Goal: Information Seeking & Learning: Find specific fact

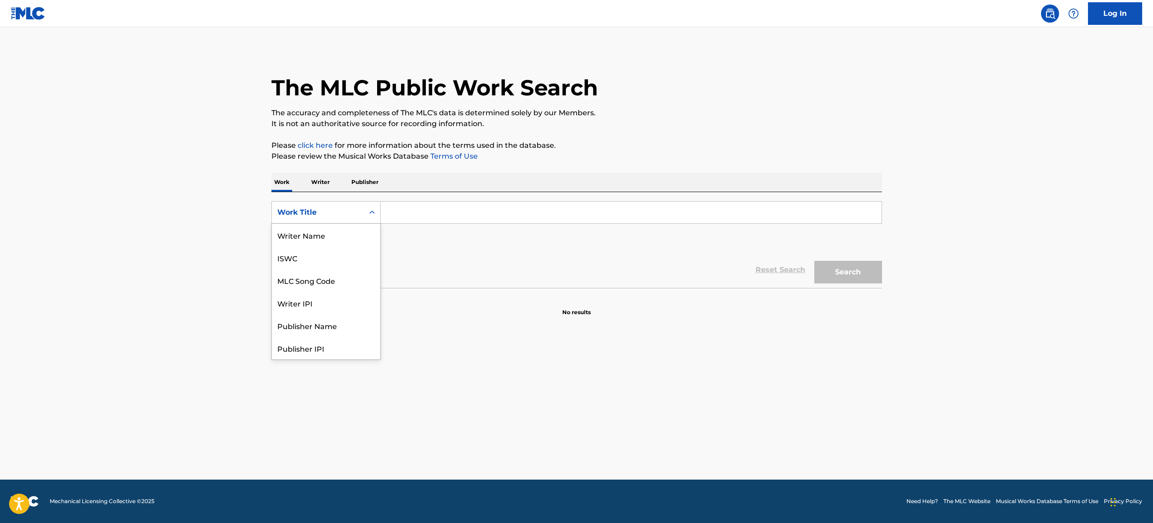
click at [362, 209] on div "Work Title" at bounding box center [318, 212] width 92 height 17
click at [342, 233] on div "MLC Song Code" at bounding box center [326, 235] width 108 height 23
click at [415, 215] on input "Search Form" at bounding box center [631, 212] width 501 height 22
paste input "S58590"
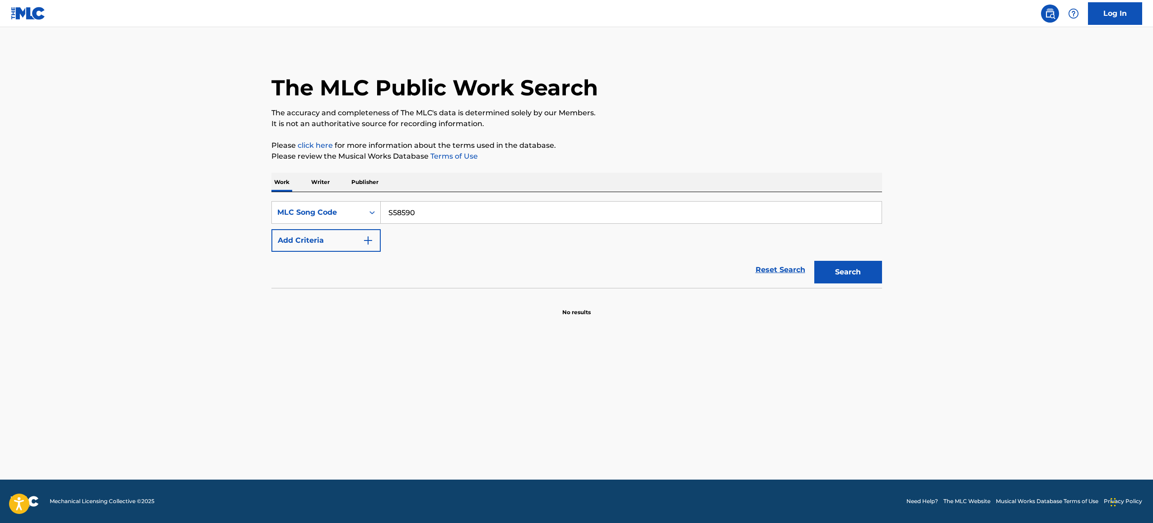
type input "S58590"
click at [844, 272] on button "Search" at bounding box center [848, 272] width 68 height 23
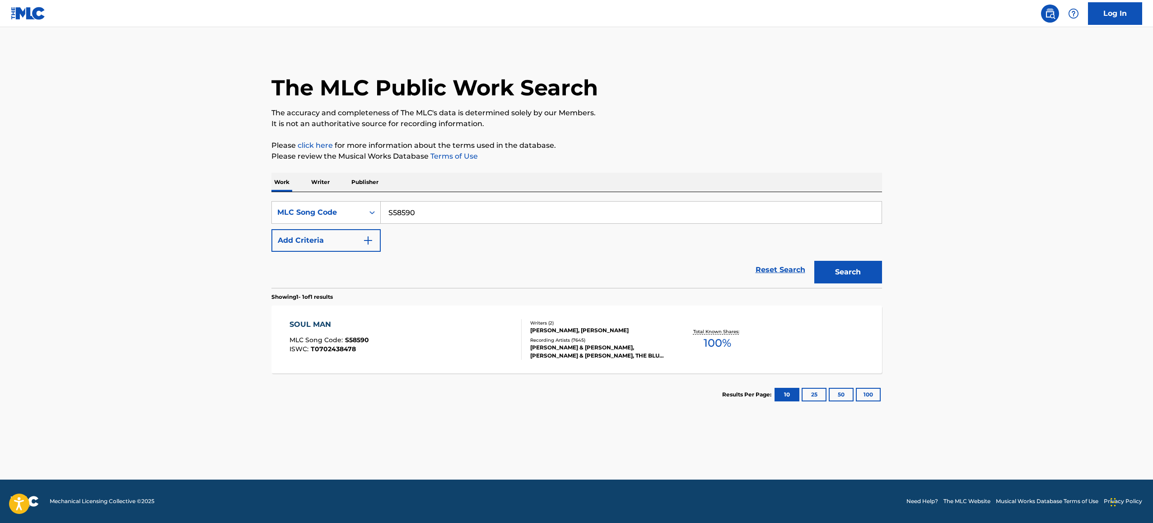
click at [312, 323] on div "SOUL MAN" at bounding box center [330, 324] width 80 height 11
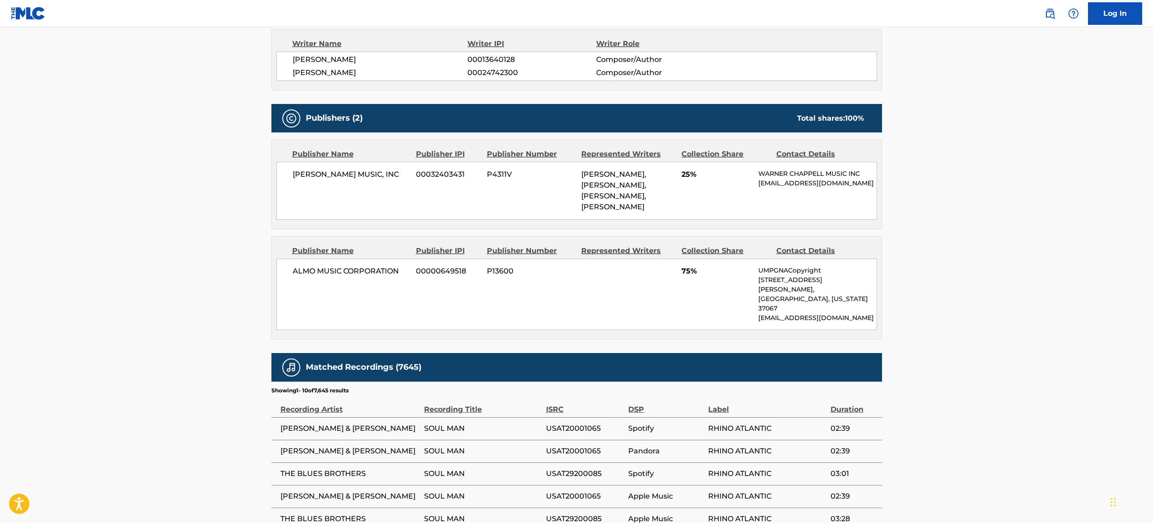
scroll to position [489, 0]
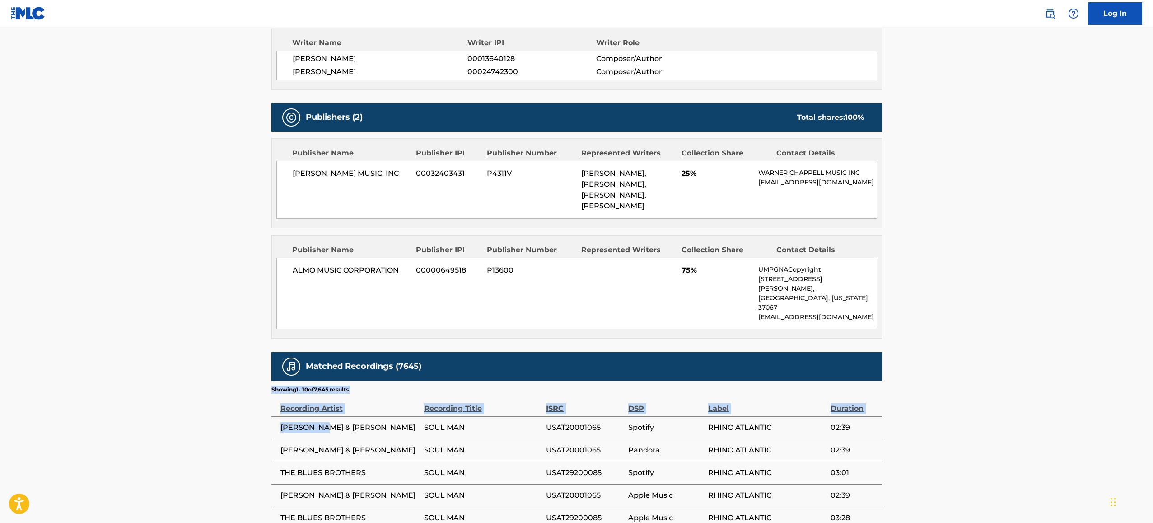
drag, startPoint x: 334, startPoint y: 387, endPoint x: 174, endPoint y: 378, distance: 159.7
click at [206, 380] on main "< Back to public search results Copy work link SOUL MAN Work Detail Member Work…" at bounding box center [576, 118] width 1153 height 1161
click at [340, 422] on span "[PERSON_NAME] & [PERSON_NAME]" at bounding box center [350, 427] width 139 height 11
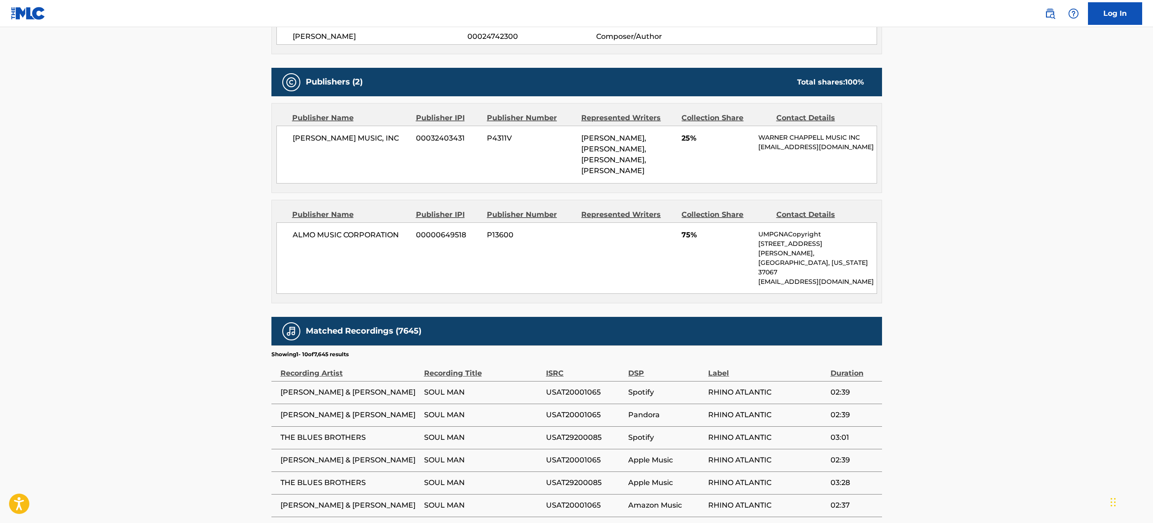
scroll to position [647, 0]
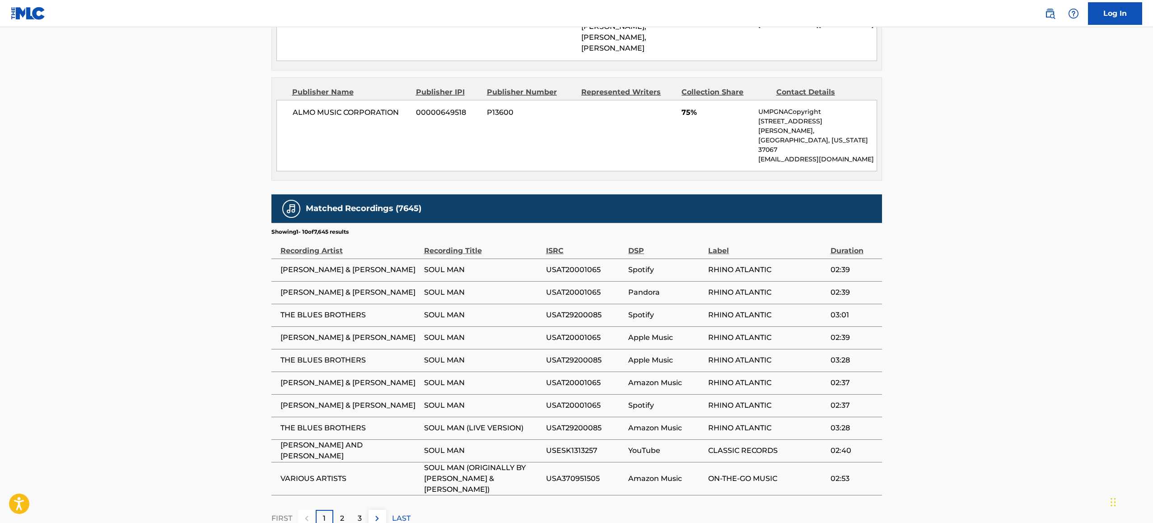
click at [344, 510] on div "2" at bounding box center [342, 519] width 18 height 18
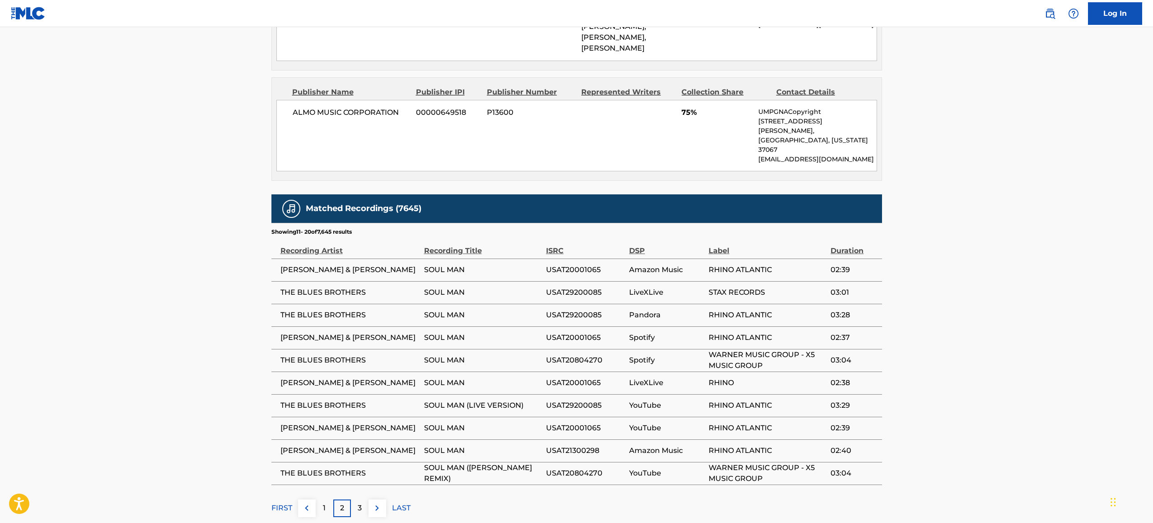
click at [330, 499] on div "1" at bounding box center [325, 508] width 18 height 18
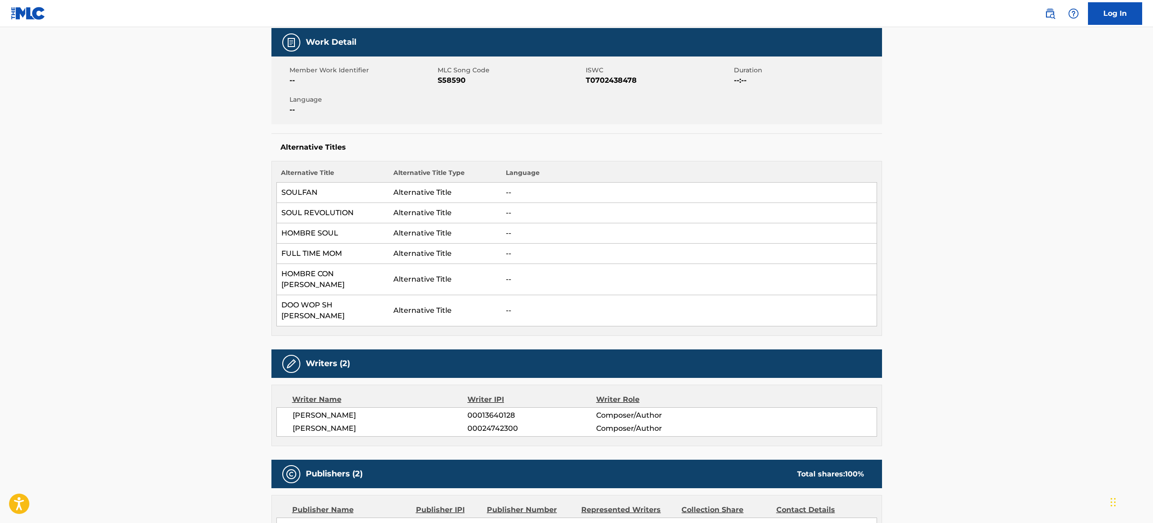
scroll to position [118, 0]
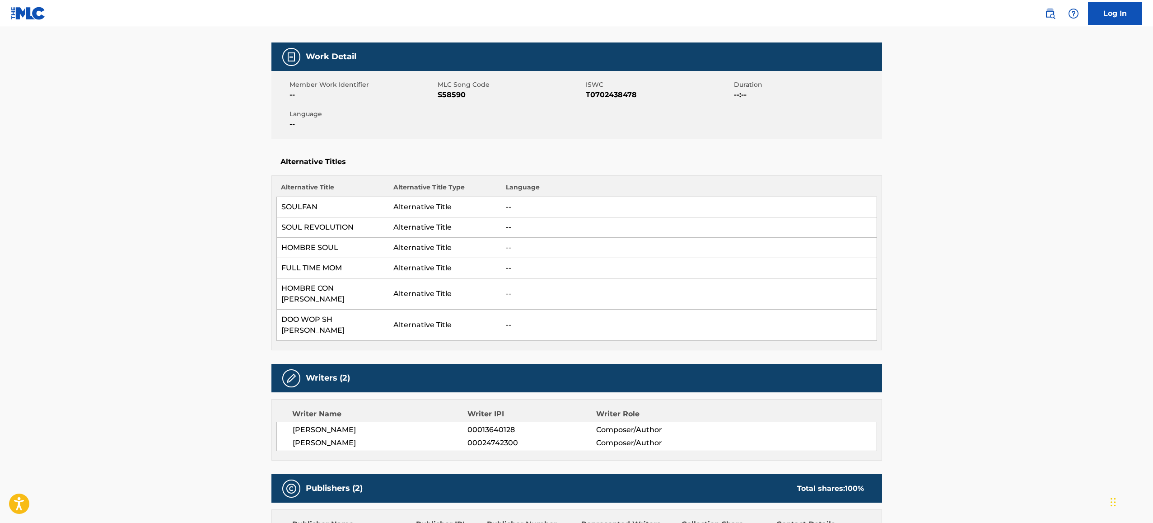
click at [204, 289] on main "< Back to public search results Copy work link SOUL MAN Work Detail Member Work…" at bounding box center [576, 489] width 1153 height 1161
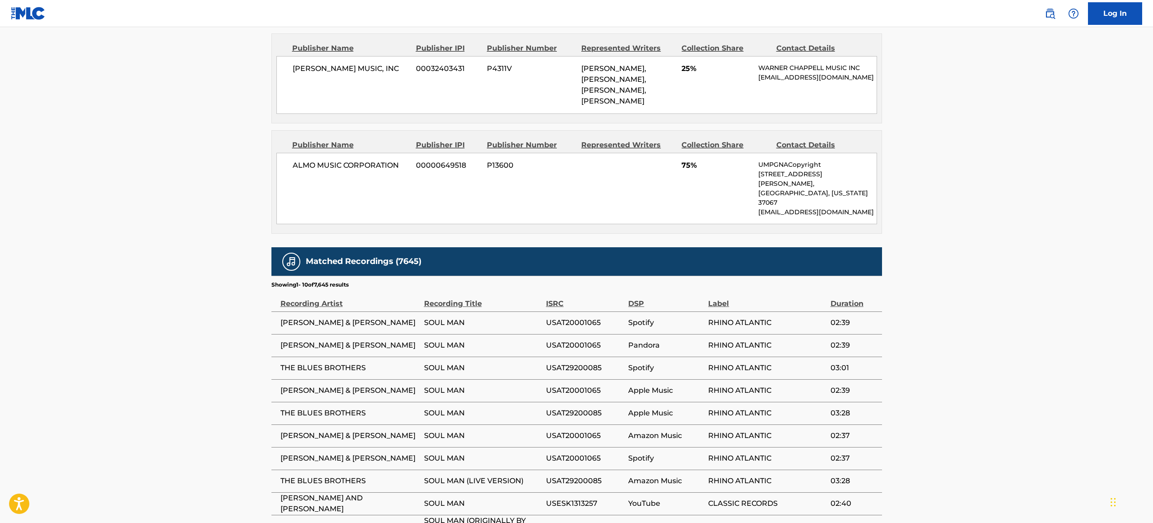
click at [689, 191] on div "Publisher Name Publisher IPI Publisher Number Represented Writers Collection Sh…" at bounding box center [576, 181] width 611 height 103
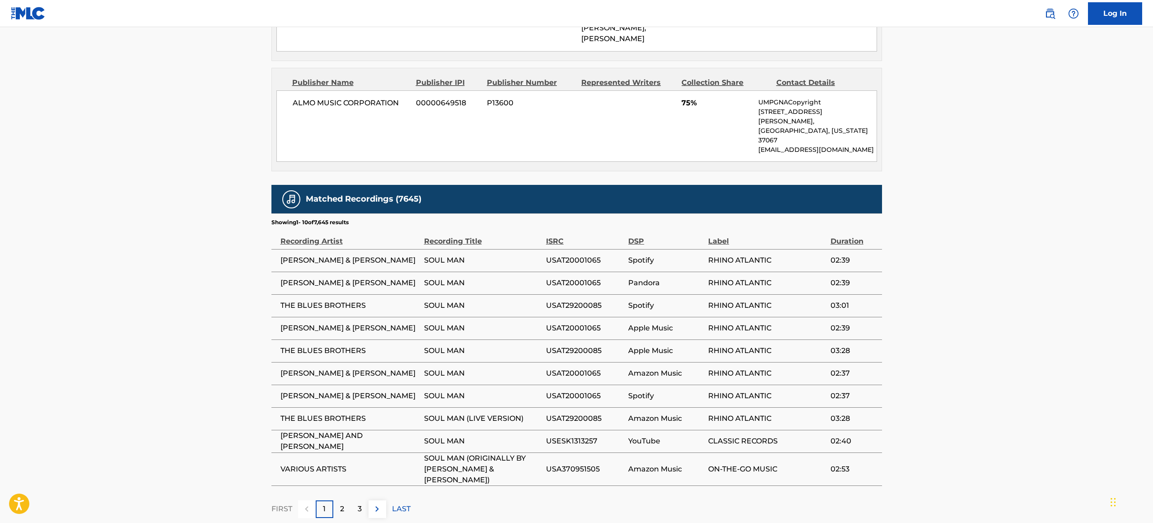
click at [328, 500] on div "1" at bounding box center [325, 509] width 18 height 18
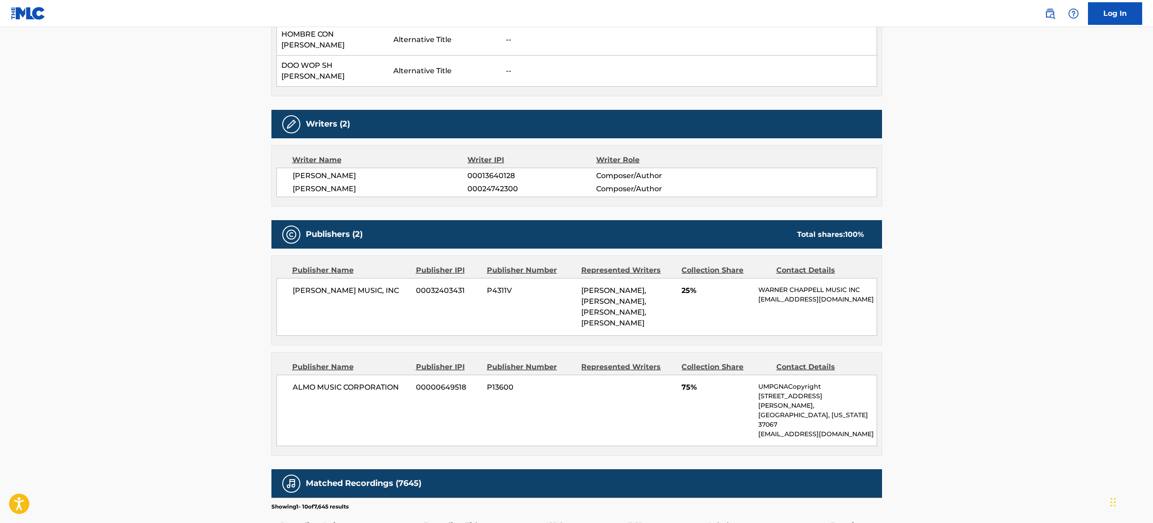
scroll to position [295, 0]
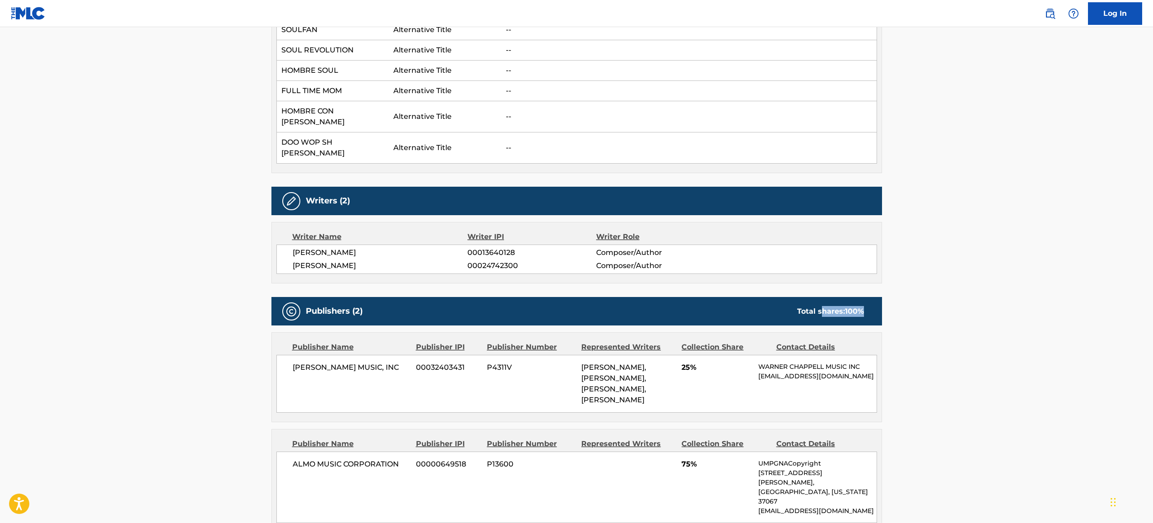
drag, startPoint x: 819, startPoint y: 284, endPoint x: 892, endPoint y: 294, distance: 73.3
click at [890, 294] on div "< Back to public search results Copy work link SOUL MAN Work Detail Member Work…" at bounding box center [577, 316] width 632 height 1124
click at [835, 306] on div "Total shares: 100 %" at bounding box center [830, 311] width 67 height 11
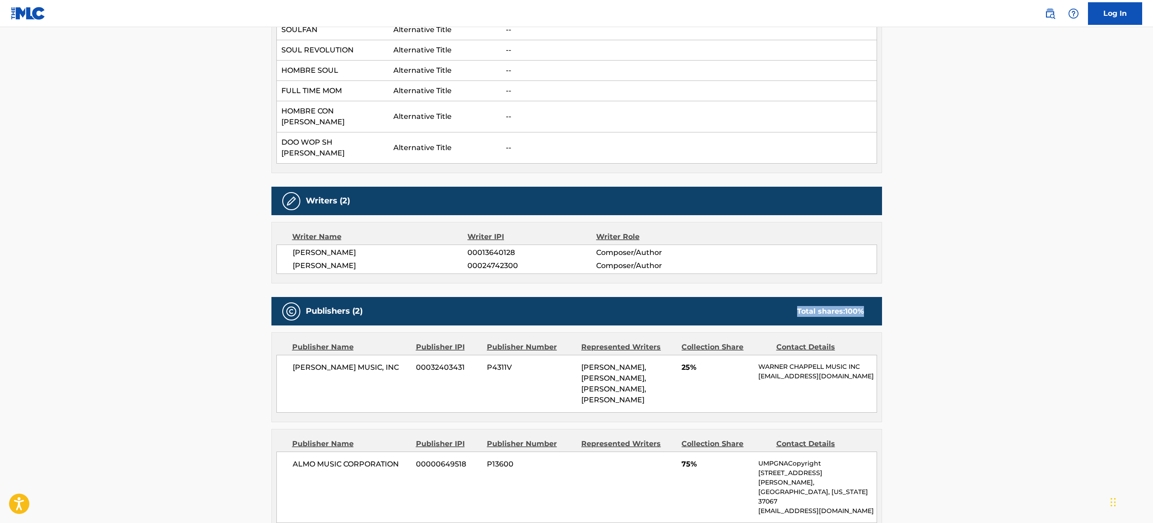
click at [758, 297] on div "Publishers (2) Total shares: 100 %" at bounding box center [576, 311] width 611 height 28
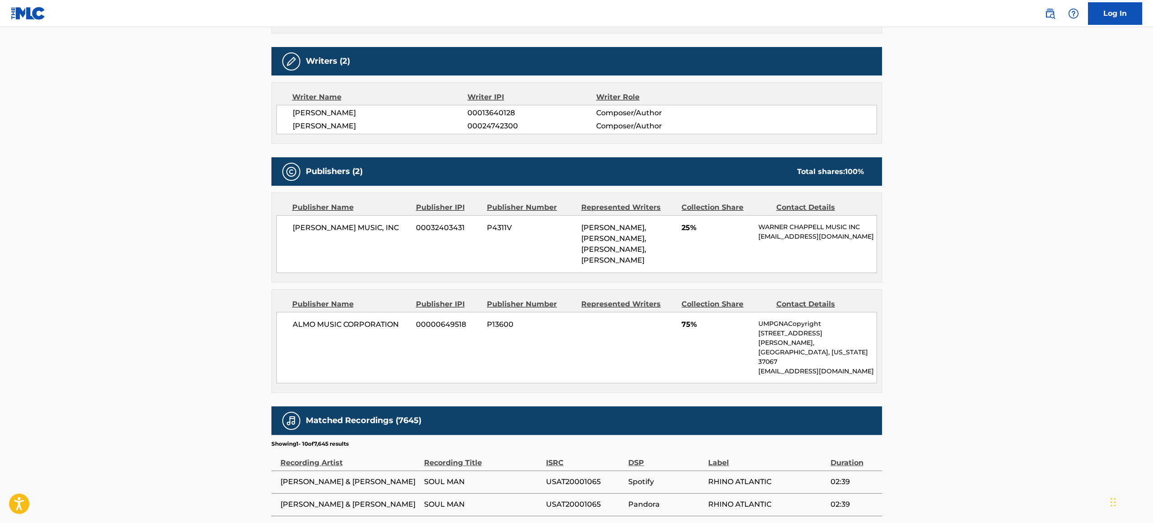
scroll to position [656, 0]
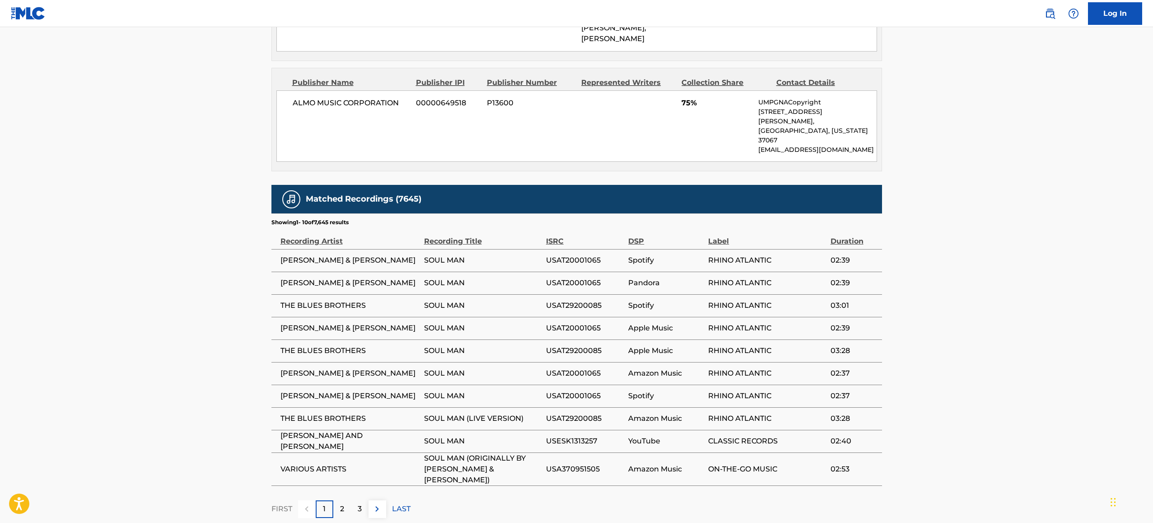
click at [343, 503] on p "2" at bounding box center [342, 508] width 4 height 11
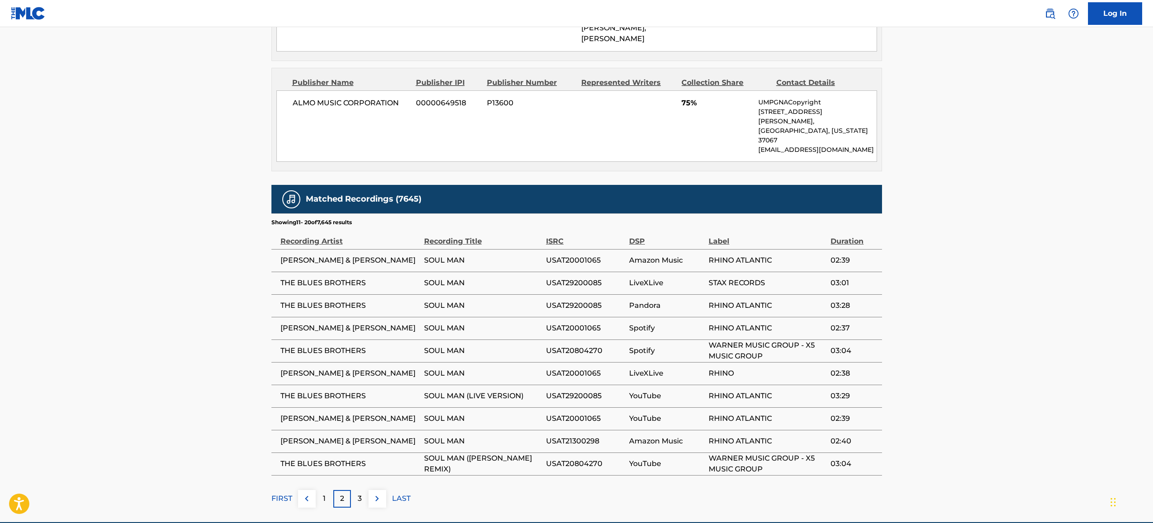
click at [352, 490] on div "3" at bounding box center [360, 499] width 18 height 18
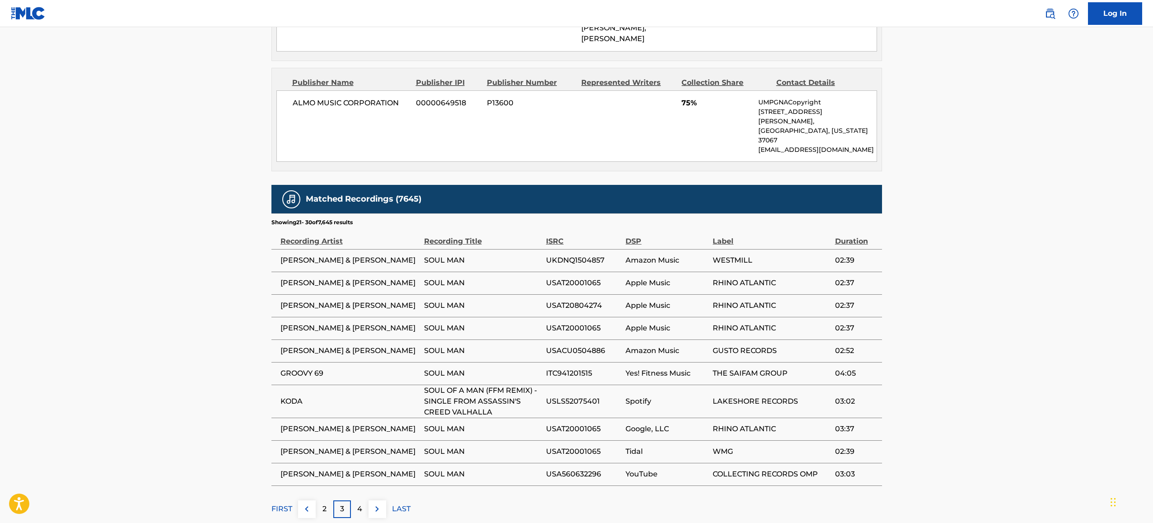
click at [662, 317] on td "Apple Music" at bounding box center [669, 328] width 87 height 23
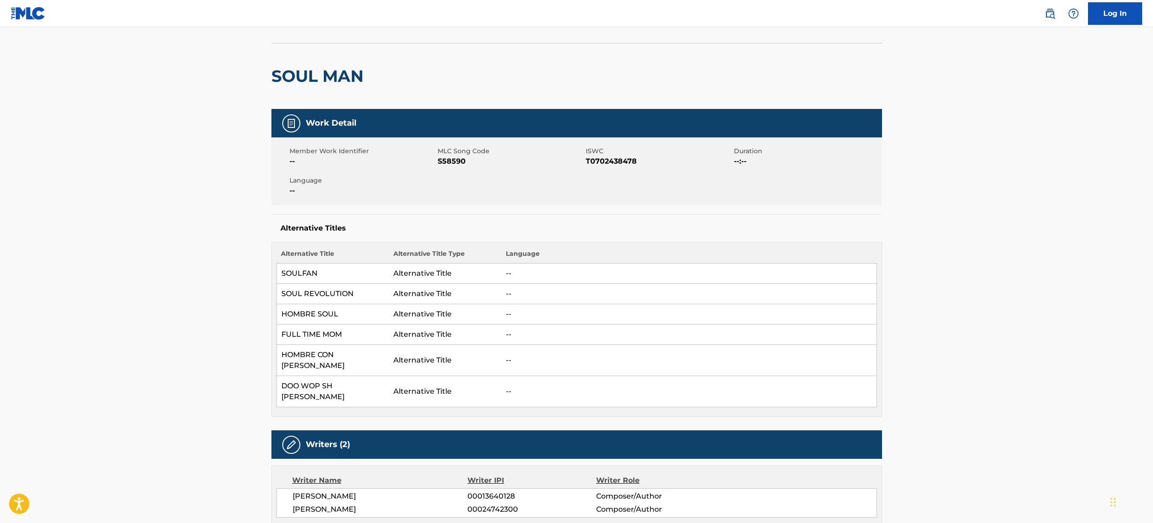
scroll to position [0, 0]
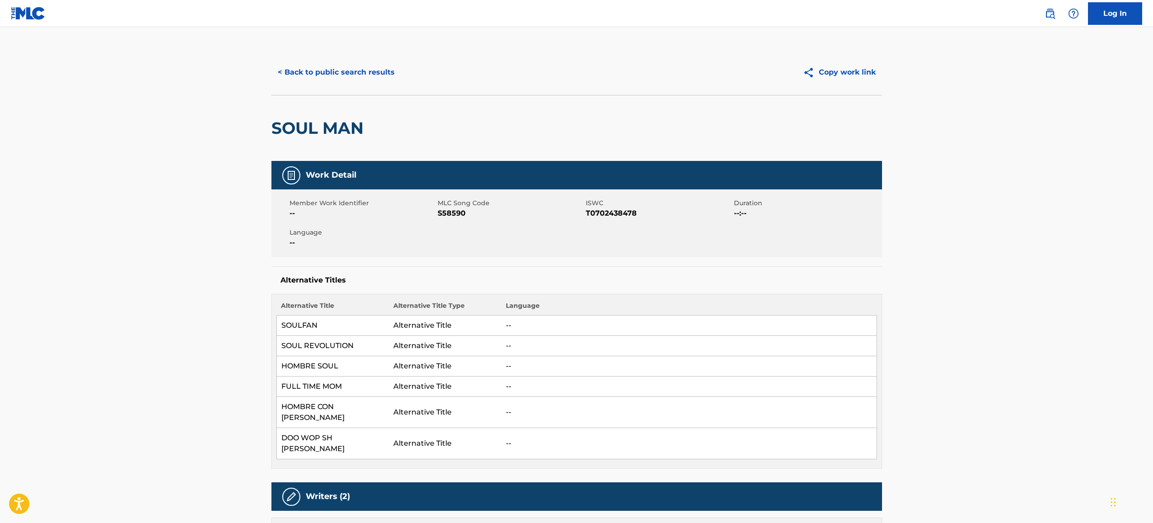
click at [460, 218] on span "S58590" at bounding box center [511, 213] width 146 height 11
click at [457, 215] on span "S58590" at bounding box center [511, 213] width 146 height 11
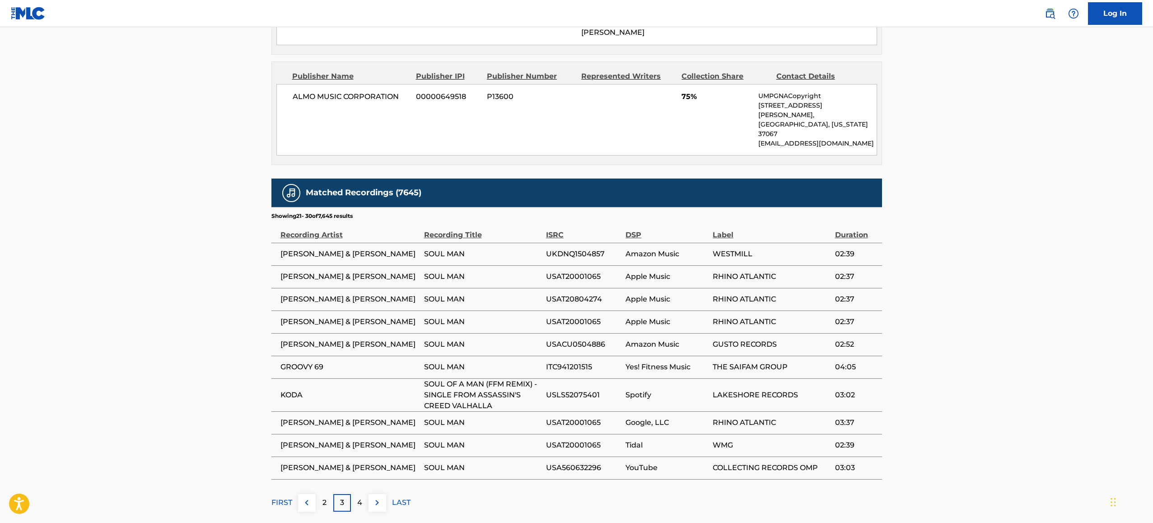
scroll to position [667, 0]
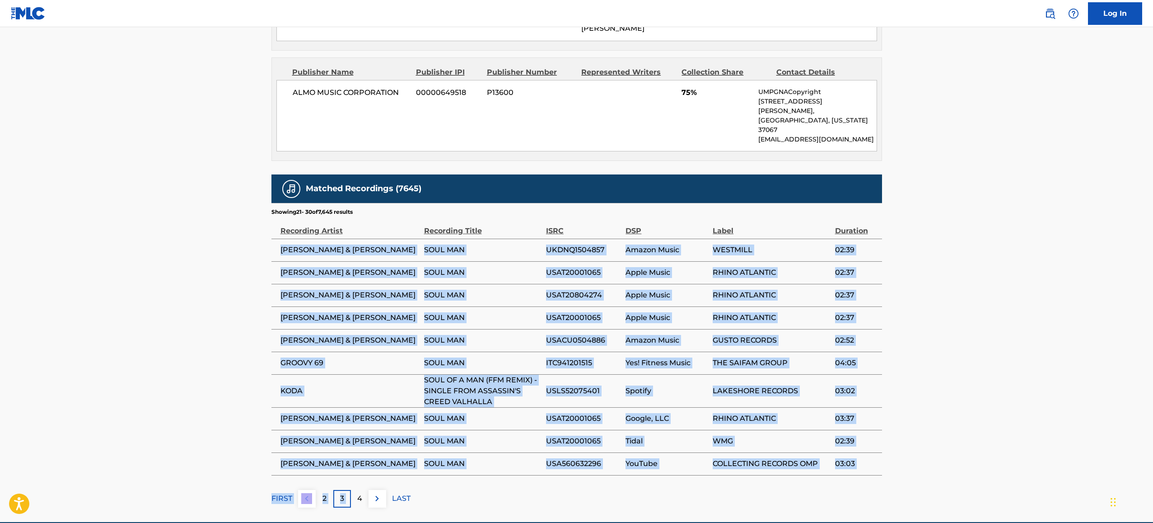
drag, startPoint x: 291, startPoint y: 198, endPoint x: 361, endPoint y: 434, distance: 245.5
click at [361, 434] on div "Matched Recordings (7645) Showing 21 - 30 of 7,645 results Recording Artist Rec…" at bounding box center [576, 340] width 611 height 333
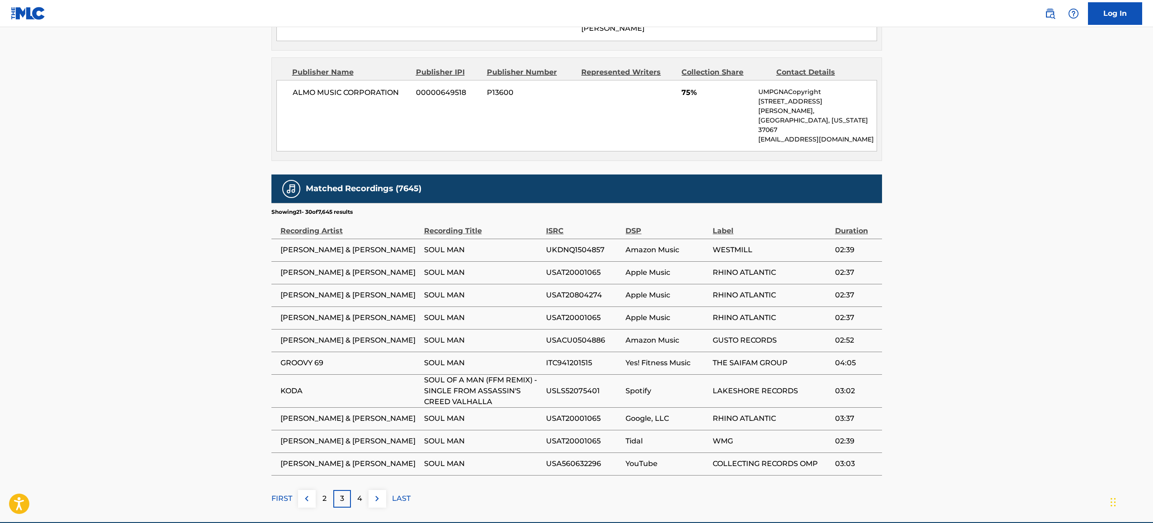
click at [321, 284] on td "[PERSON_NAME] & [PERSON_NAME]" at bounding box center [347, 295] width 153 height 23
drag, startPoint x: 358, startPoint y: 188, endPoint x: 258, endPoint y: 187, distance: 99.8
click at [323, 493] on p "2" at bounding box center [325, 498] width 4 height 11
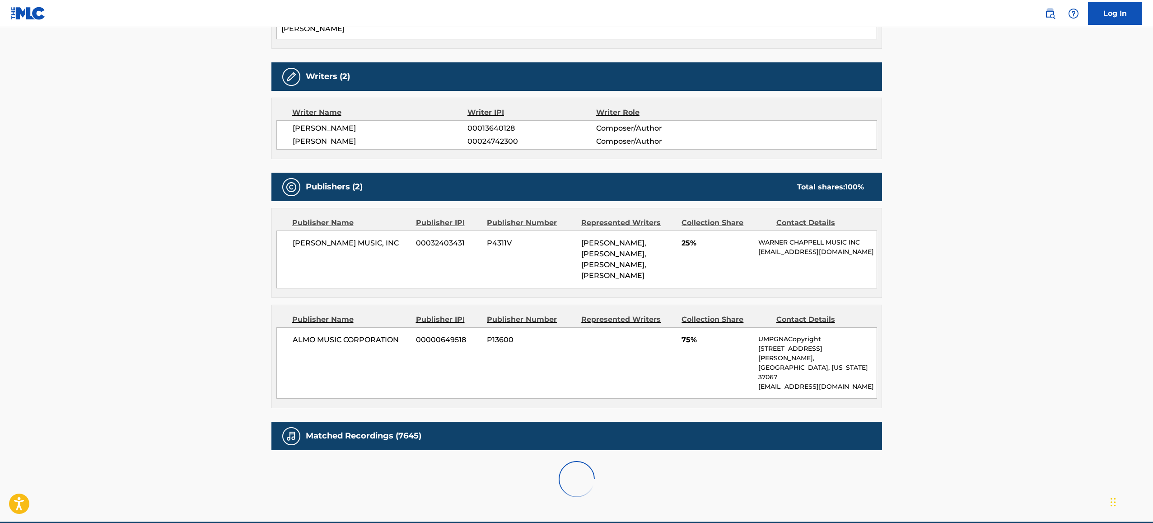
scroll to position [656, 0]
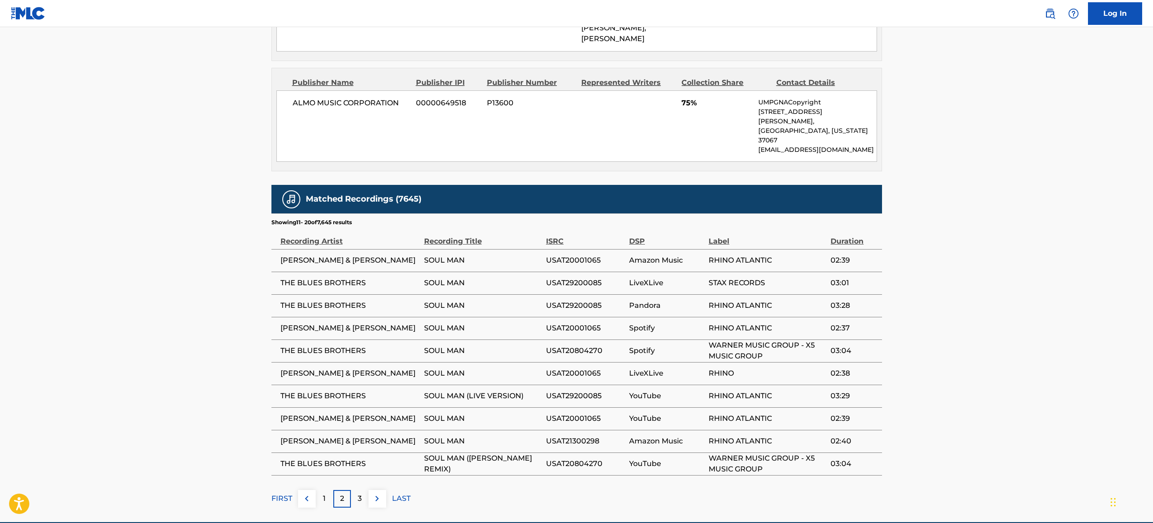
click at [344, 490] on div "2" at bounding box center [342, 499] width 18 height 18
click at [380, 490] on button at bounding box center [378, 499] width 18 height 18
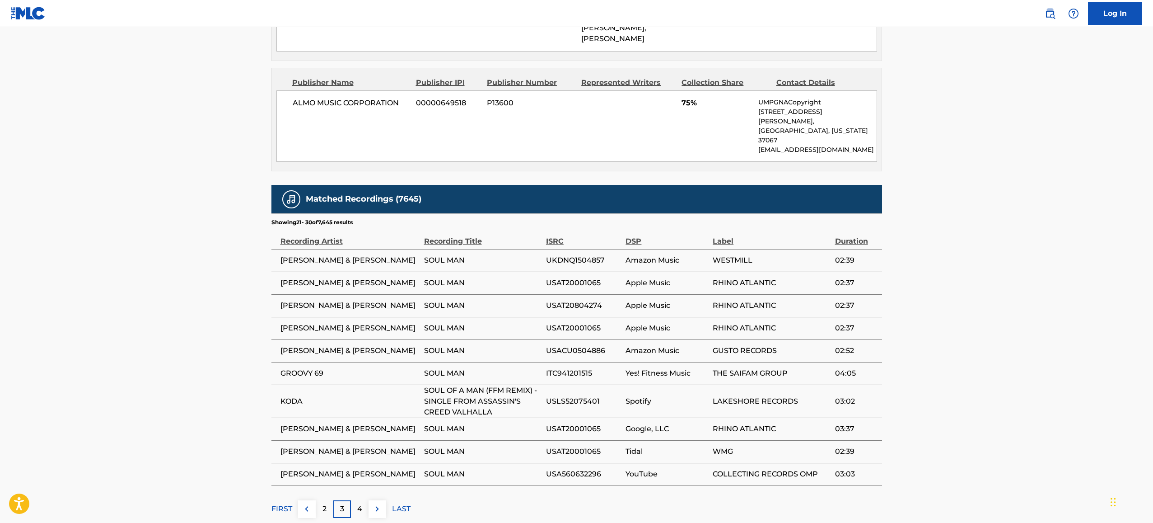
click at [380, 503] on img at bounding box center [377, 508] width 11 height 11
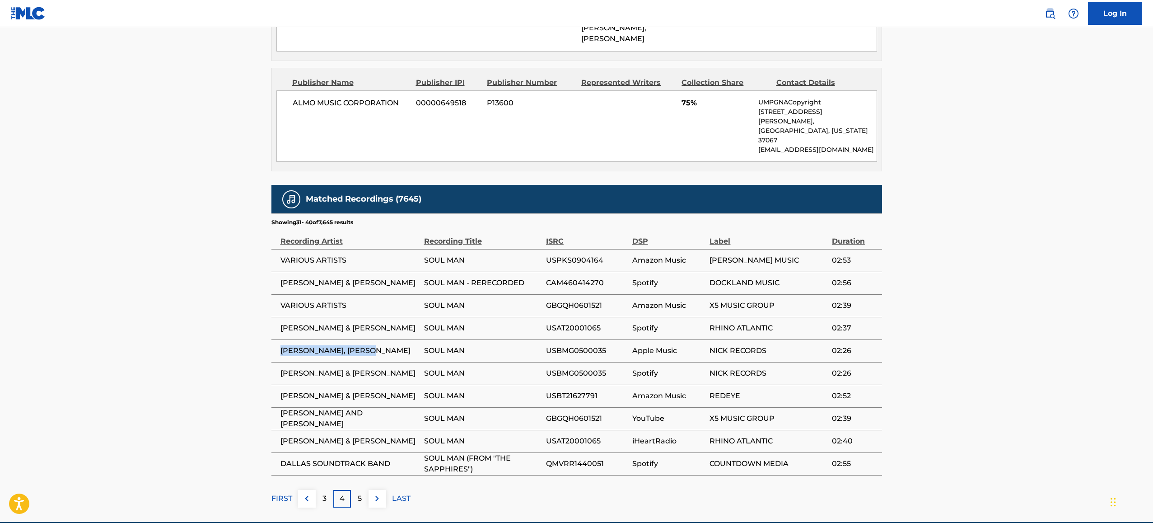
drag, startPoint x: 279, startPoint y: 309, endPoint x: 378, endPoint y: 311, distance: 99.0
click at [378, 339] on td "[PERSON_NAME], [PERSON_NAME]" at bounding box center [347, 350] width 153 height 23
copy span "[PERSON_NAME], [PERSON_NAME]"
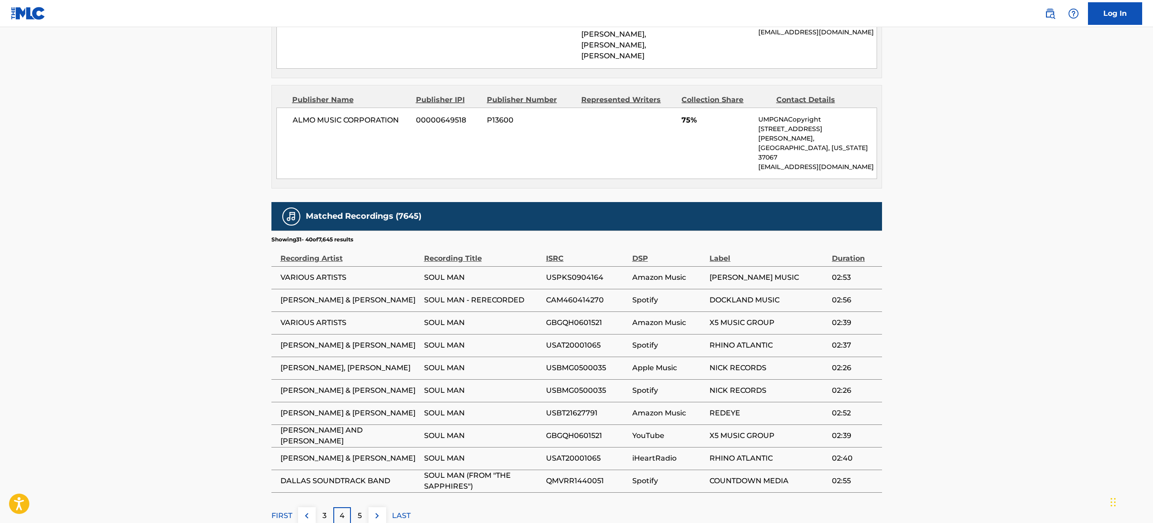
click at [313, 362] on span "[PERSON_NAME], [PERSON_NAME]" at bounding box center [350, 367] width 139 height 11
click at [312, 362] on span "[PERSON_NAME], [PERSON_NAME]" at bounding box center [350, 367] width 139 height 11
drag, startPoint x: 328, startPoint y: 325, endPoint x: 393, endPoint y: 328, distance: 65.1
click at [393, 362] on span "[PERSON_NAME], [PERSON_NAME]" at bounding box center [350, 367] width 139 height 11
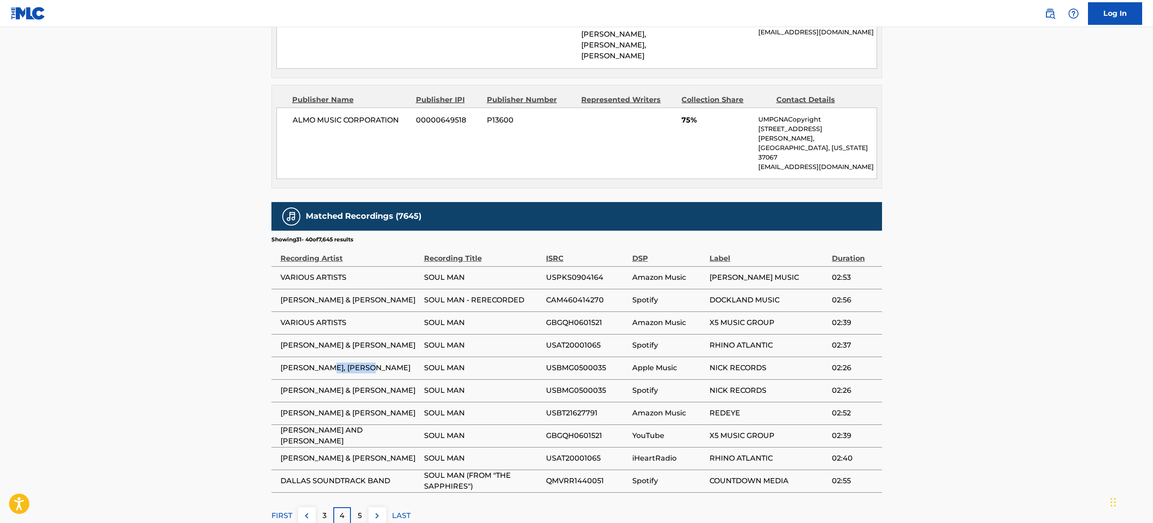
click at [385, 356] on td "[PERSON_NAME], [PERSON_NAME]" at bounding box center [347, 367] width 153 height 23
drag, startPoint x: 274, startPoint y: 351, endPoint x: 344, endPoint y: 351, distance: 69.6
click at [344, 379] on td "[PERSON_NAME] & [PERSON_NAME]" at bounding box center [347, 390] width 153 height 23
click at [359, 385] on span "[PERSON_NAME] & [PERSON_NAME]" at bounding box center [350, 390] width 139 height 11
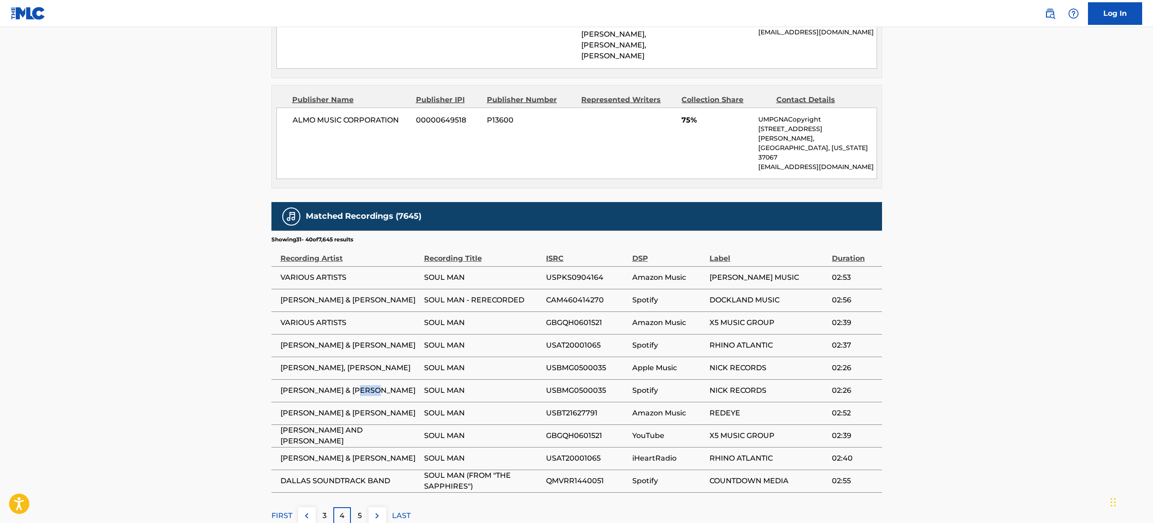
click at [359, 385] on span "[PERSON_NAME] & [PERSON_NAME]" at bounding box center [350, 390] width 139 height 11
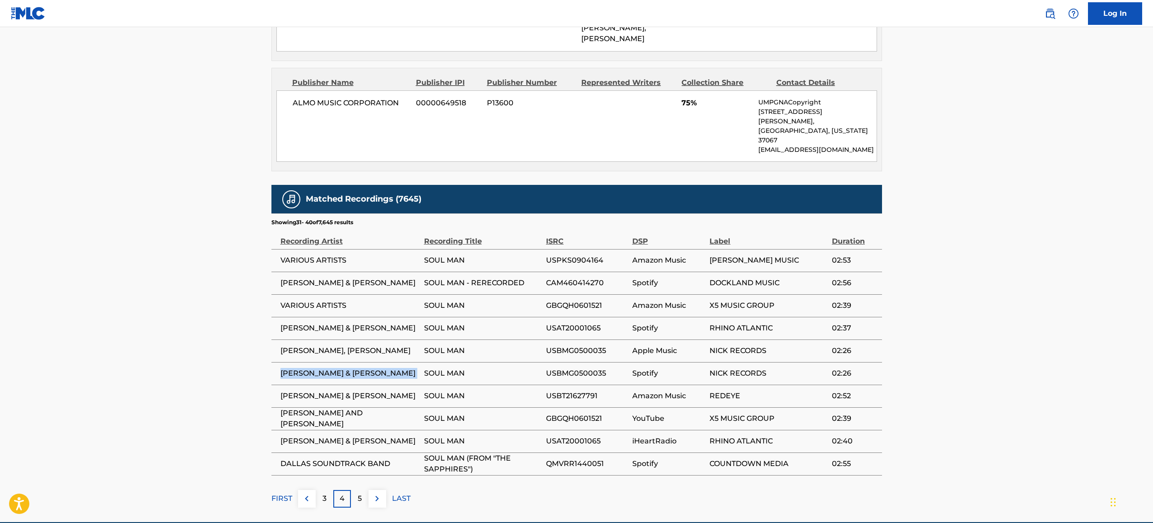
scroll to position [656, 0]
drag, startPoint x: 288, startPoint y: 353, endPoint x: 349, endPoint y: 355, distance: 61.0
click at [342, 390] on span "[PERSON_NAME] & [PERSON_NAME]" at bounding box center [350, 395] width 139 height 11
drag, startPoint x: 288, startPoint y: 379, endPoint x: 374, endPoint y: 385, distance: 86.5
click at [359, 407] on td "[PERSON_NAME] AND [PERSON_NAME]" at bounding box center [347, 418] width 153 height 23
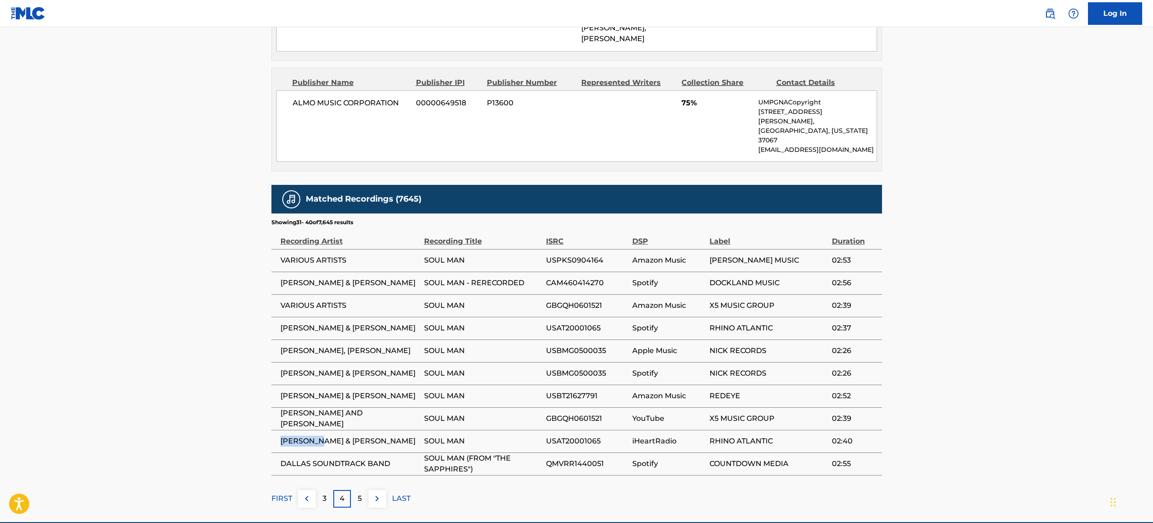
drag, startPoint x: 282, startPoint y: 401, endPoint x: 355, endPoint y: 403, distance: 72.8
click at [340, 435] on span "[PERSON_NAME] & [PERSON_NAME]" at bounding box center [350, 440] width 139 height 11
click at [563, 435] on span "USAT20001065" at bounding box center [587, 440] width 82 height 11
click at [565, 413] on span "GBGQH0601521" at bounding box center [587, 418] width 82 height 11
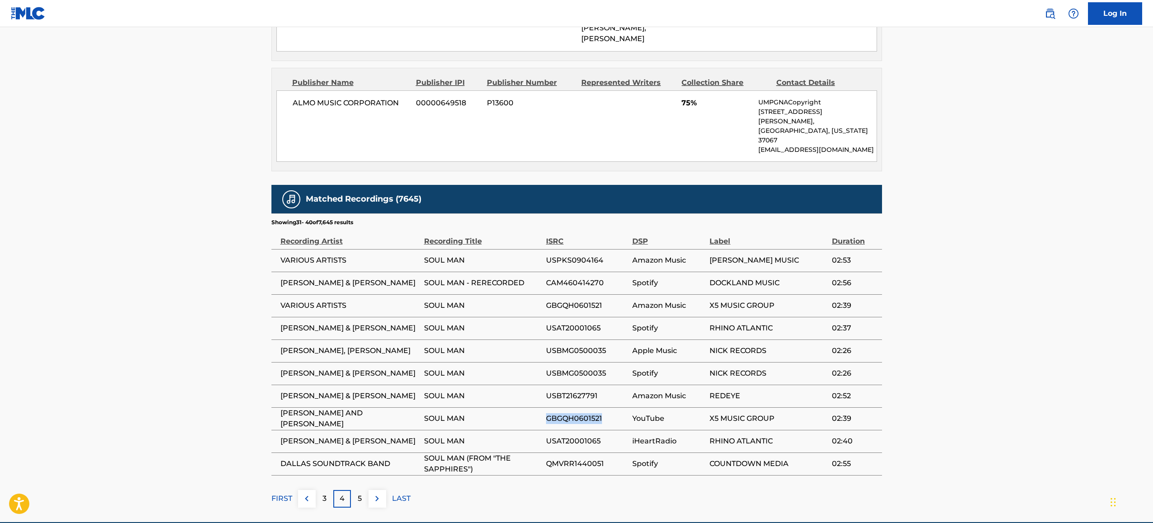
click at [565, 413] on span "GBGQH0601521" at bounding box center [587, 418] width 82 height 11
click at [562, 390] on span "USBT21627791" at bounding box center [587, 395] width 82 height 11
click at [371, 490] on button at bounding box center [378, 499] width 18 height 18
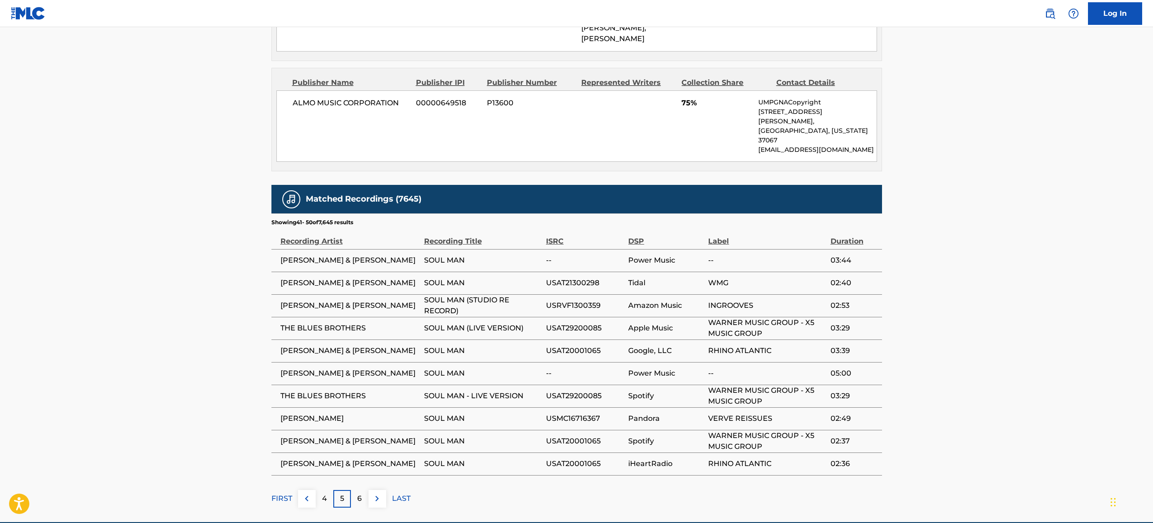
click at [382, 493] on img at bounding box center [377, 498] width 11 height 11
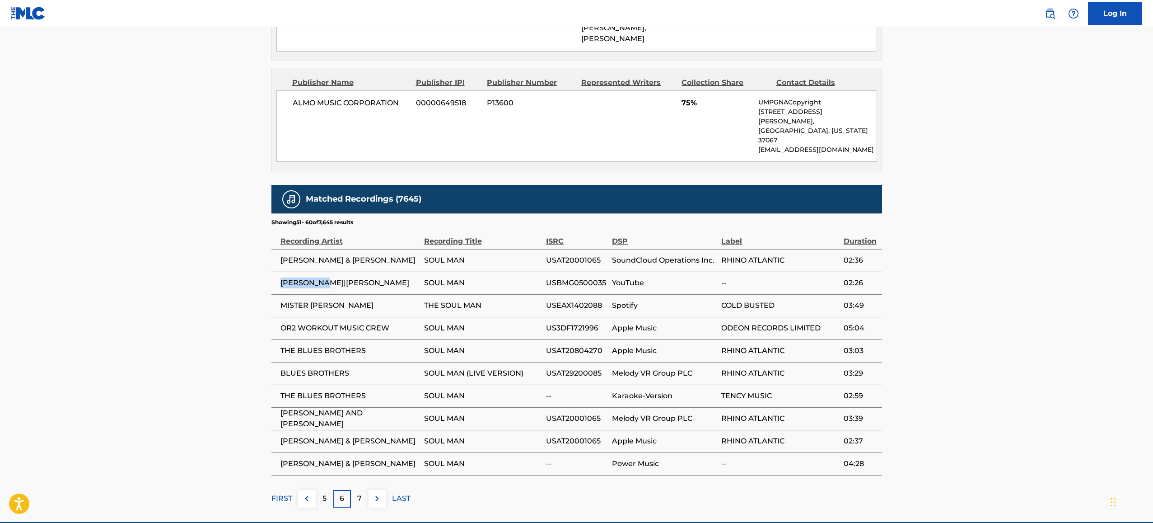
drag, startPoint x: 282, startPoint y: 238, endPoint x: 328, endPoint y: 244, distance: 46.1
click at [328, 277] on span "[PERSON_NAME]|[PERSON_NAME]" at bounding box center [350, 282] width 139 height 11
click at [330, 271] on td "[PERSON_NAME]|[PERSON_NAME]" at bounding box center [347, 282] width 153 height 23
drag, startPoint x: 327, startPoint y: 242, endPoint x: 332, endPoint y: 243, distance: 5.4
click at [332, 277] on span "[PERSON_NAME]|[PERSON_NAME]" at bounding box center [350, 282] width 139 height 11
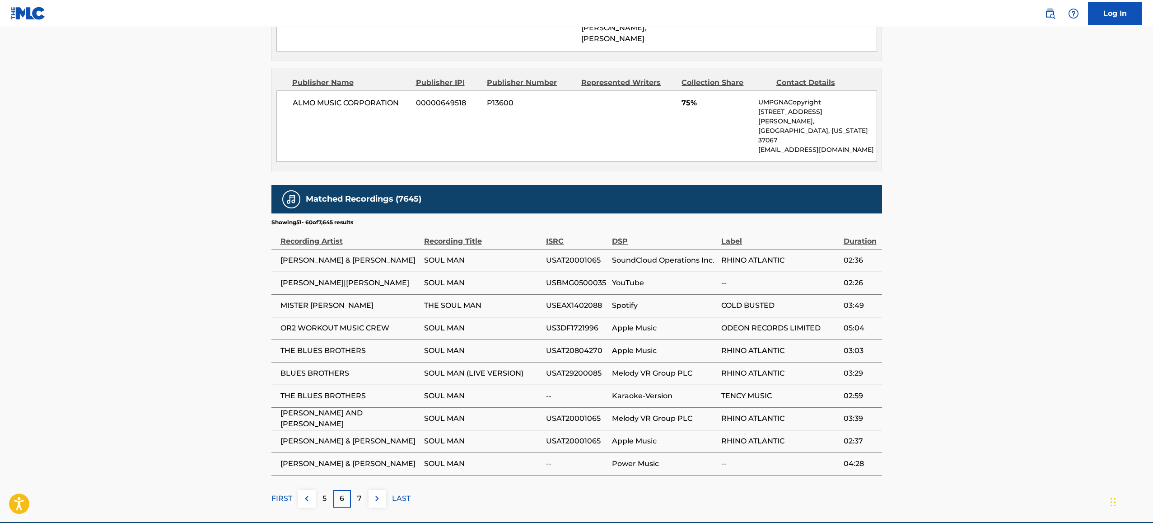
click at [383, 362] on td "BLUES BROTHERS" at bounding box center [347, 373] width 153 height 23
click at [325, 339] on td "THE BLUES BROTHERS" at bounding box center [347, 350] width 153 height 23
click at [332, 277] on span "[PERSON_NAME]|[PERSON_NAME]" at bounding box center [350, 282] width 139 height 11
click at [333, 271] on td "[PERSON_NAME]|[PERSON_NAME]" at bounding box center [347, 282] width 153 height 23
click at [326, 277] on span "[PERSON_NAME]|[PERSON_NAME]" at bounding box center [350, 282] width 139 height 11
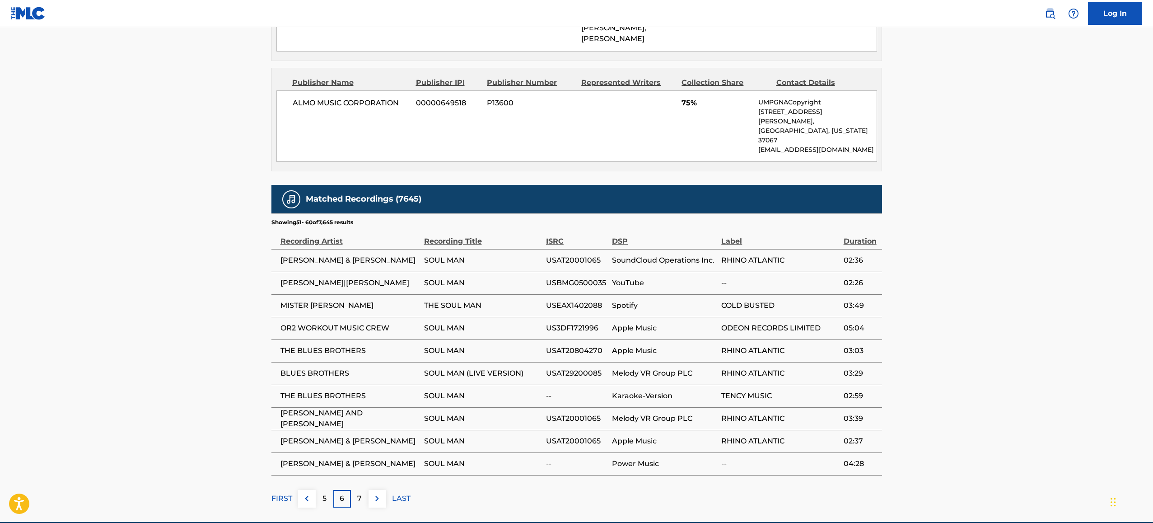
click at [351, 294] on td "MISTER [PERSON_NAME]" at bounding box center [347, 305] width 153 height 23
click at [377, 493] on img at bounding box center [377, 498] width 11 height 11
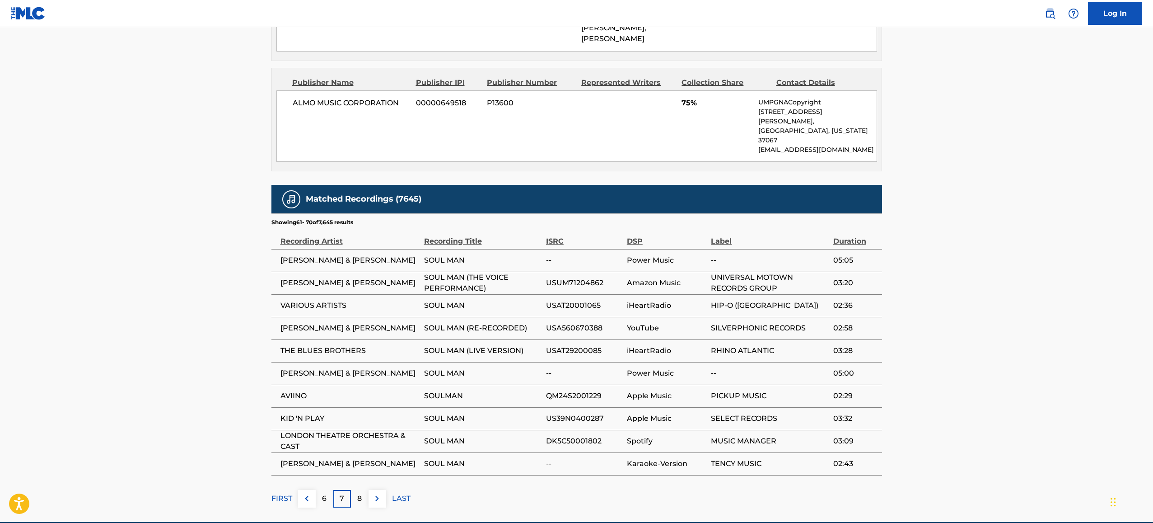
click at [379, 493] on img at bounding box center [377, 498] width 11 height 11
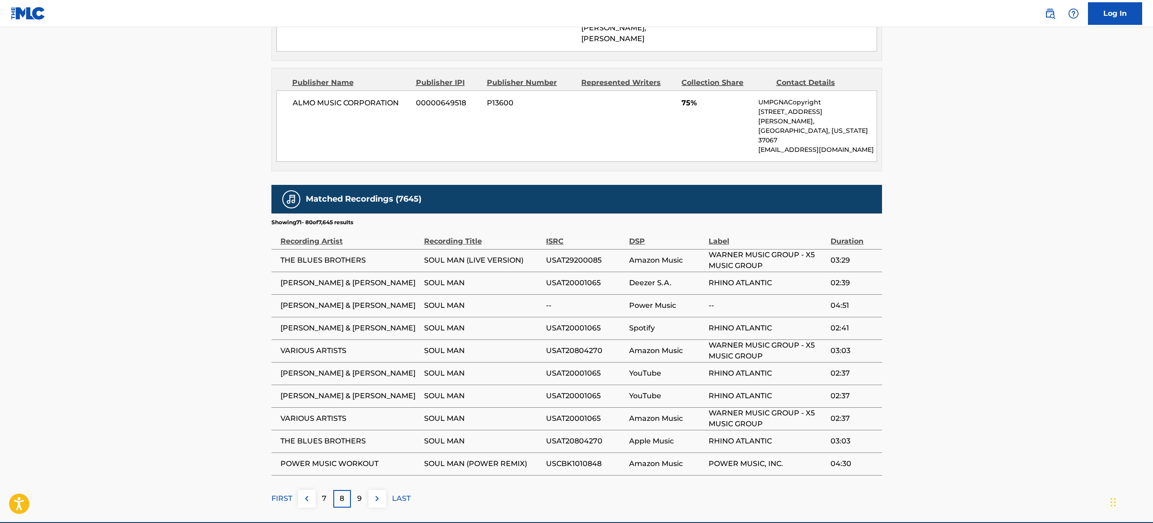
click at [379, 493] on img at bounding box center [377, 498] width 11 height 11
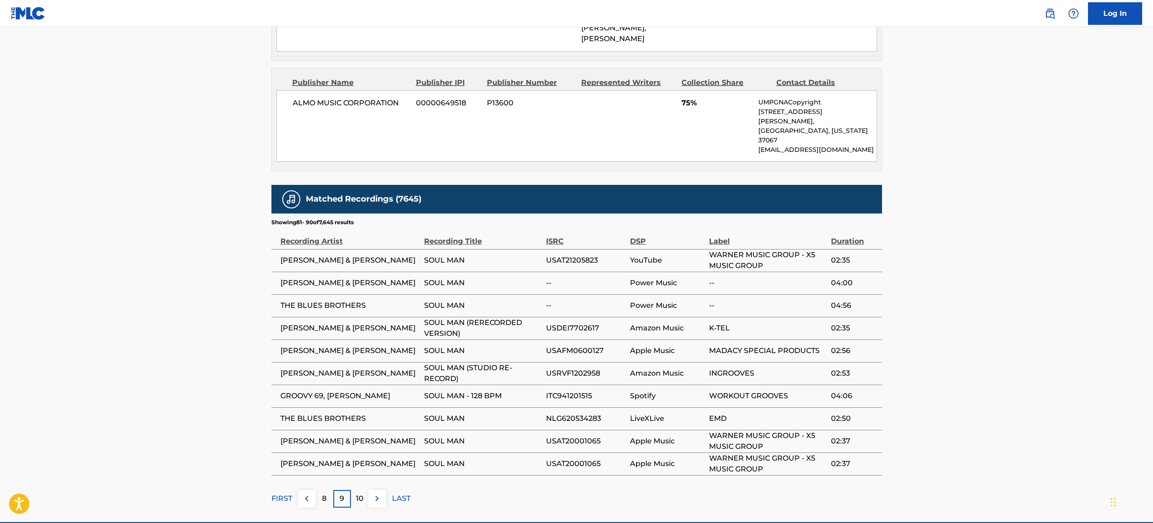
click at [377, 493] on img at bounding box center [377, 498] width 11 height 11
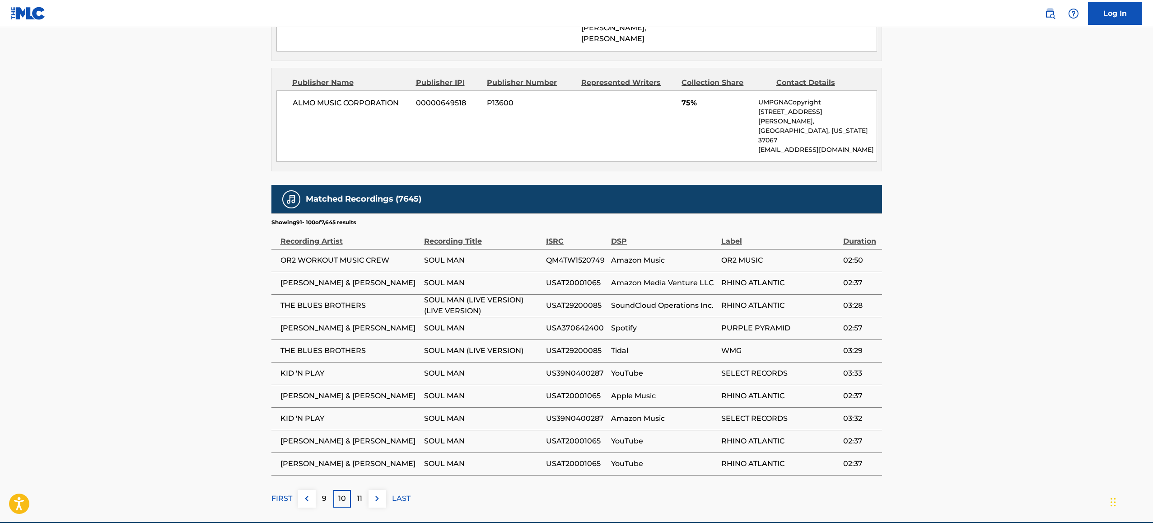
click at [377, 493] on img at bounding box center [377, 498] width 11 height 11
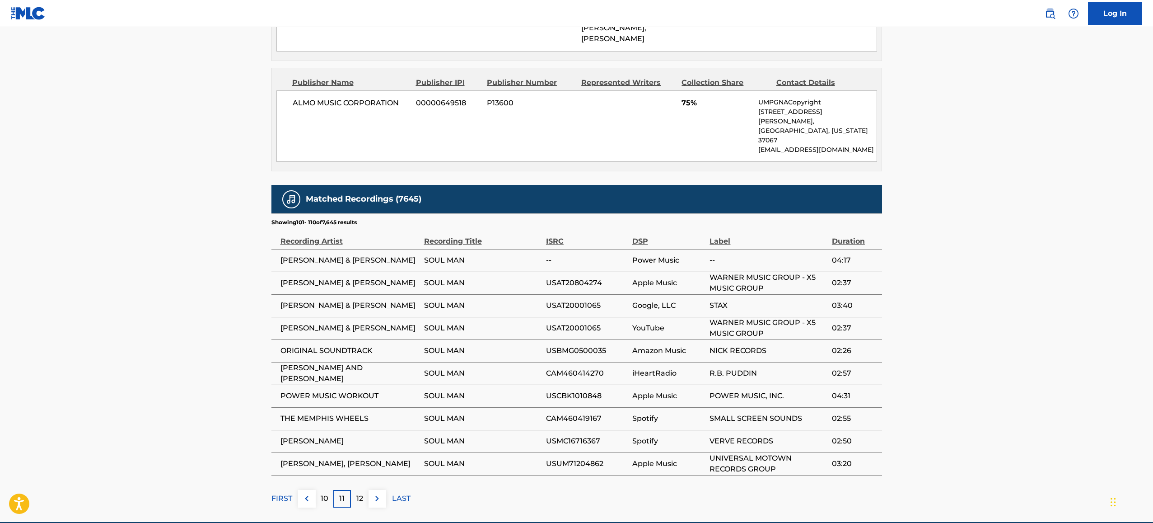
click at [377, 493] on img at bounding box center [377, 498] width 11 height 11
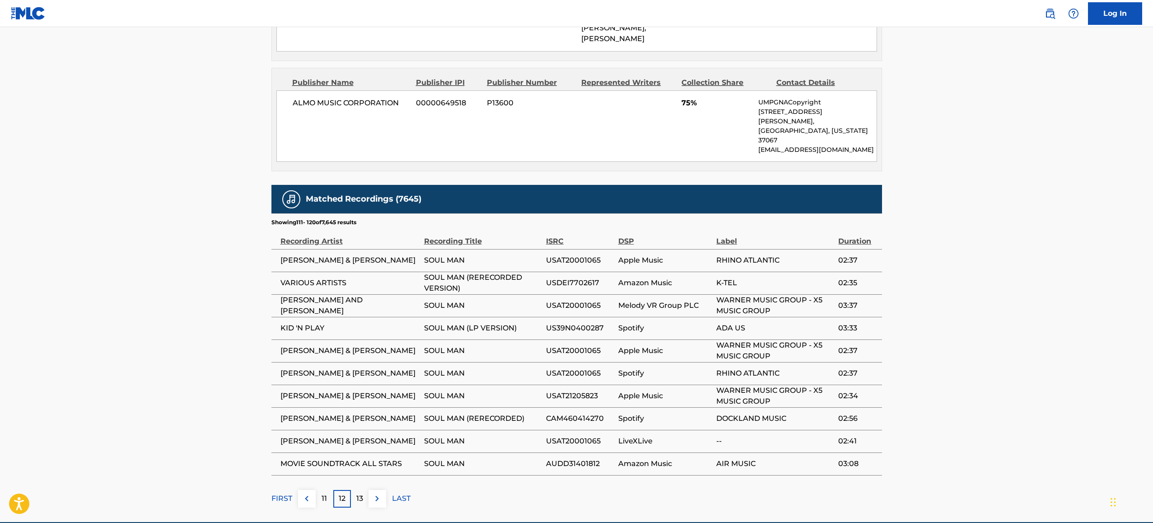
click at [377, 493] on img at bounding box center [377, 498] width 11 height 11
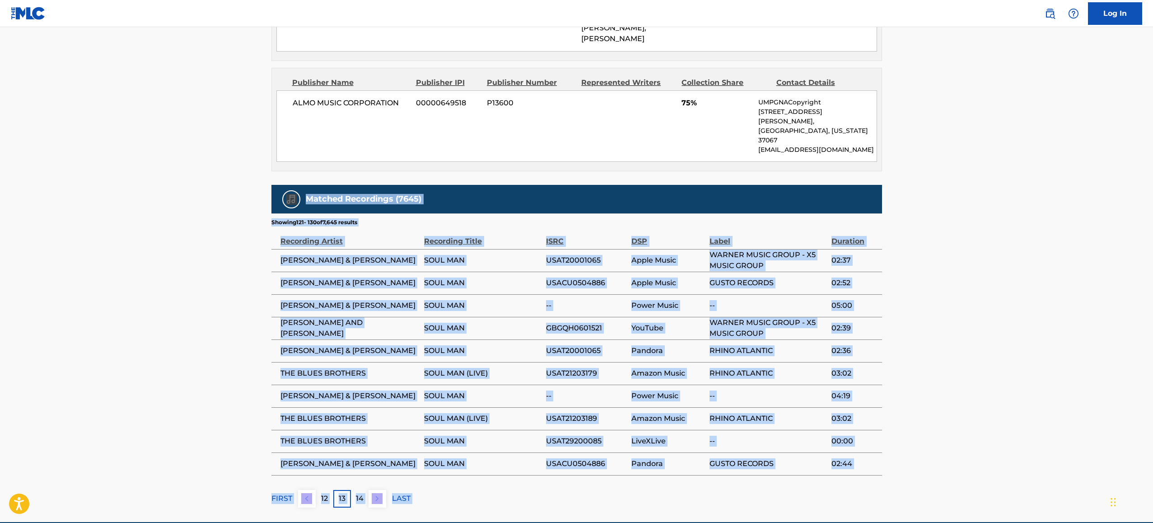
click at [366, 407] on td "THE BLUES BROTHERS" at bounding box center [347, 418] width 153 height 23
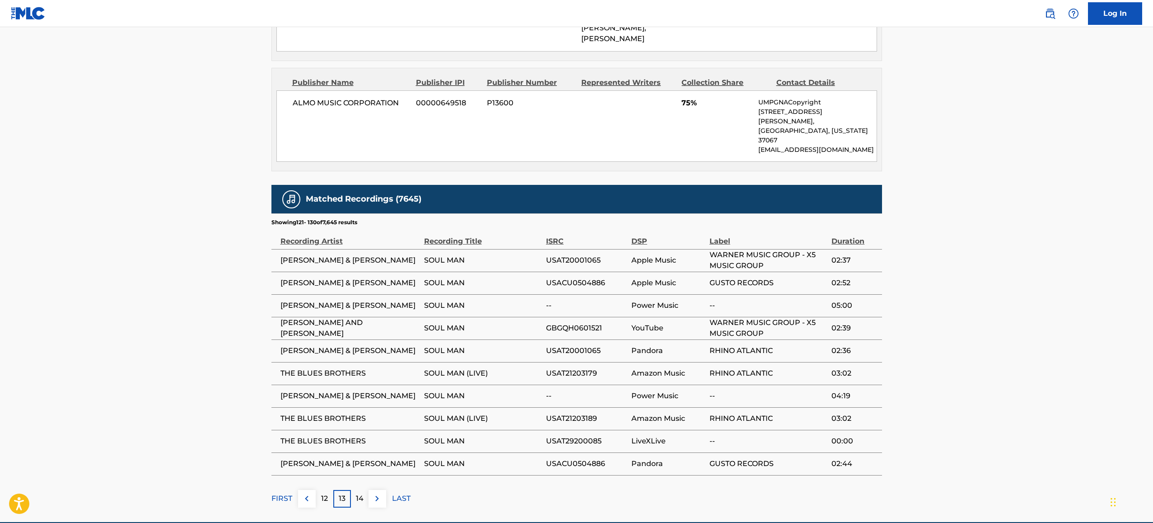
click at [379, 493] on img at bounding box center [377, 498] width 11 height 11
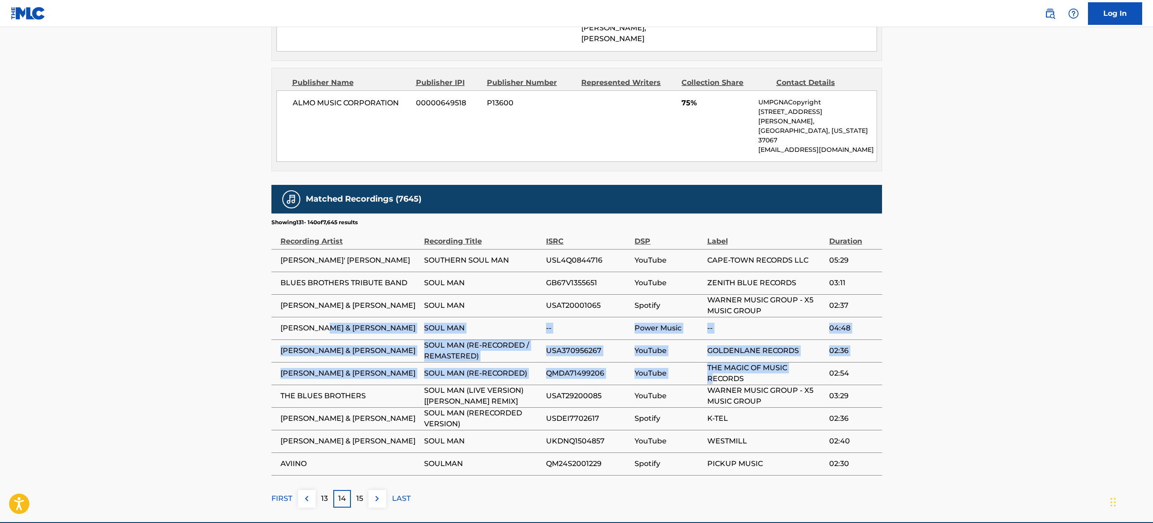
drag, startPoint x: 609, startPoint y: 304, endPoint x: 153, endPoint y: 268, distance: 458.1
click at [348, 280] on tbody "[PERSON_NAME]' [PERSON_NAME] SOUTHERN SOUL MAN USL4Q0844716 YouTube CAPE-TOWN R…" at bounding box center [576, 362] width 611 height 226
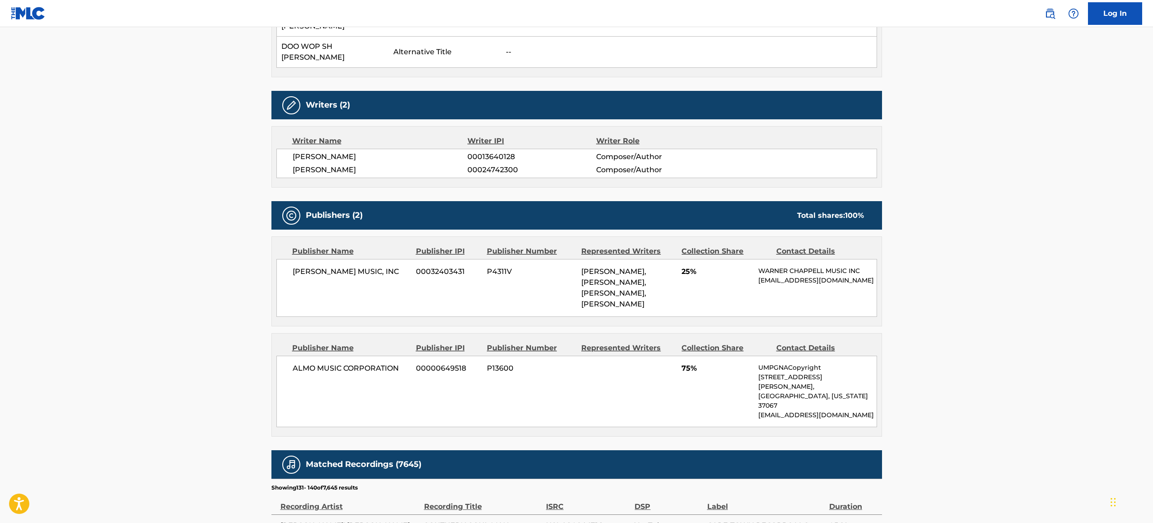
scroll to position [413, 0]
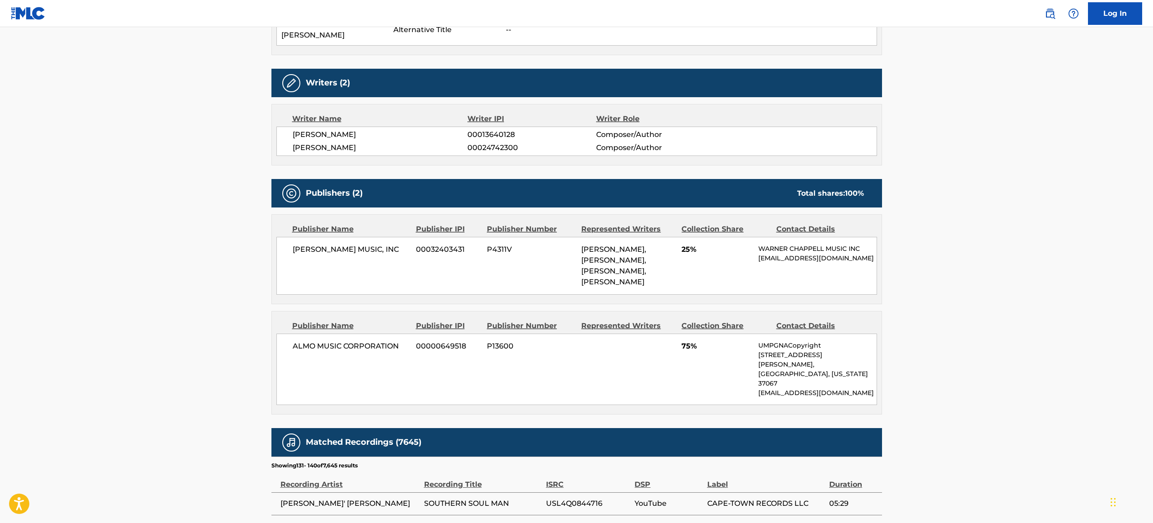
drag, startPoint x: 459, startPoint y: 140, endPoint x: 313, endPoint y: 83, distance: 157.6
click at [313, 83] on div "Work Detail Member Work Identifier -- MLC Song Code S58590 ISWC T0702438478 Dur…" at bounding box center [576, 248] width 611 height 1003
drag, startPoint x: 248, startPoint y: 258, endPoint x: 241, endPoint y: 261, distance: 7.6
click at [243, 260] on main "< Back to public search results Copy work link SOUL MAN Work Detail Member Work…" at bounding box center [576, 189] width 1153 height 1151
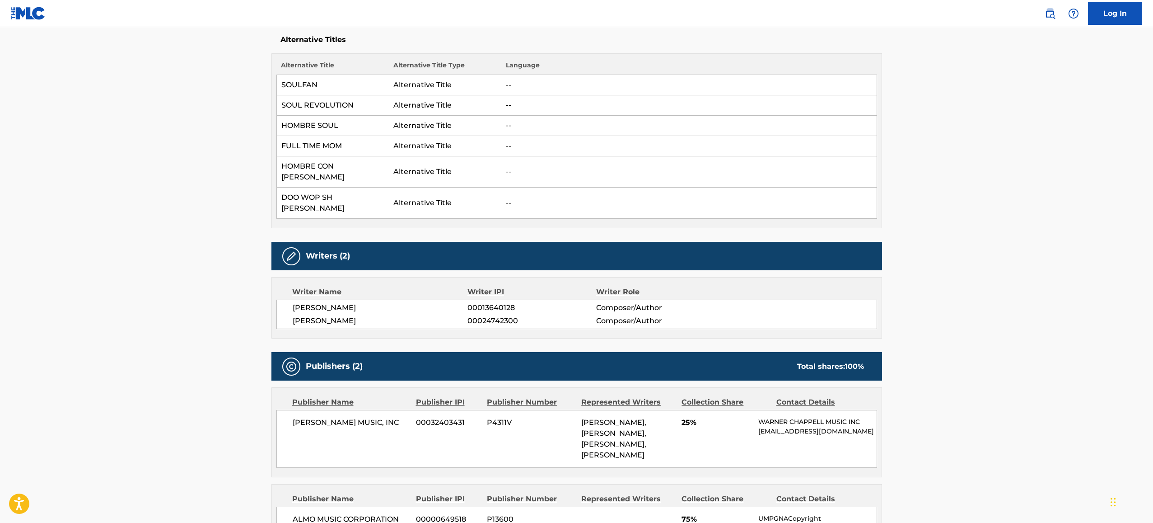
scroll to position [187, 0]
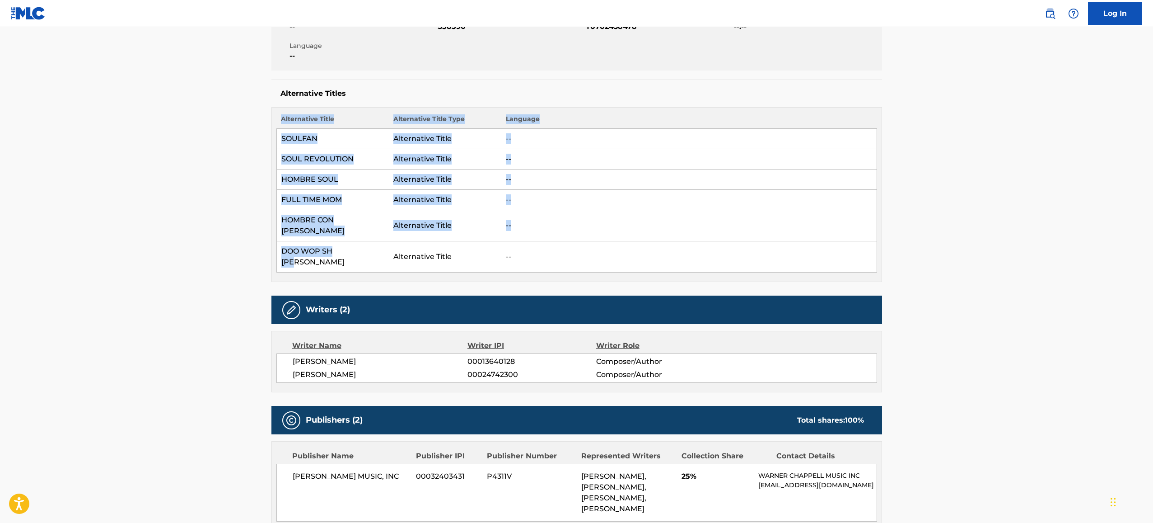
drag, startPoint x: 363, startPoint y: 239, endPoint x: 271, endPoint y: 148, distance: 128.7
click at [271, 148] on div "Alternative Title Alternative Title Type Language SOULFAN Alternative Title -- …" at bounding box center [576, 194] width 611 height 175
click at [221, 154] on main "< Back to public search results Copy work link SOUL MAN Work Detail Member Work…" at bounding box center [576, 416] width 1153 height 1151
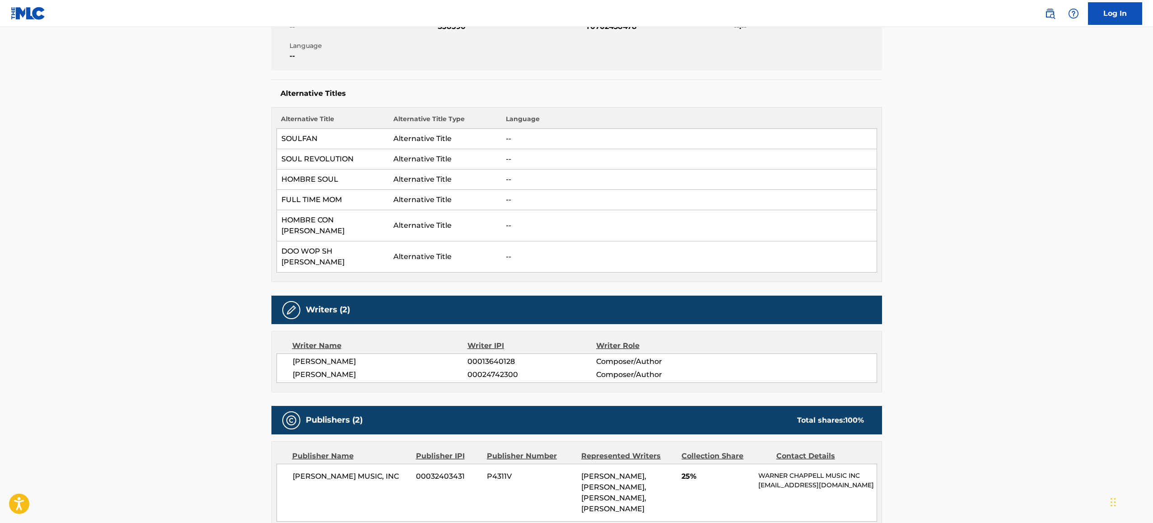
click at [328, 242] on td "DOO WOP SH [PERSON_NAME]" at bounding box center [332, 256] width 112 height 31
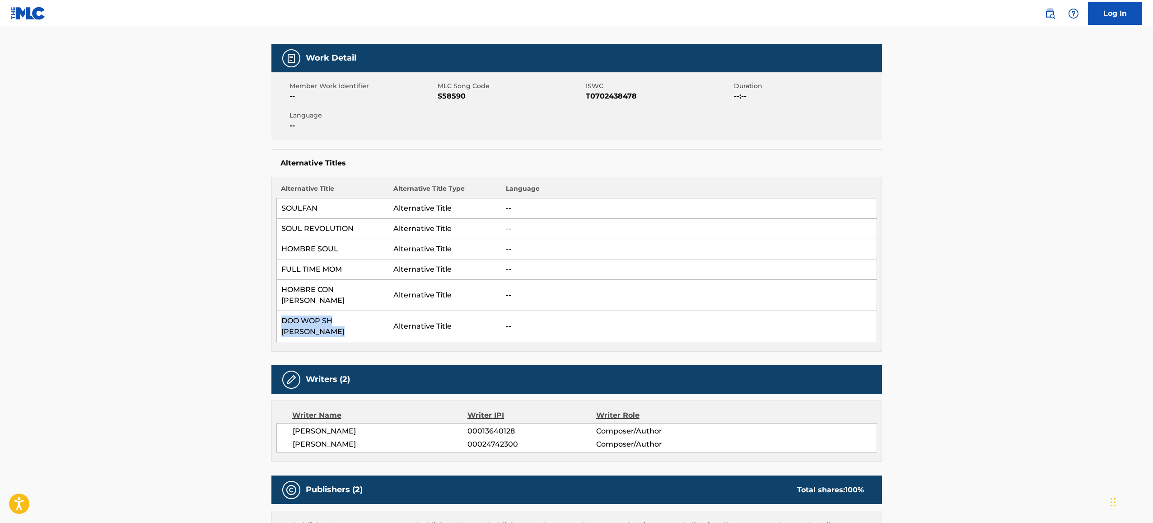
scroll to position [0, 0]
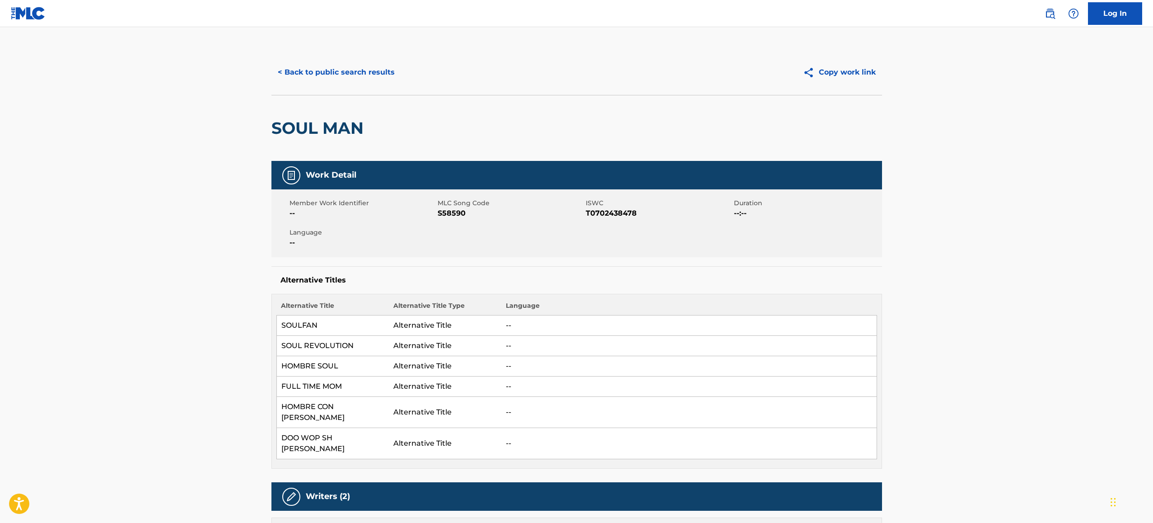
drag, startPoint x: 372, startPoint y: 115, endPoint x: 346, endPoint y: 124, distance: 27.7
click at [365, 122] on div "SOUL MAN" at bounding box center [576, 128] width 611 height 66
drag, startPoint x: 346, startPoint y: 124, endPoint x: 210, endPoint y: 112, distance: 136.1
click at [317, 130] on h2 "SOUL MAN" at bounding box center [319, 128] width 97 height 20
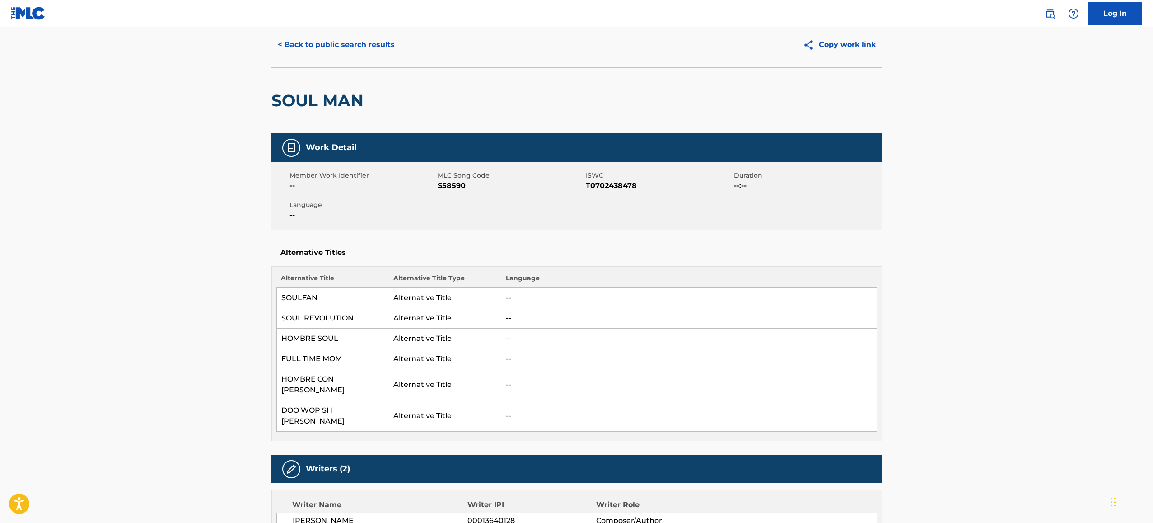
scroll to position [153, 0]
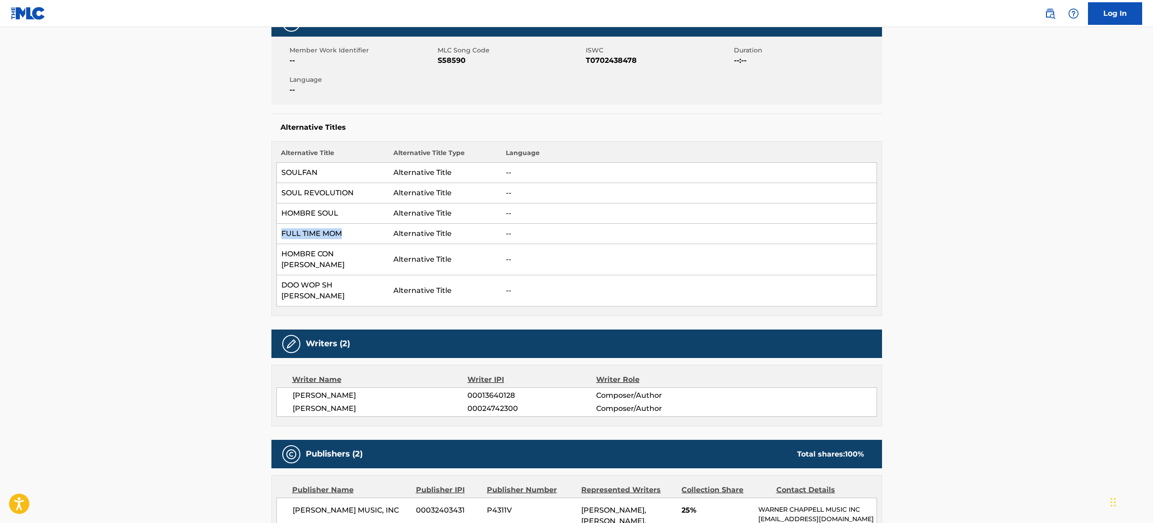
drag, startPoint x: 281, startPoint y: 234, endPoint x: 367, endPoint y: 239, distance: 86.5
click at [367, 239] on td "FULL TIME MOM" at bounding box center [332, 234] width 112 height 20
click at [379, 260] on td "HOMBRE CON [PERSON_NAME]" at bounding box center [332, 259] width 112 height 31
drag, startPoint x: 367, startPoint y: 273, endPoint x: 277, endPoint y: 275, distance: 89.9
click at [277, 275] on td "DOO WOP SH [PERSON_NAME]" at bounding box center [332, 290] width 112 height 31
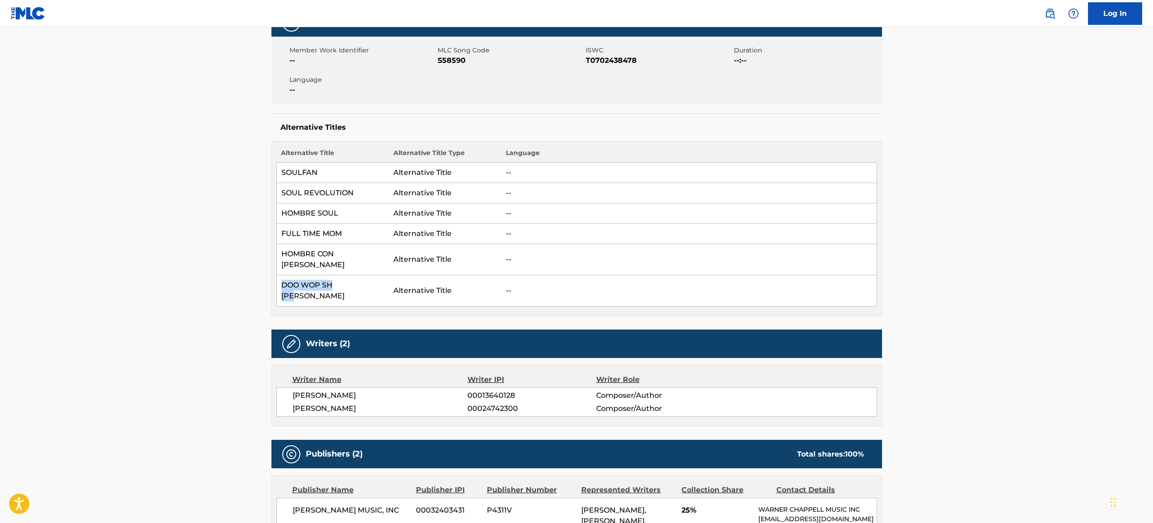
click at [321, 275] on td "DOO WOP SH [PERSON_NAME]" at bounding box center [332, 290] width 112 height 31
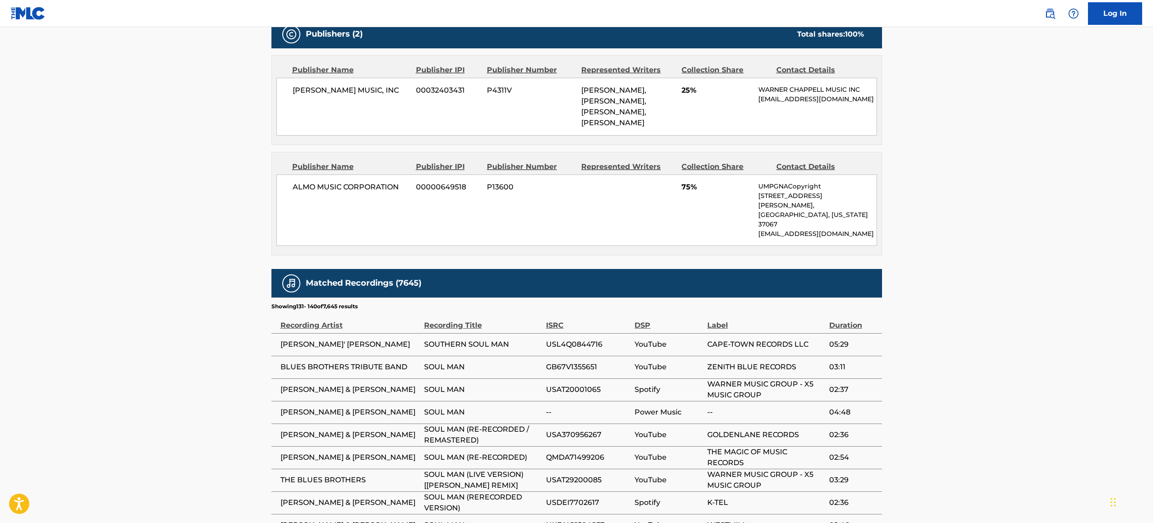
scroll to position [581, 0]
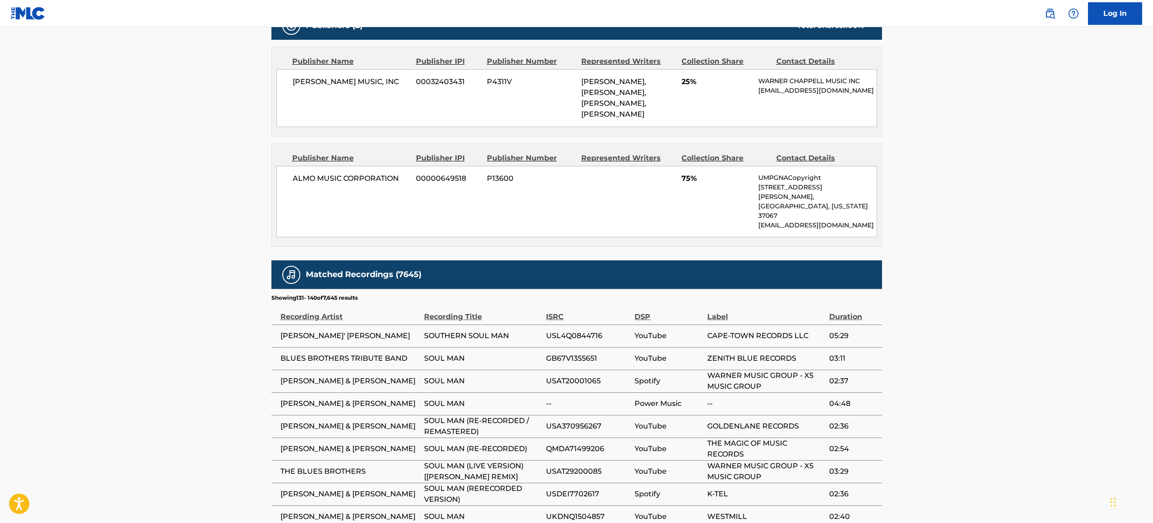
click at [571, 330] on span "USL4Q0844716" at bounding box center [588, 335] width 84 height 11
copy span "USL4Q0844716"
click at [576, 353] on span "GB67V1355651" at bounding box center [588, 358] width 84 height 11
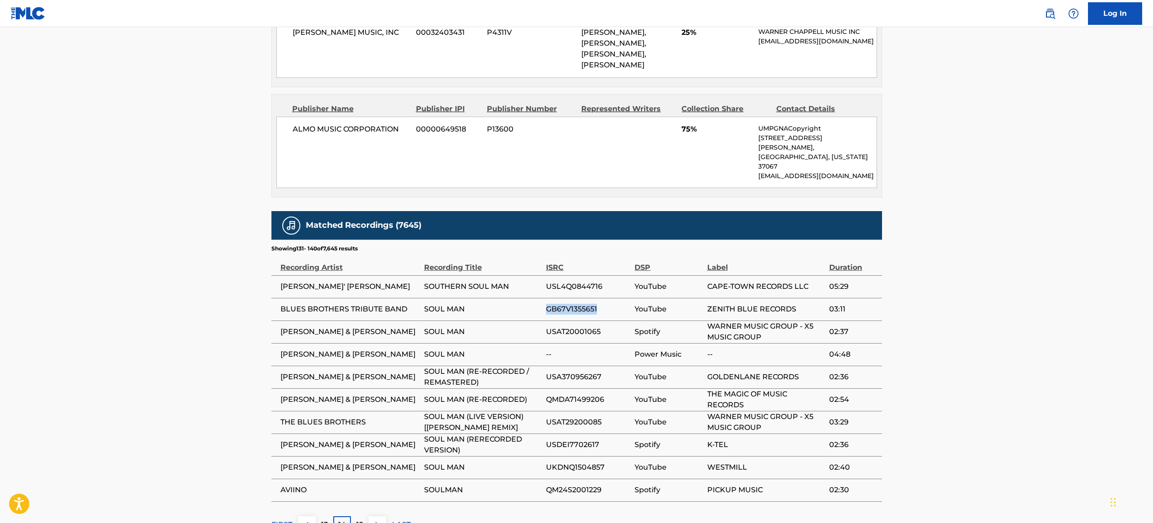
scroll to position [656, 0]
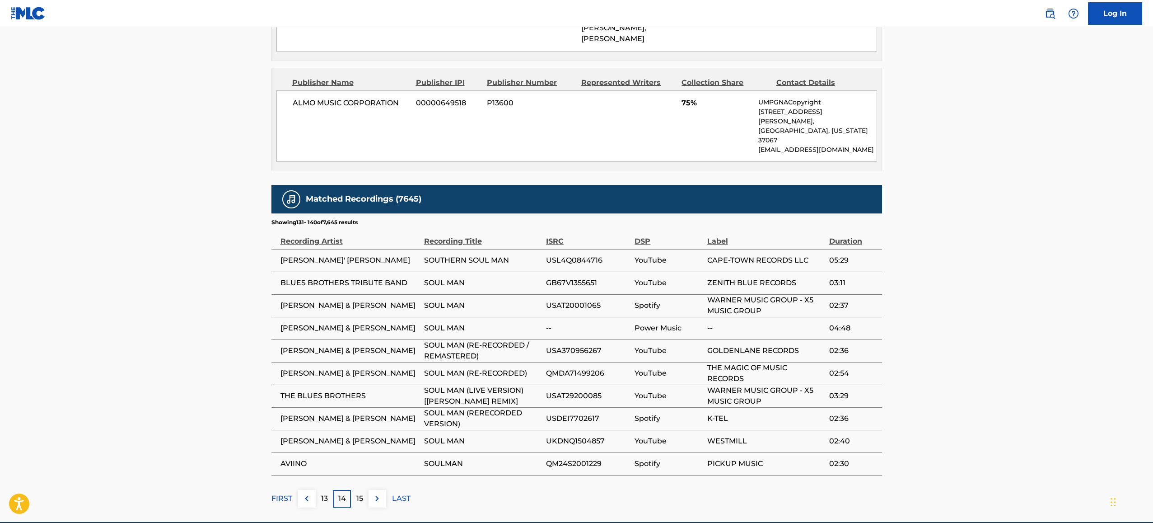
click at [287, 493] on p "FIRST" at bounding box center [281, 498] width 21 height 11
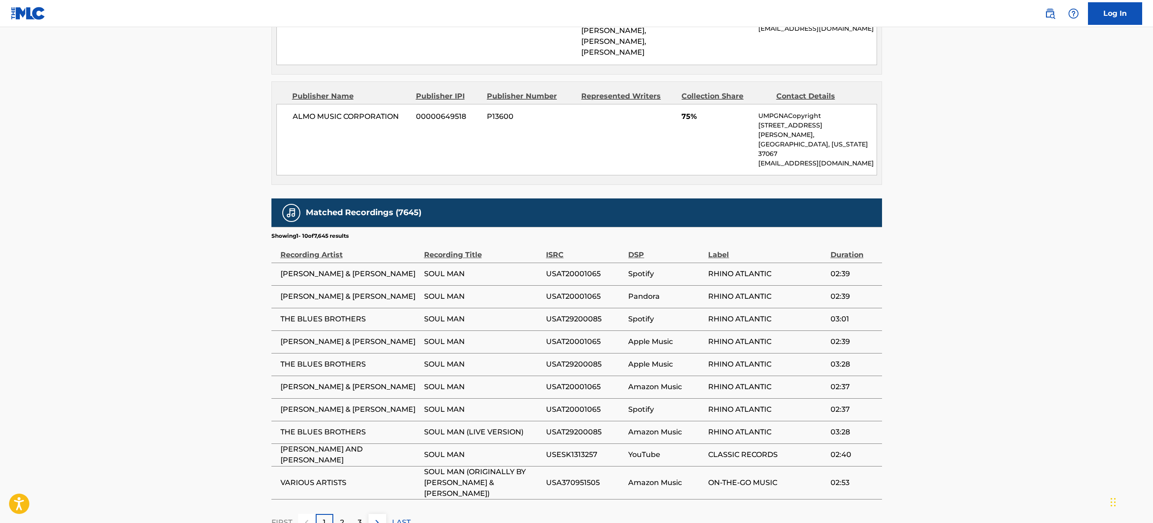
scroll to position [602, 0]
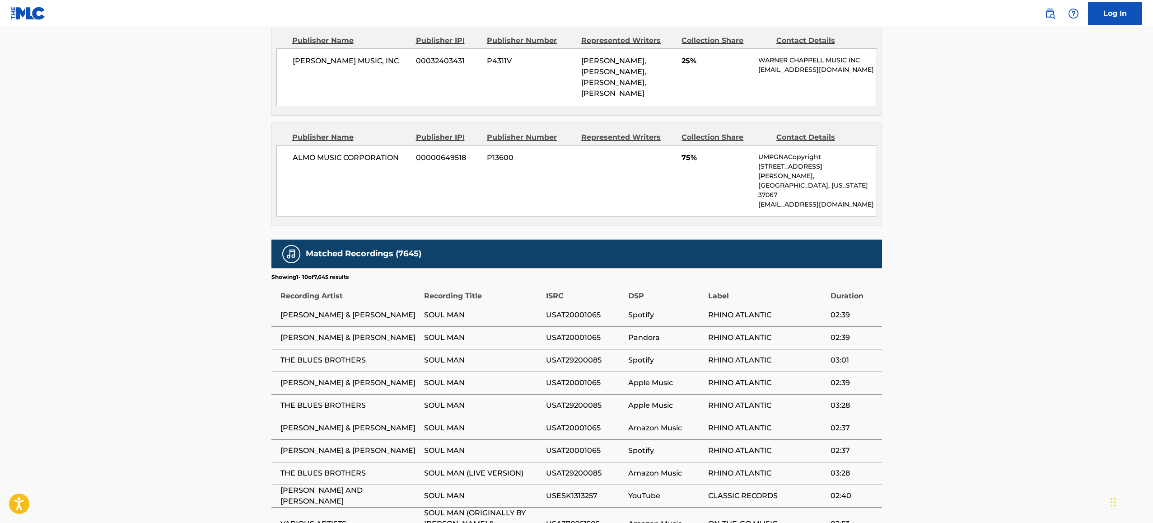
click at [588, 422] on span "USAT20001065" at bounding box center [585, 427] width 78 height 11
click at [581, 490] on span "USESK1313257" at bounding box center [585, 495] width 78 height 11
click at [580, 468] on span "USAT29200085" at bounding box center [585, 473] width 78 height 11
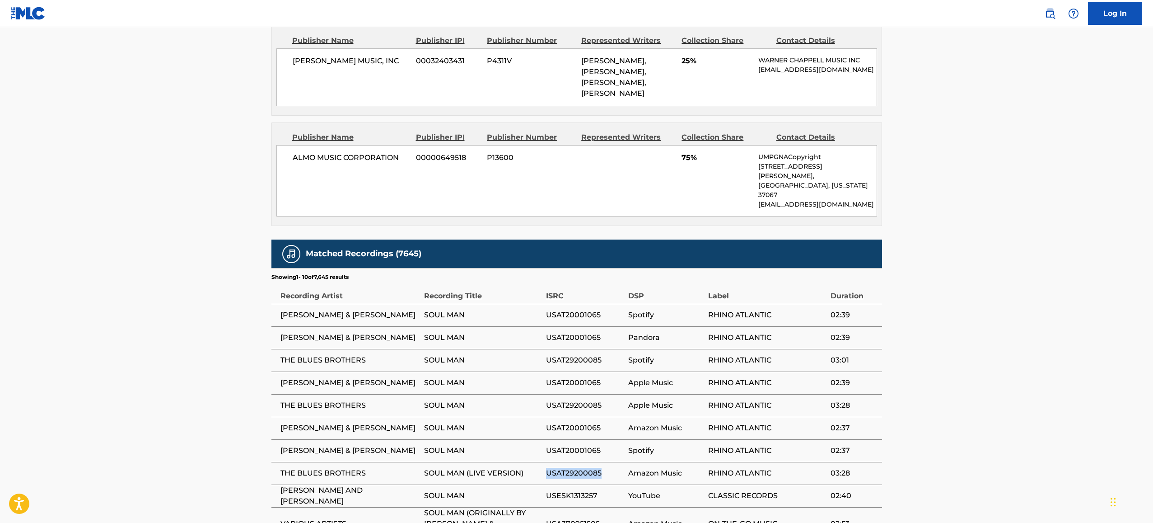
click at [580, 468] on span "USAT29200085" at bounding box center [585, 473] width 78 height 11
copy span "USAT29200085"
click at [577, 309] on span "USAT20001065" at bounding box center [585, 314] width 78 height 11
copy span "USAT20001065"
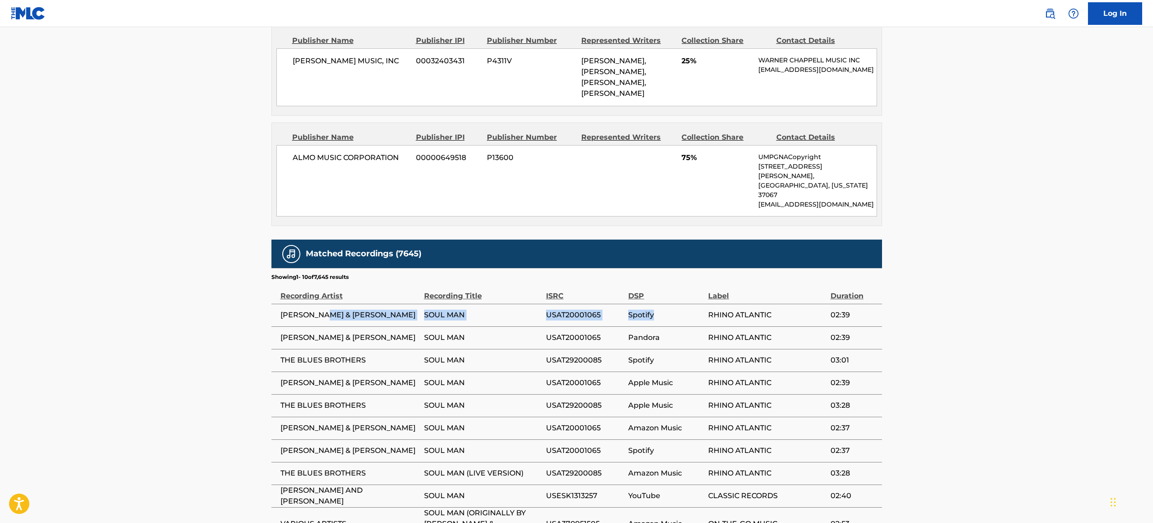
drag, startPoint x: 657, startPoint y: 274, endPoint x: 395, endPoint y: 270, distance: 262.0
click at [395, 304] on tr "[PERSON_NAME] & [PERSON_NAME] SOUL MAN USAT20001065 Spotify RHINO ATLANTIC 02:39" at bounding box center [576, 315] width 611 height 23
drag, startPoint x: 648, startPoint y: 277, endPoint x: 624, endPoint y: 278, distance: 23.9
click at [648, 309] on span "Spotify" at bounding box center [665, 314] width 75 height 11
click at [552, 309] on span "USAT20001065" at bounding box center [585, 314] width 78 height 11
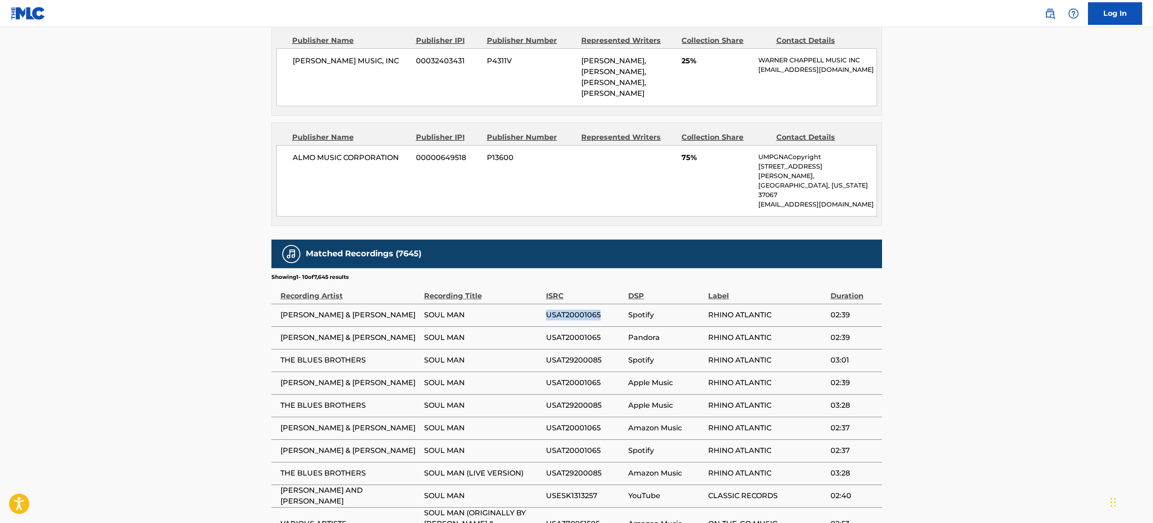
click at [552, 309] on span "USAT20001065" at bounding box center [585, 314] width 78 height 11
click at [595, 309] on span "USAT20001065" at bounding box center [585, 314] width 78 height 11
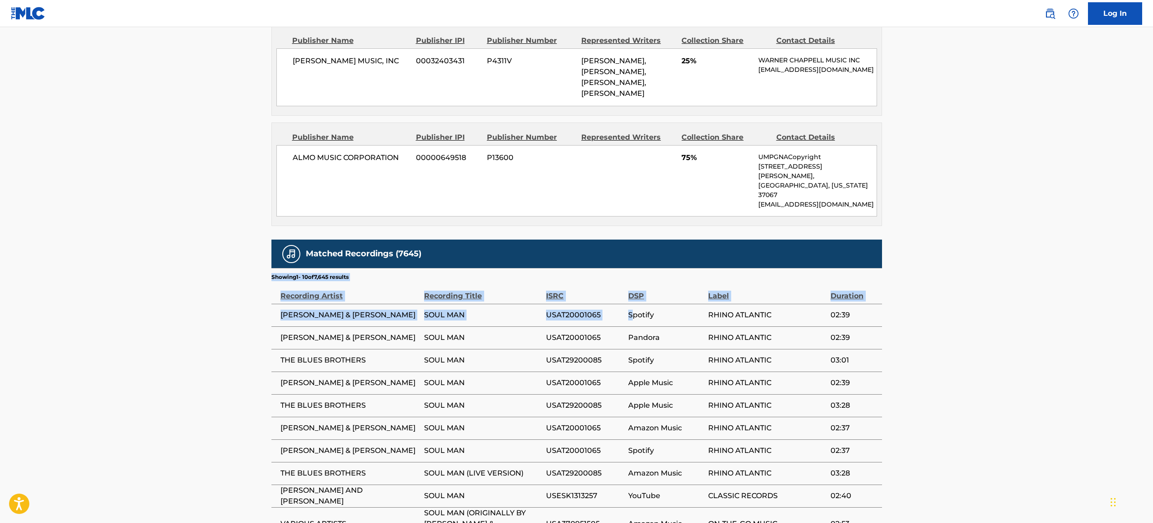
drag, startPoint x: 653, startPoint y: 273, endPoint x: 191, endPoint y: 258, distance: 462.4
click at [217, 258] on main "< Back to public search results Copy work link SOUL MAN Work Detail Member Work…" at bounding box center [576, 5] width 1153 height 1161
click at [299, 309] on span "[PERSON_NAME] & [PERSON_NAME]" at bounding box center [350, 314] width 139 height 11
drag, startPoint x: 382, startPoint y: 281, endPoint x: 583, endPoint y: 279, distance: 201.0
click at [572, 304] on tr "[PERSON_NAME] & [PERSON_NAME] SOUL MAN USAT20001065 Spotify RHINO ATLANTIC 02:39" at bounding box center [576, 315] width 611 height 23
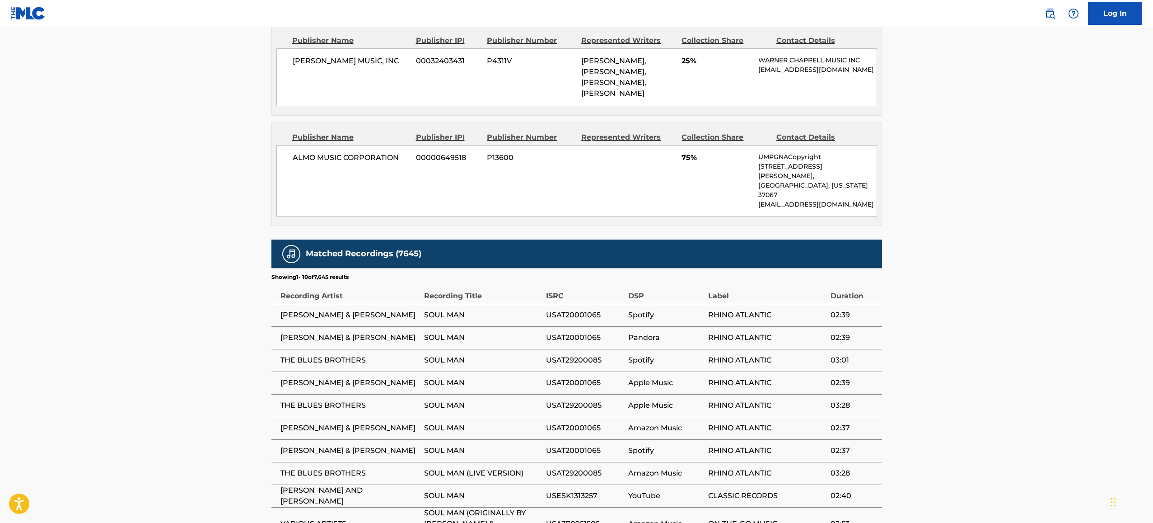
drag, startPoint x: 617, startPoint y: 278, endPoint x: 665, endPoint y: 273, distance: 48.6
click at [636, 304] on tr "[PERSON_NAME] & [PERSON_NAME] SOUL MAN USAT20001065 Spotify RHINO ATLANTIC 02:39" at bounding box center [576, 315] width 611 height 23
click at [613, 309] on span "USAT20001065" at bounding box center [585, 314] width 78 height 11
click at [568, 309] on span "USAT20001065" at bounding box center [585, 314] width 78 height 11
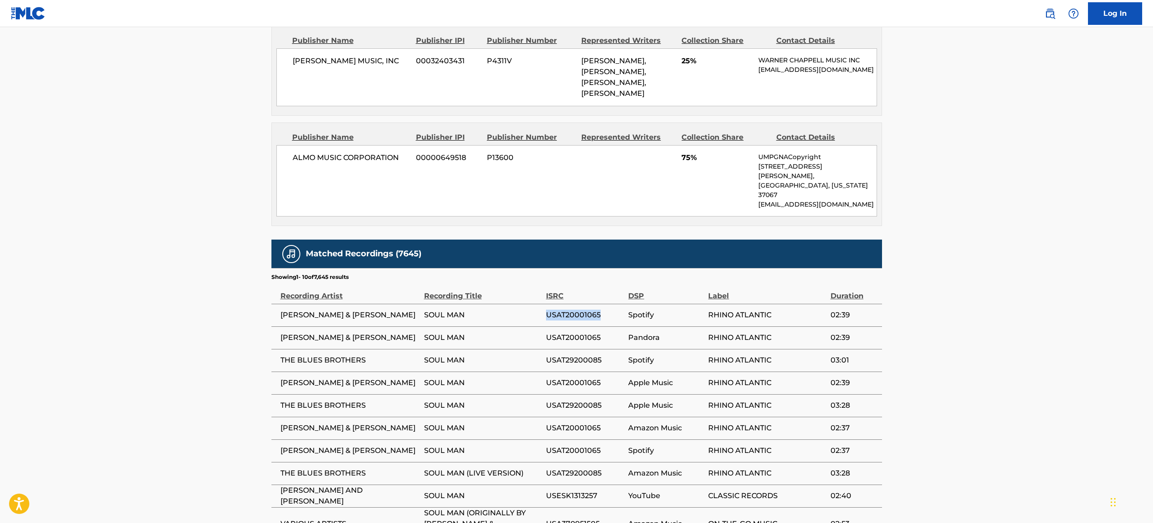
copy span "USAT20001065"
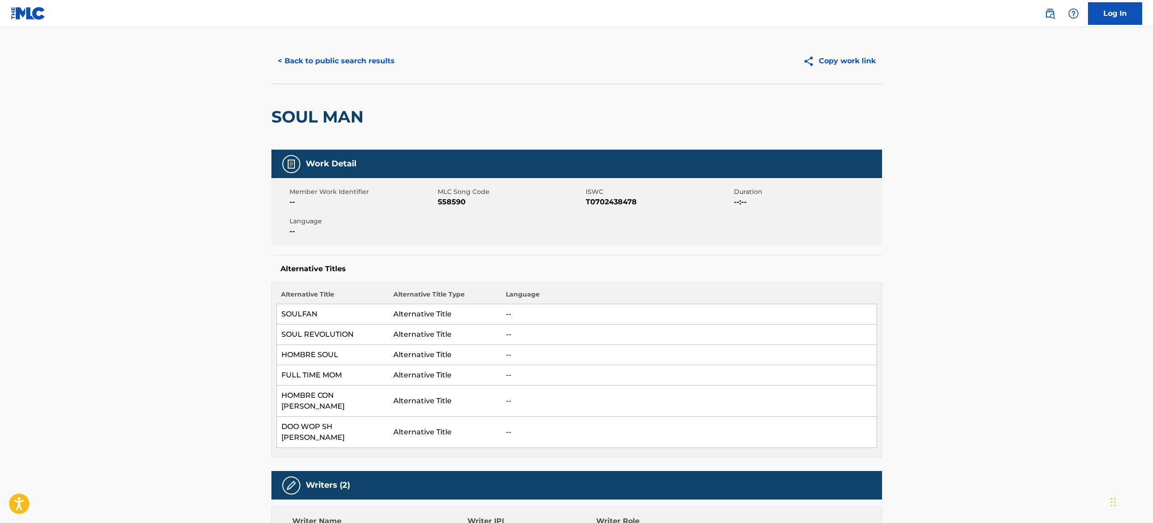
scroll to position [0, 0]
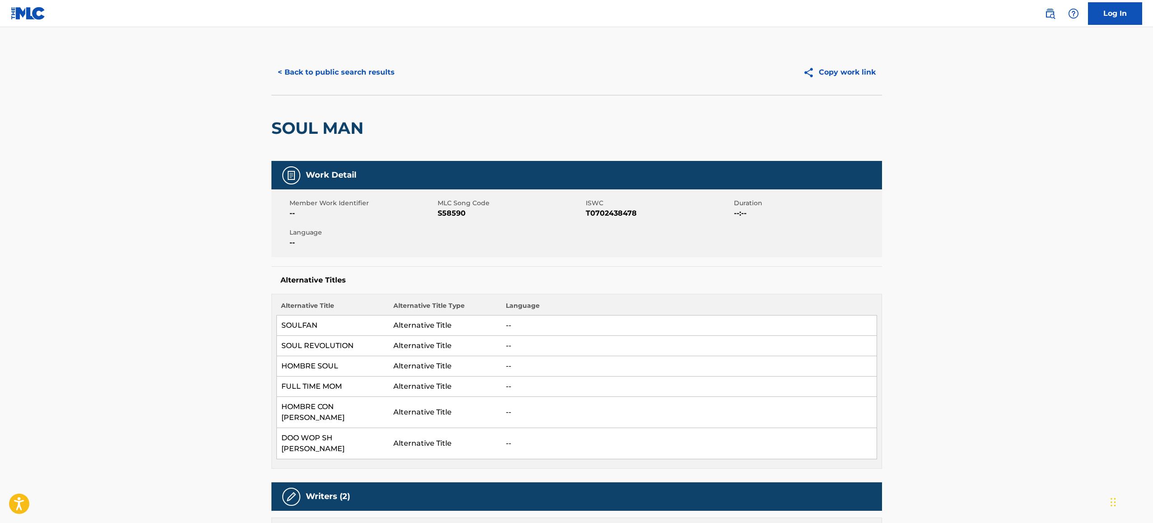
click at [456, 215] on span "S58590" at bounding box center [511, 213] width 146 height 11
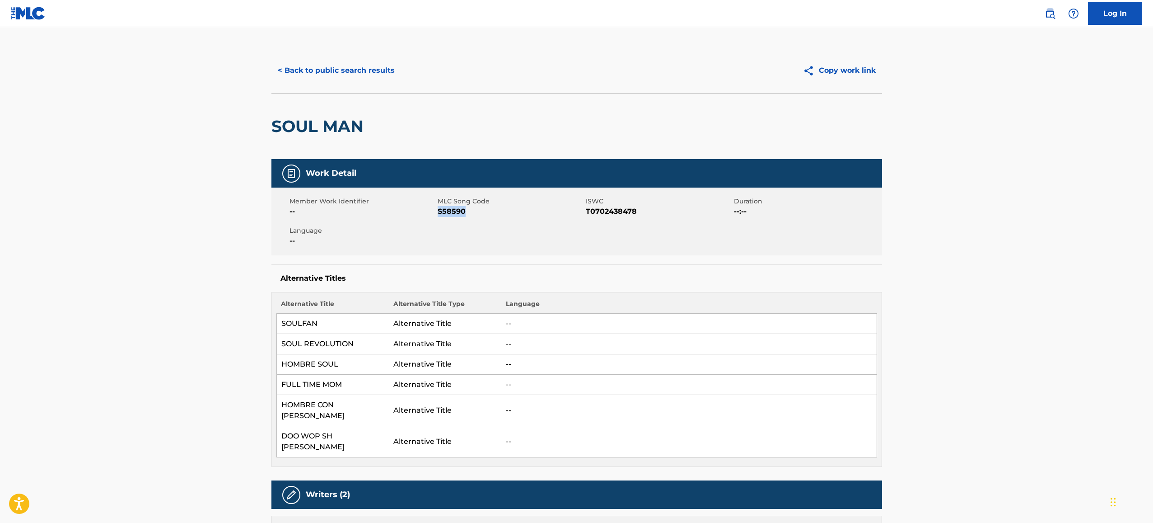
click at [344, 74] on button "< Back to public search results" at bounding box center [336, 70] width 130 height 23
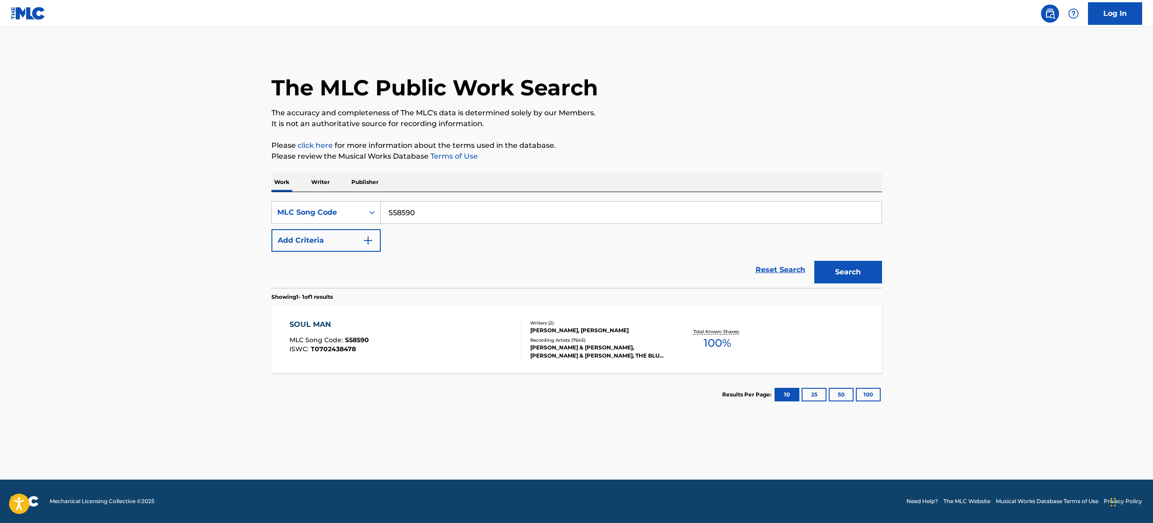
click at [428, 214] on input "S58590" at bounding box center [631, 212] width 501 height 22
paste input "Y466"
type input "Y46690"
click at [841, 276] on button "Search" at bounding box center [848, 272] width 68 height 23
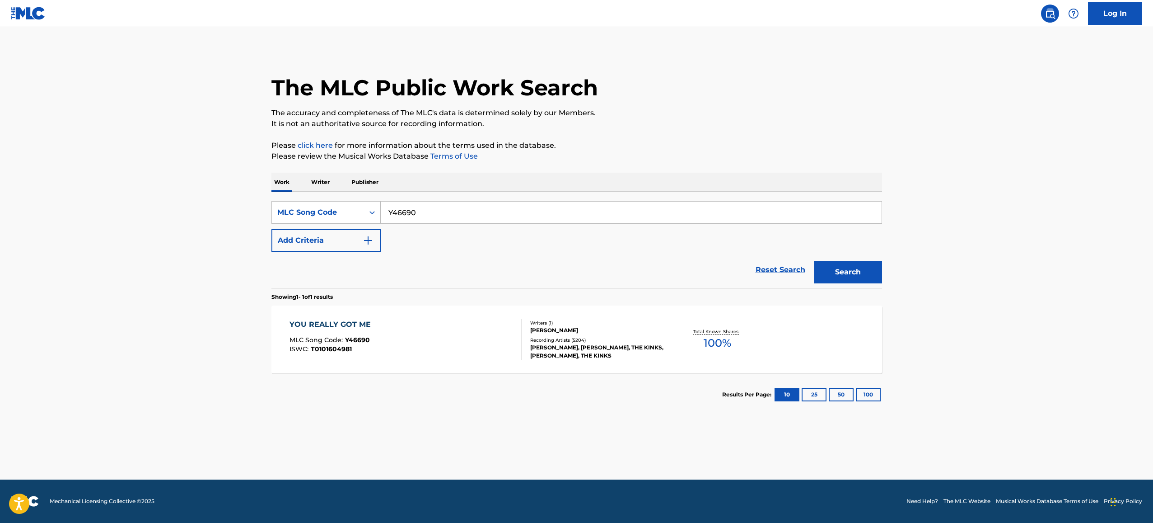
click at [352, 326] on div "YOU REALLY GOT ME" at bounding box center [333, 324] width 86 height 11
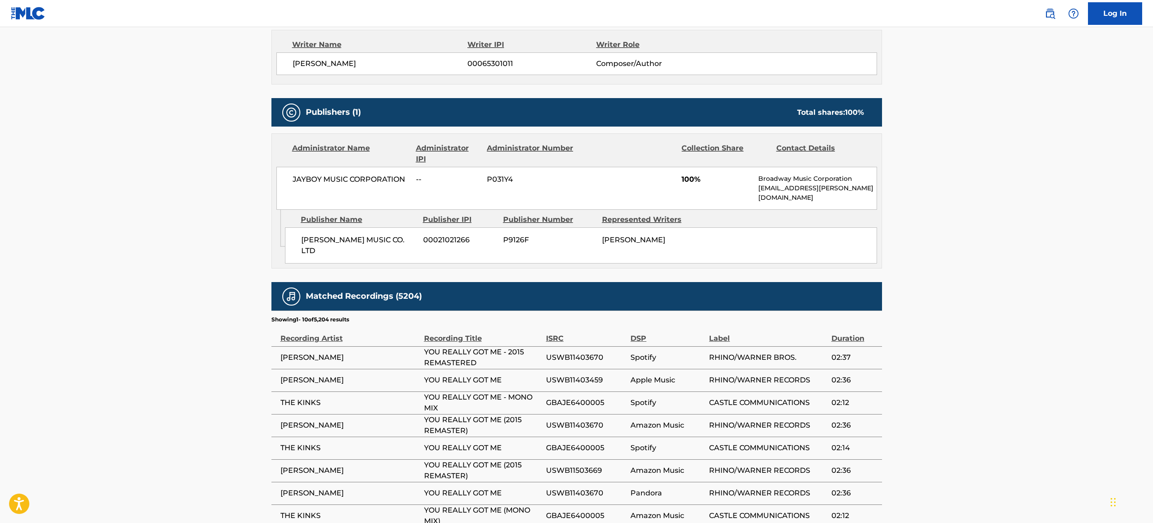
scroll to position [493, 0]
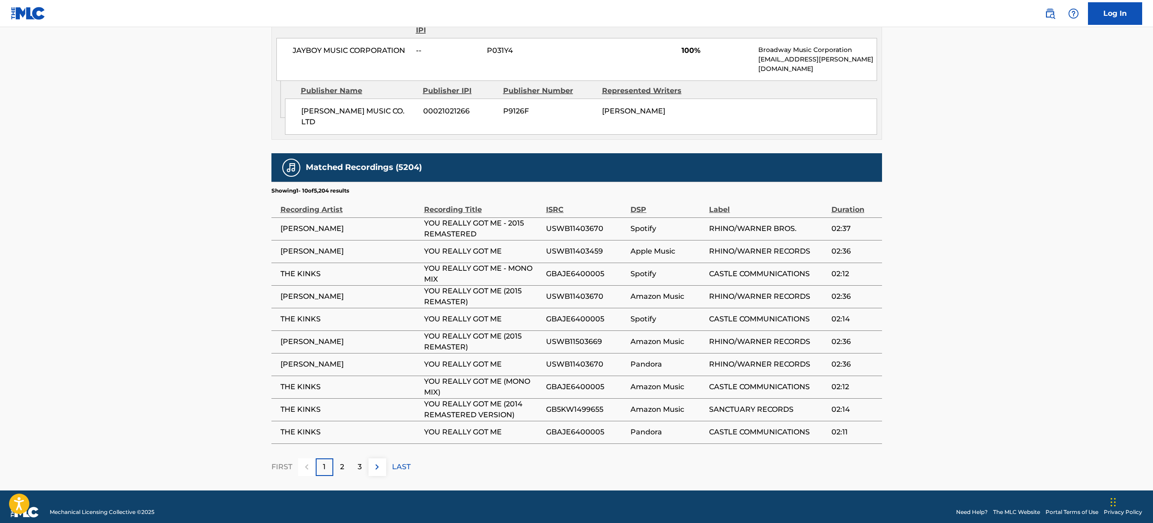
click at [401, 461] on p "LAST" at bounding box center [401, 466] width 19 height 11
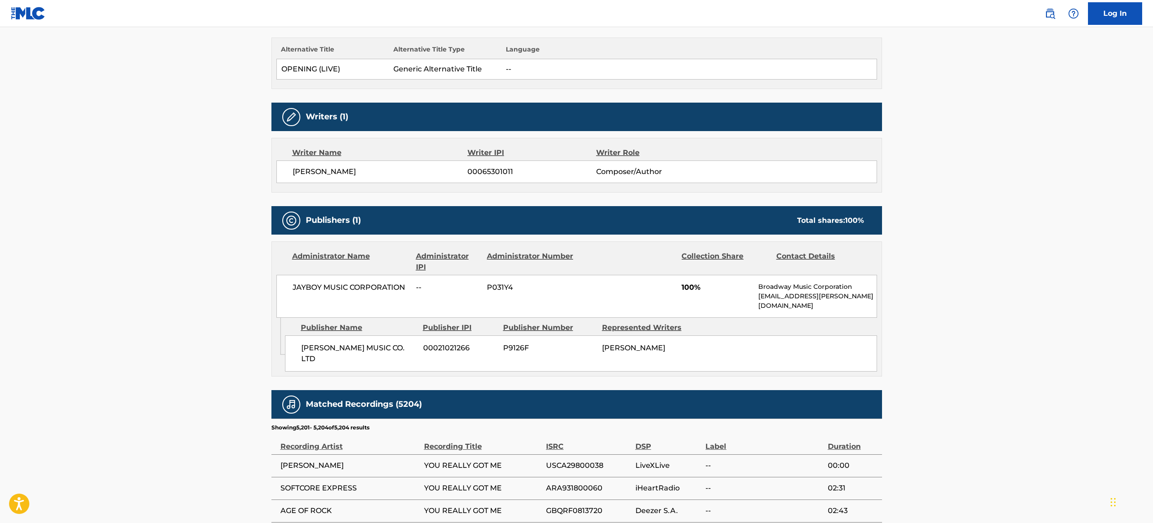
scroll to position [357, 0]
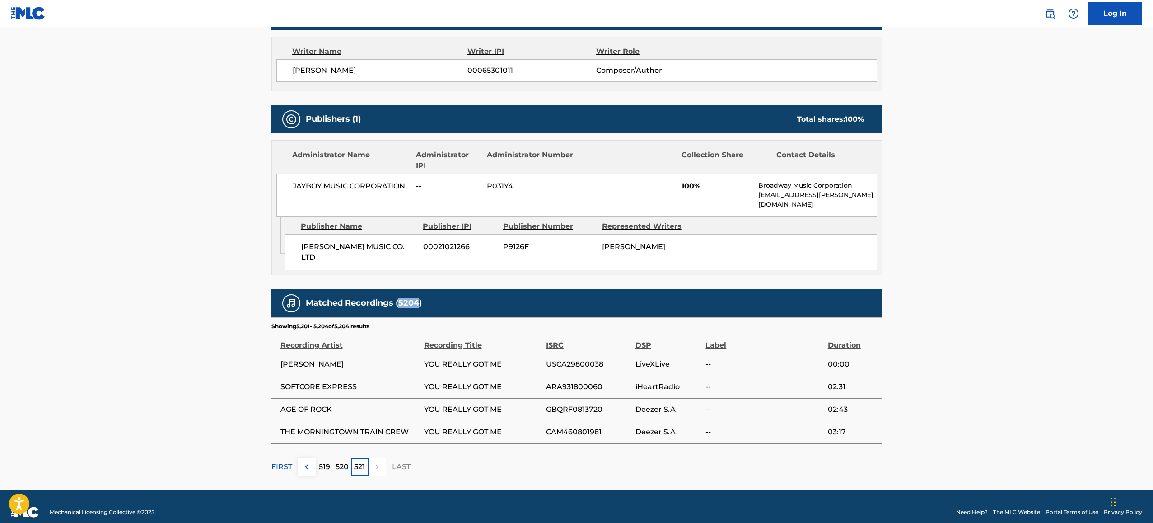
drag, startPoint x: 401, startPoint y: 292, endPoint x: 422, endPoint y: 293, distance: 21.7
click at [421, 298] on h5 "Matched Recordings (5204)" at bounding box center [364, 303] width 116 height 10
click at [346, 461] on p "520" at bounding box center [342, 466] width 13 height 11
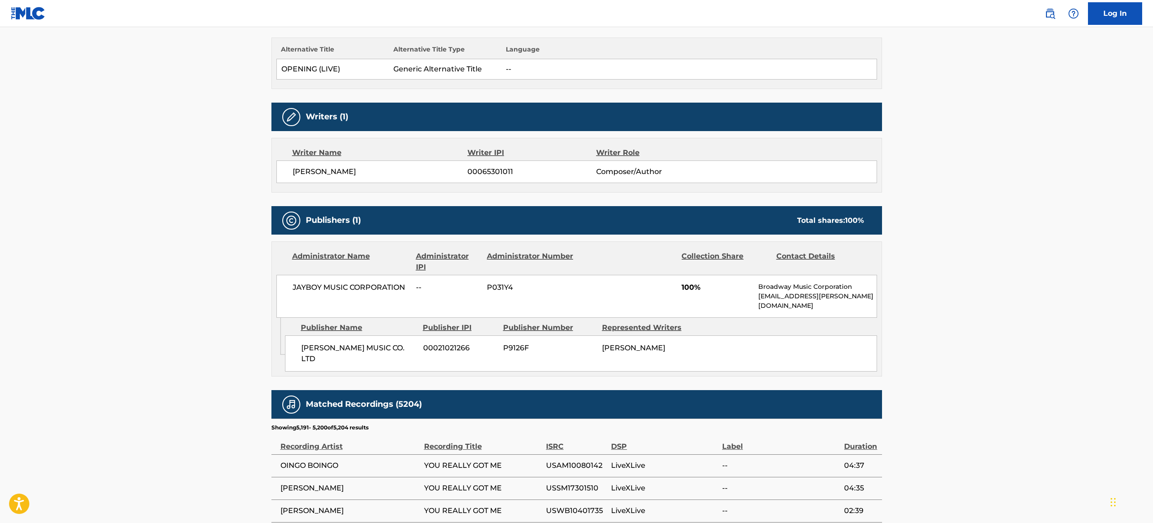
scroll to position [493, 0]
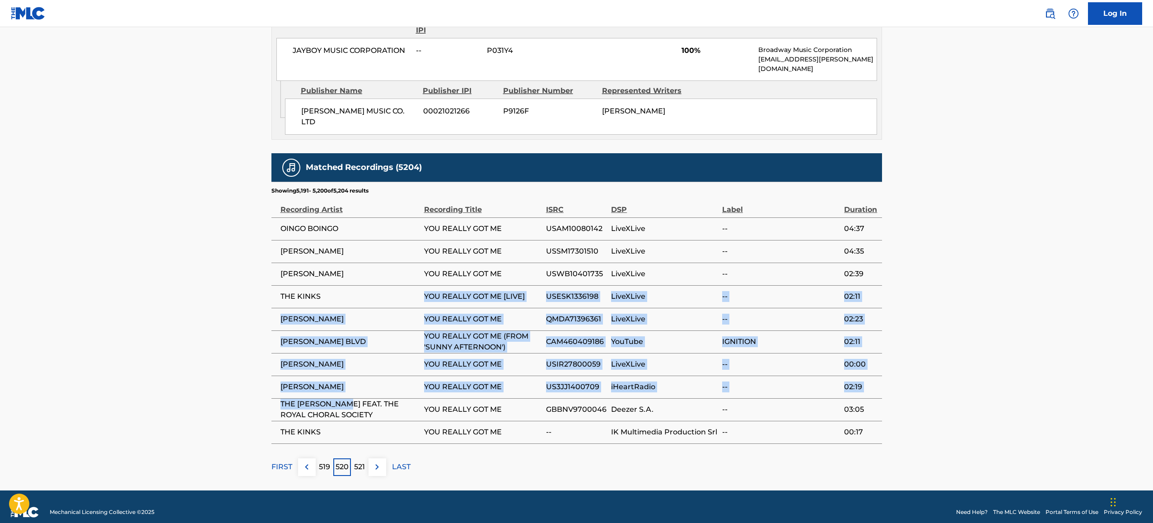
drag, startPoint x: 357, startPoint y: 388, endPoint x: 335, endPoint y: 235, distance: 154.2
click at [338, 241] on tbody "OINGO BOINGO YOU REALLY GOT ME USAM10080142 LiveXLive -- 04:37 [PERSON_NAME] YO…" at bounding box center [576, 330] width 611 height 226
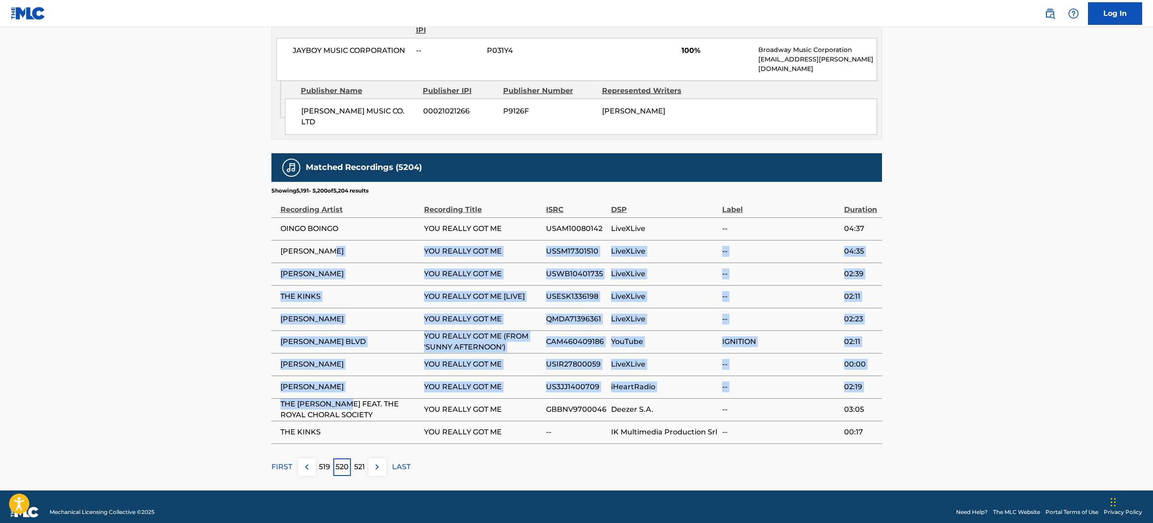
click at [368, 330] on td "[PERSON_NAME] BLVD" at bounding box center [347, 341] width 153 height 23
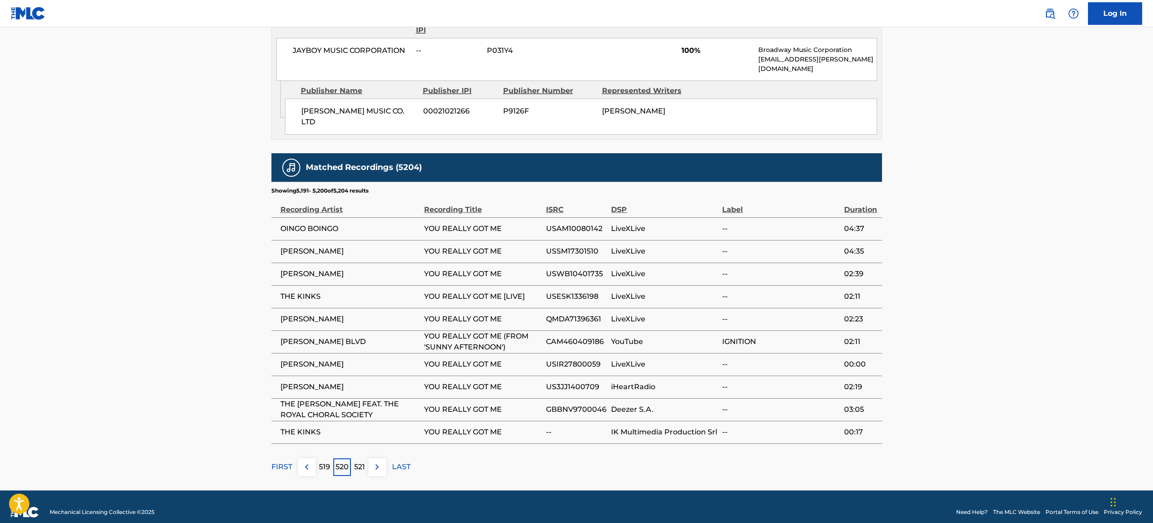
click at [326, 467] on p "519" at bounding box center [324, 466] width 11 height 11
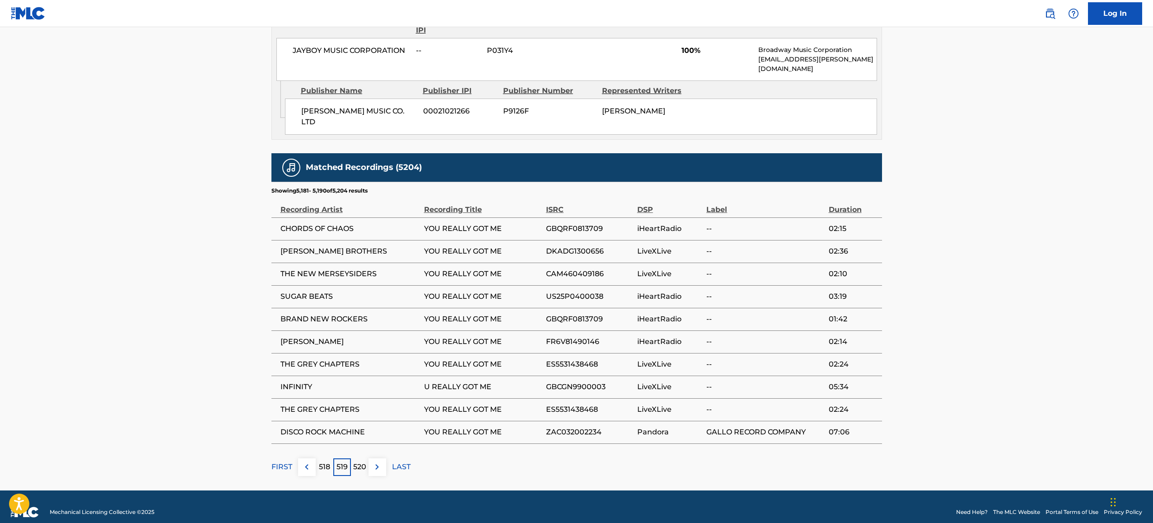
click at [308, 461] on img at bounding box center [306, 466] width 11 height 11
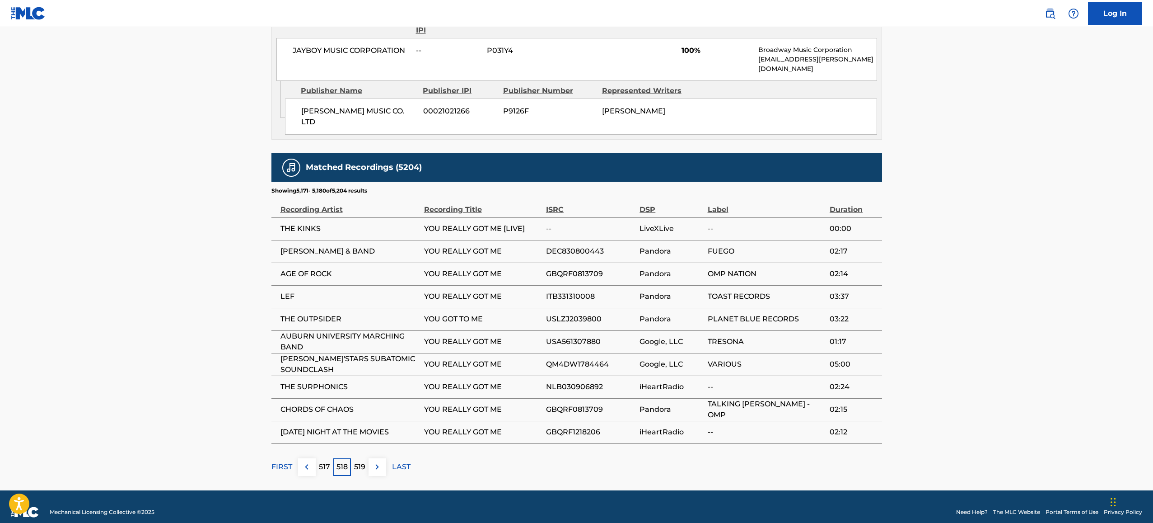
click at [323, 462] on div "517" at bounding box center [325, 467] width 18 height 18
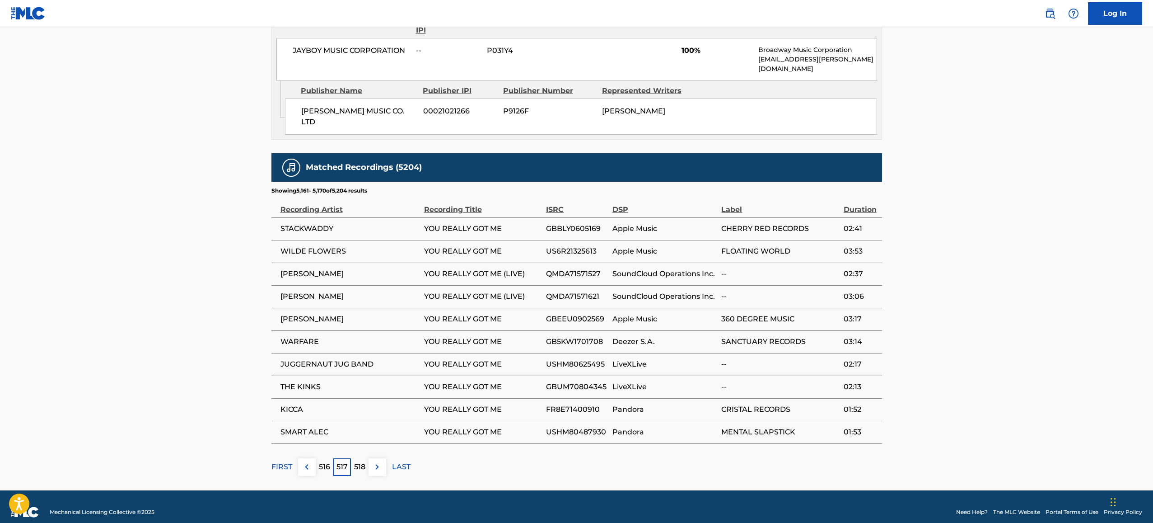
click at [307, 461] on img at bounding box center [306, 466] width 11 height 11
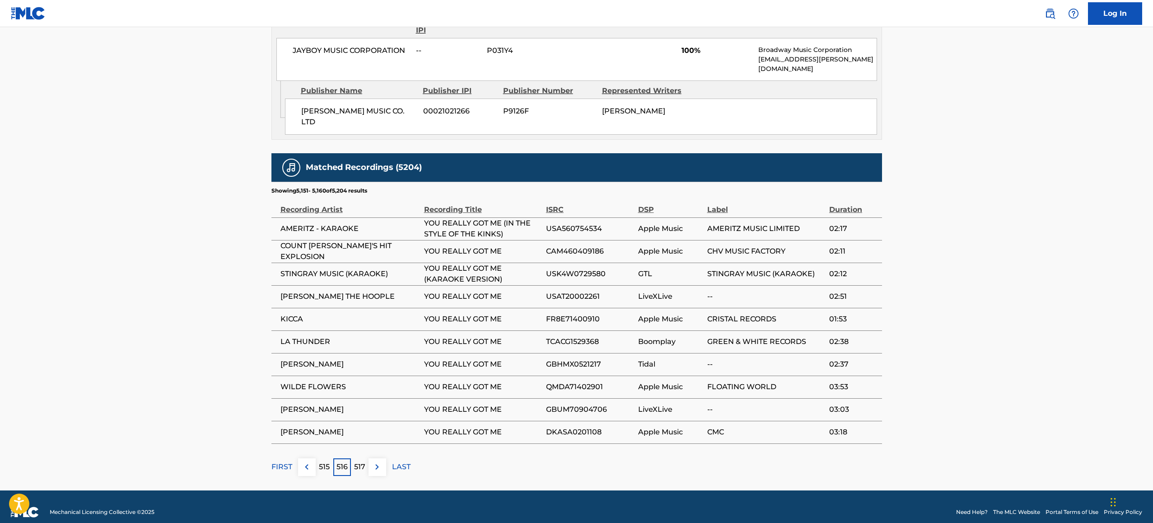
click at [312, 463] on button at bounding box center [307, 467] width 18 height 18
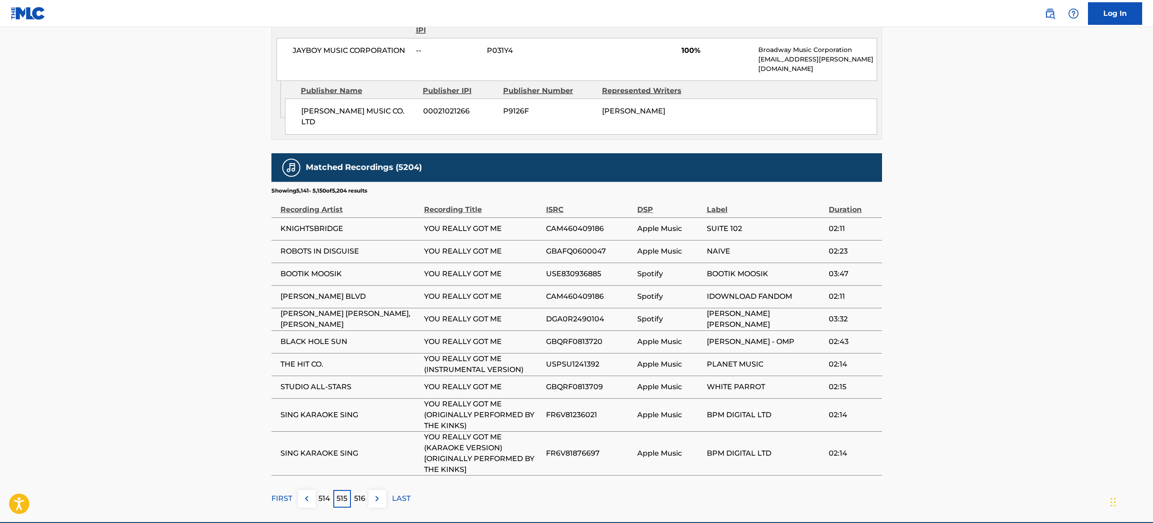
click at [311, 493] on img at bounding box center [306, 498] width 11 height 11
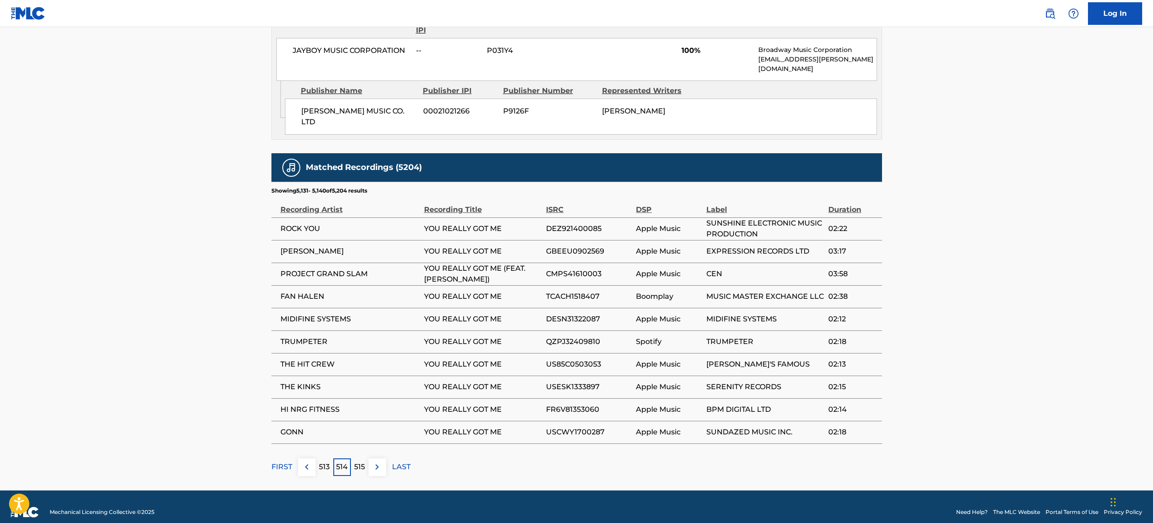
click at [308, 464] on button at bounding box center [307, 467] width 18 height 18
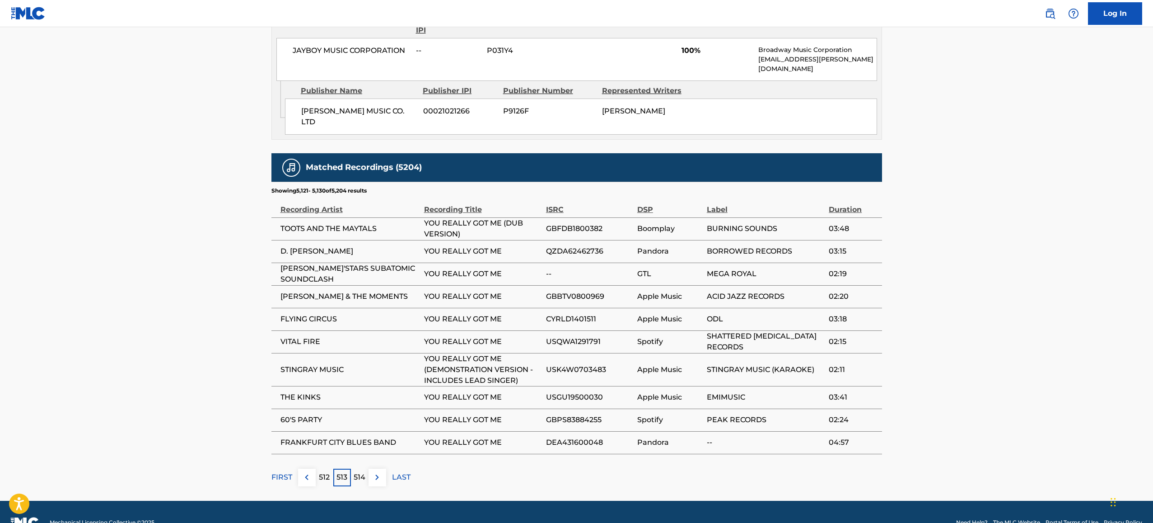
click at [314, 469] on button at bounding box center [307, 477] width 18 height 18
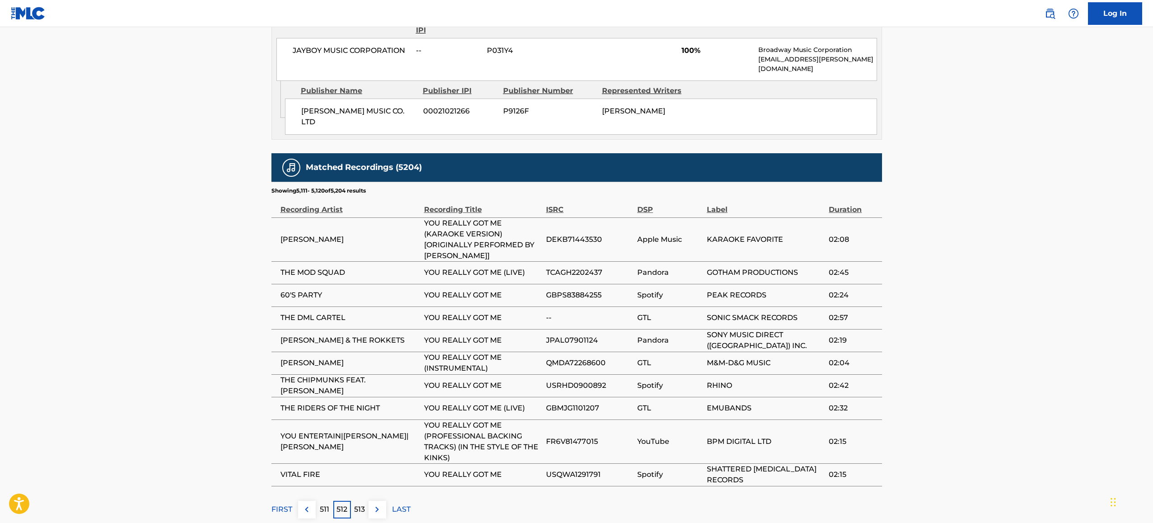
click at [291, 504] on p "FIRST" at bounding box center [281, 509] width 21 height 11
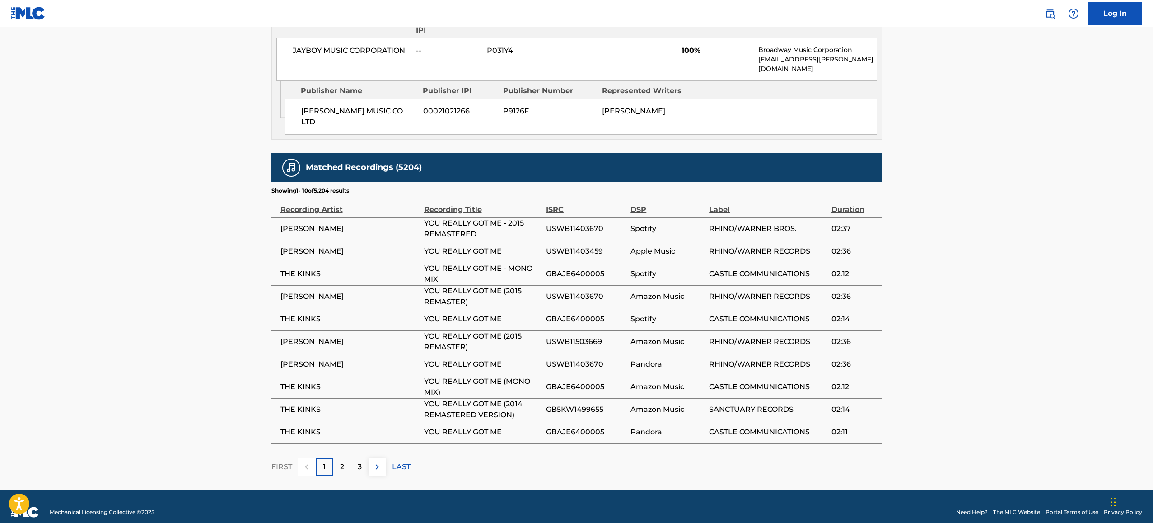
click at [460, 340] on span "YOU REALLY GOT ME (2015 REMASTER)" at bounding box center [482, 342] width 117 height 22
click at [247, 344] on main "< Back to public search results Copy work link YOU REALLY GOT ME Work Detail Me…" at bounding box center [576, 12] width 1153 height 956
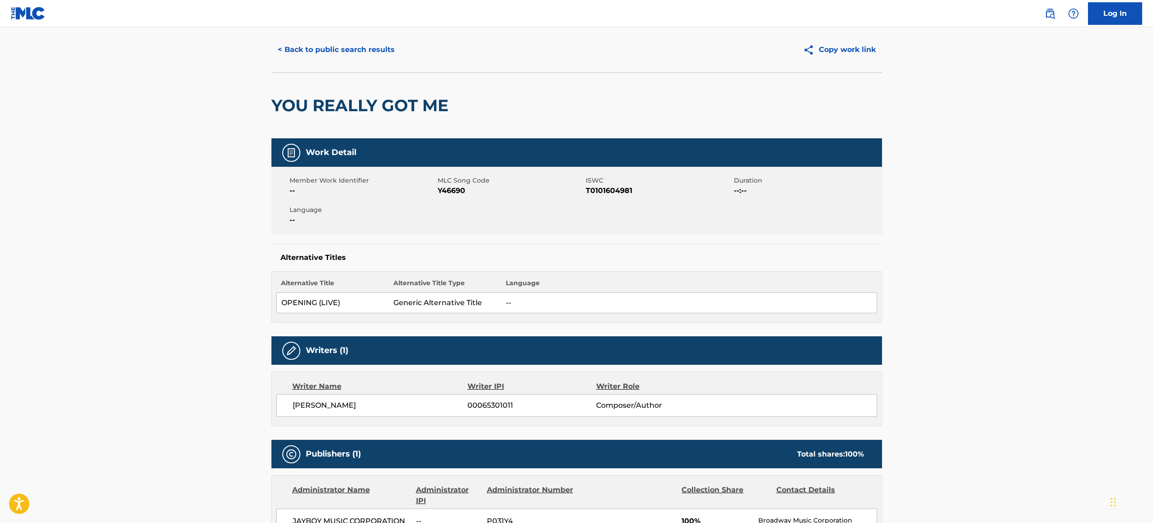
scroll to position [0, 0]
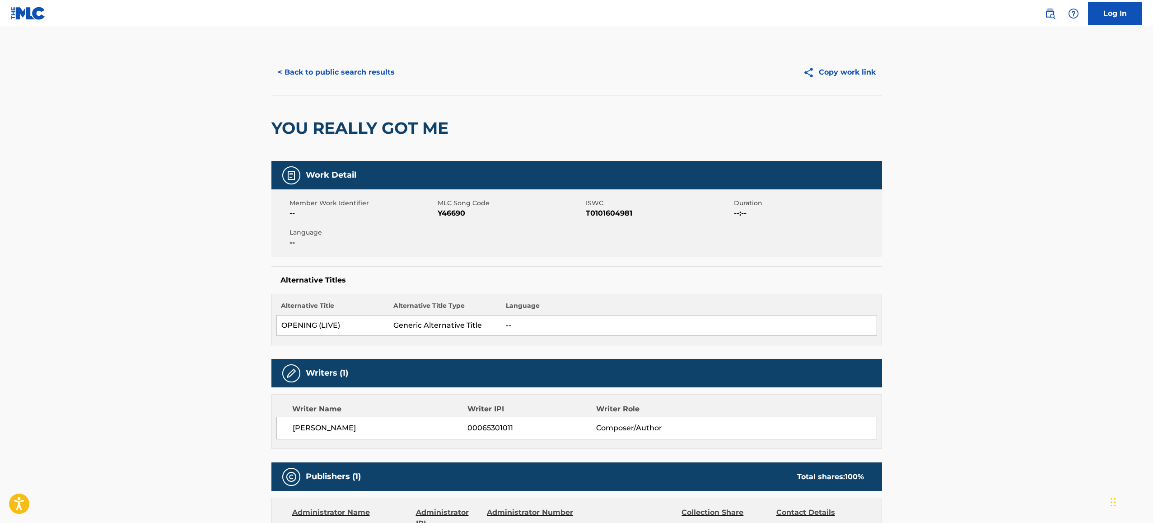
click at [305, 73] on button "< Back to public search results" at bounding box center [336, 72] width 130 height 23
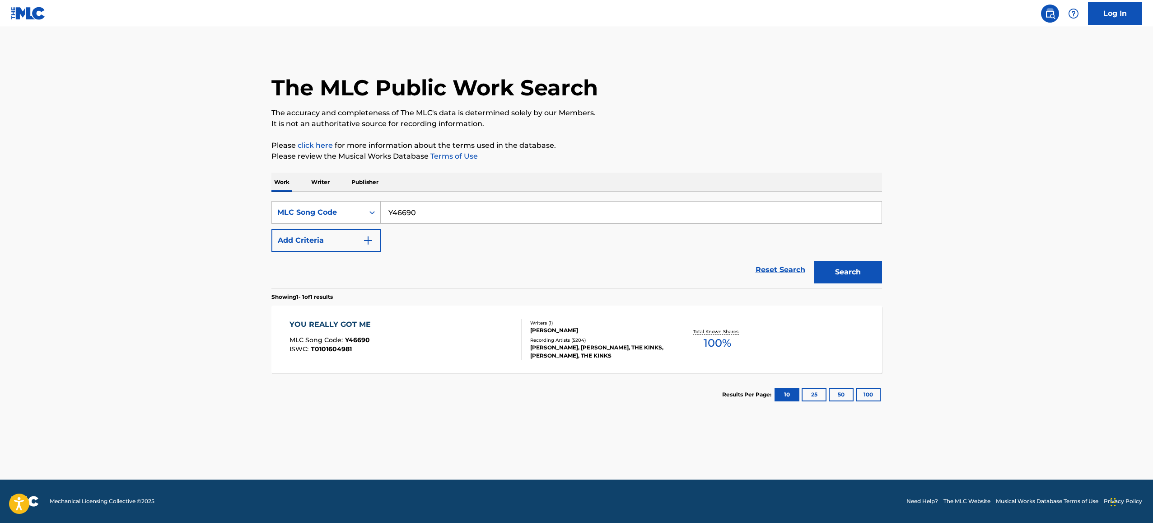
click at [425, 220] on input "Y46690" at bounding box center [631, 212] width 501 height 22
paste input "NC4446"
type input "NC4446"
click at [846, 273] on button "Search" at bounding box center [848, 272] width 68 height 23
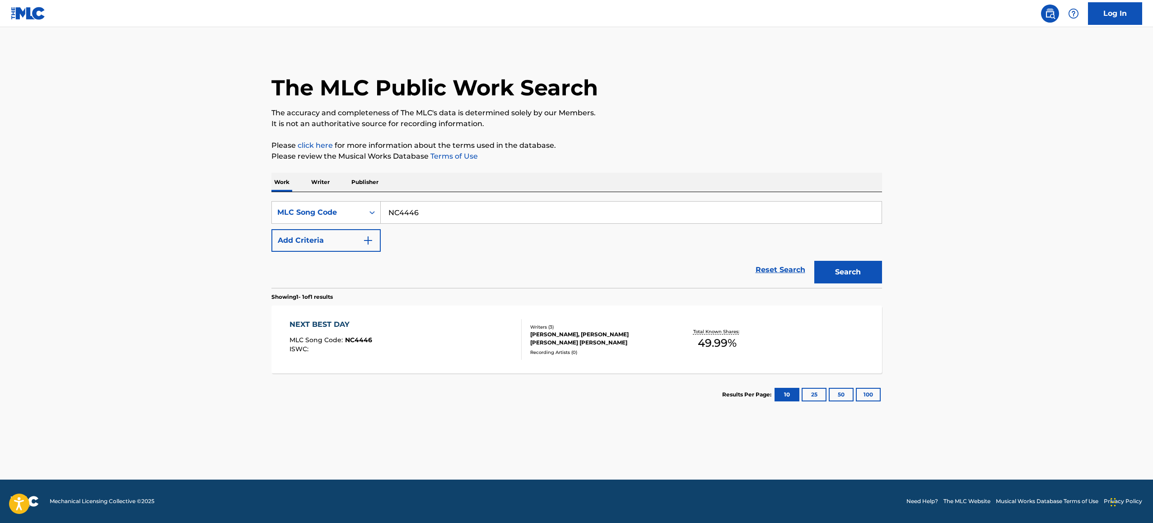
click at [338, 325] on div "NEXT BEST DAY" at bounding box center [331, 324] width 83 height 11
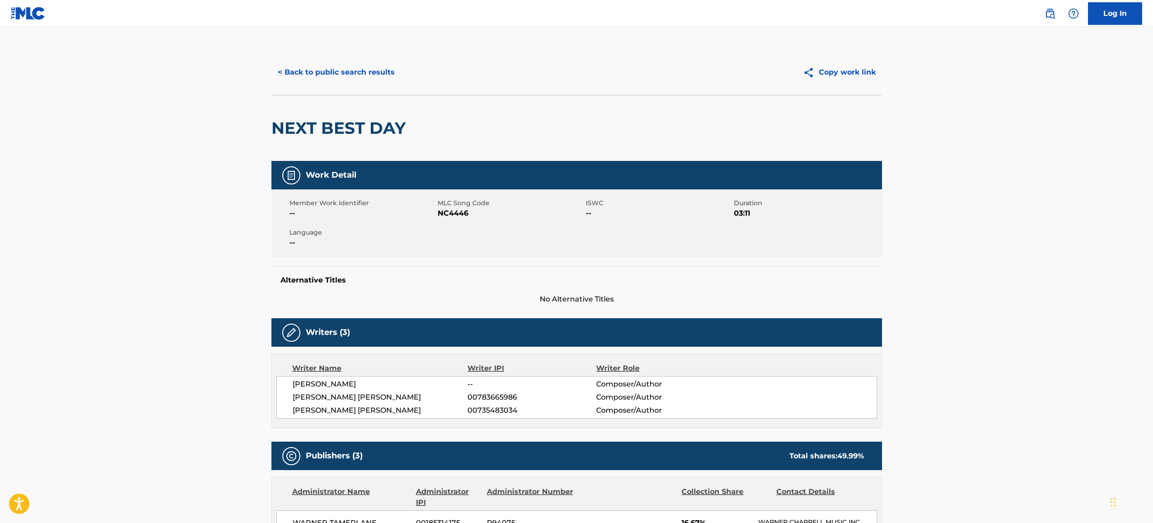
click at [445, 216] on span "NC4446" at bounding box center [511, 213] width 146 height 11
copy span "NC4446"
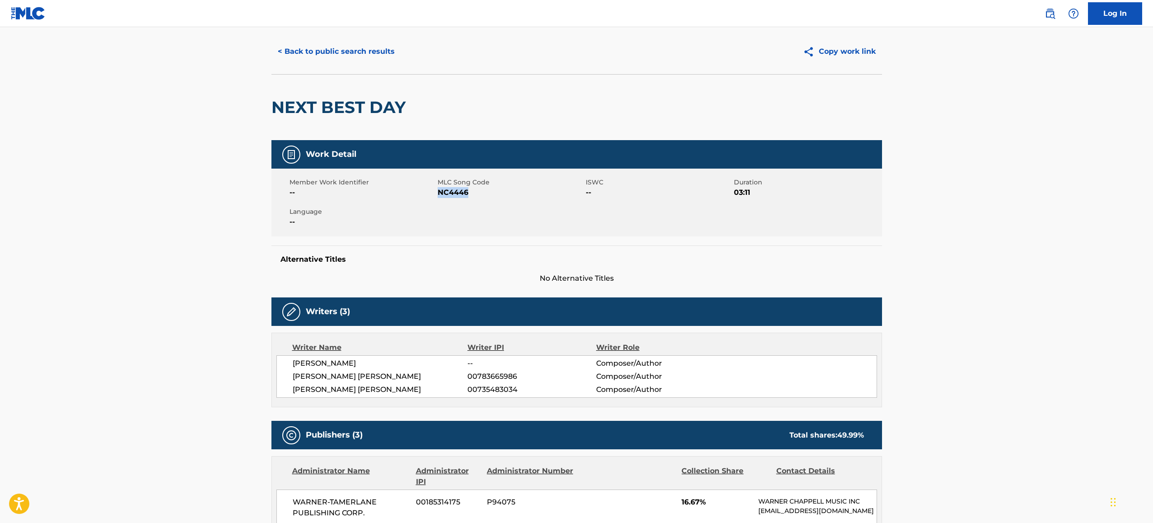
scroll to position [22, 0]
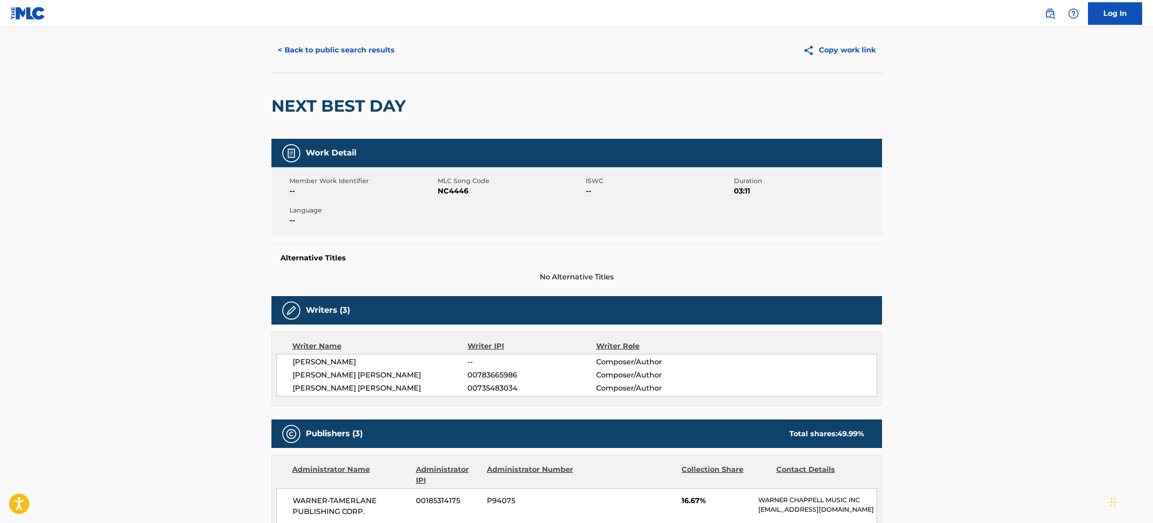
click at [522, 179] on span "MLC Song Code" at bounding box center [511, 180] width 146 height 9
click at [464, 196] on span "NC4446" at bounding box center [511, 191] width 146 height 11
click at [453, 193] on span "NC4446" at bounding box center [511, 191] width 146 height 11
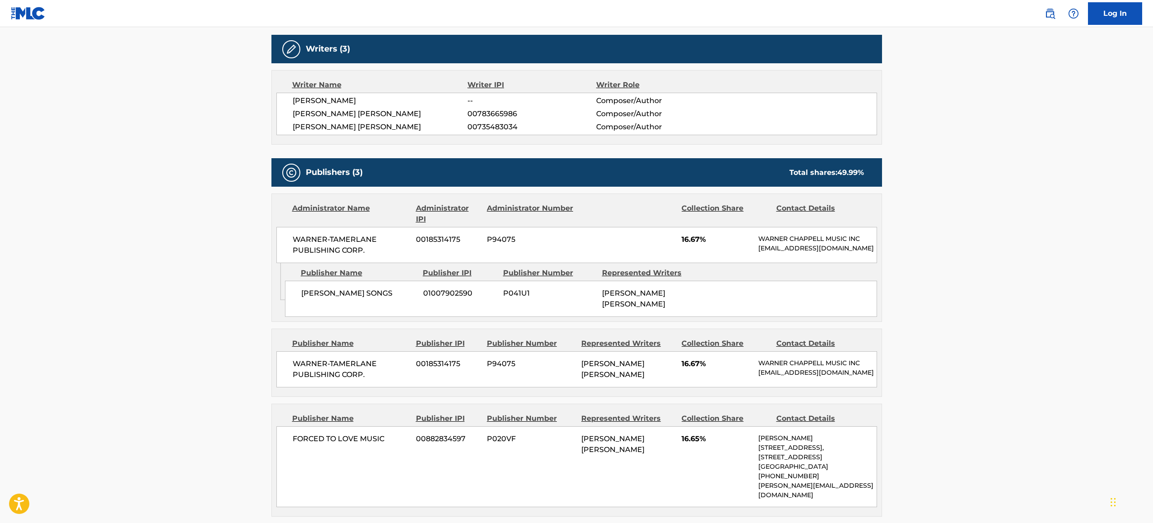
scroll to position [282, 0]
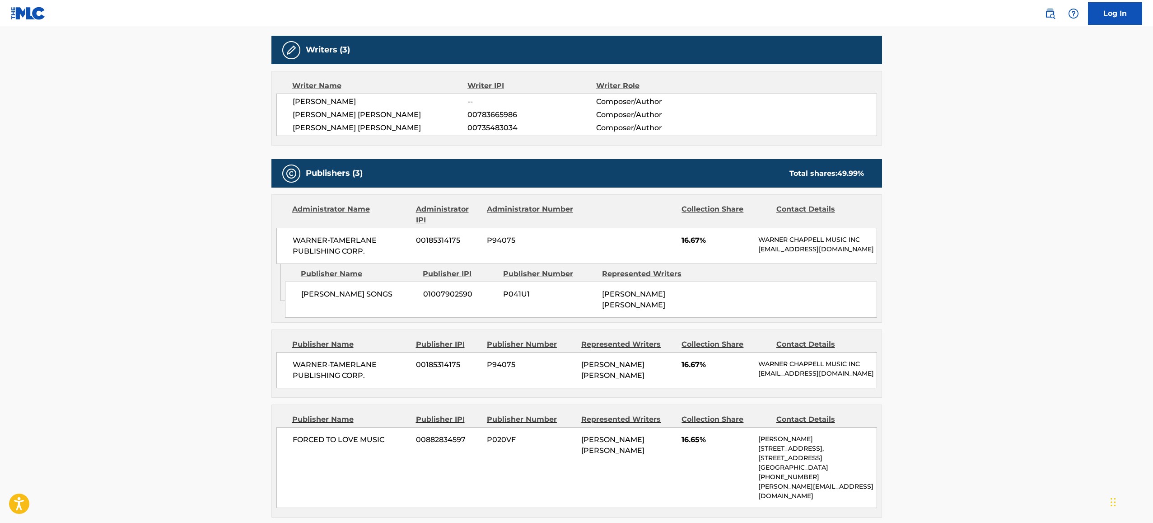
click at [595, 360] on span "[PERSON_NAME] [PERSON_NAME]" at bounding box center [612, 369] width 63 height 19
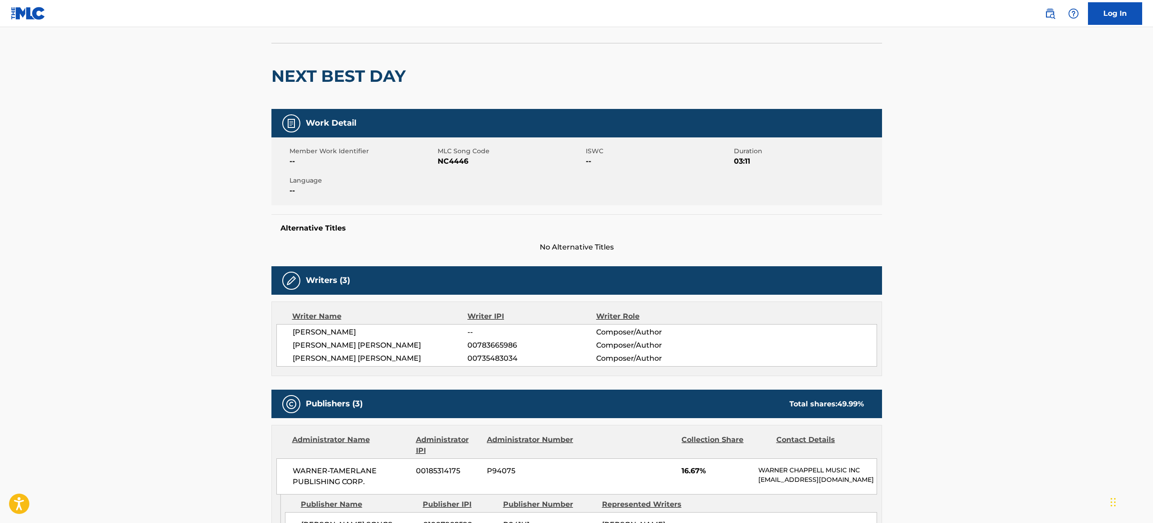
scroll to position [164, 0]
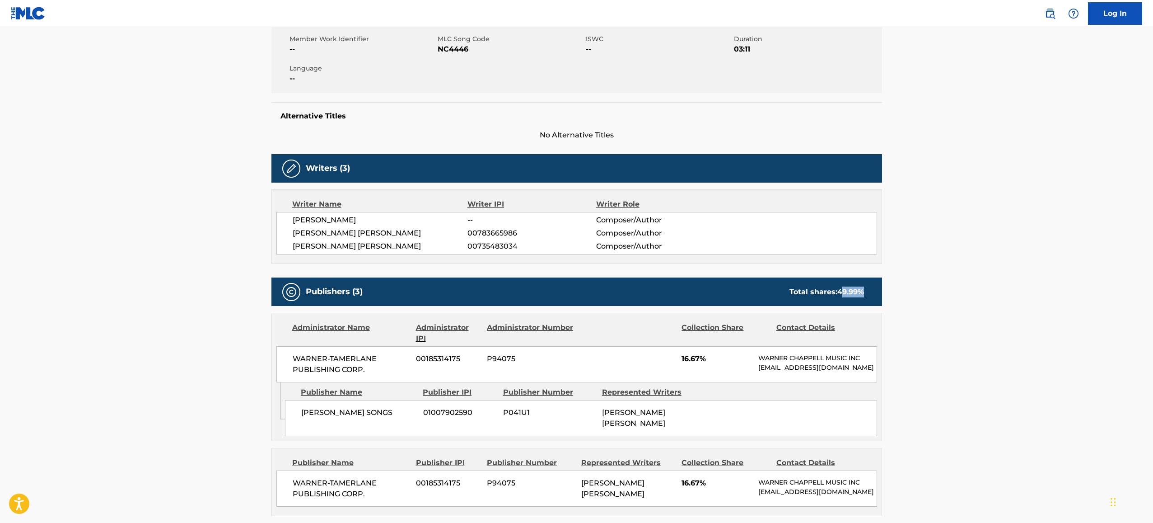
drag, startPoint x: 866, startPoint y: 288, endPoint x: 780, endPoint y: 281, distance: 85.7
click at [788, 281] on div "Publishers (3) Total shares: 49.99 %" at bounding box center [576, 291] width 611 height 28
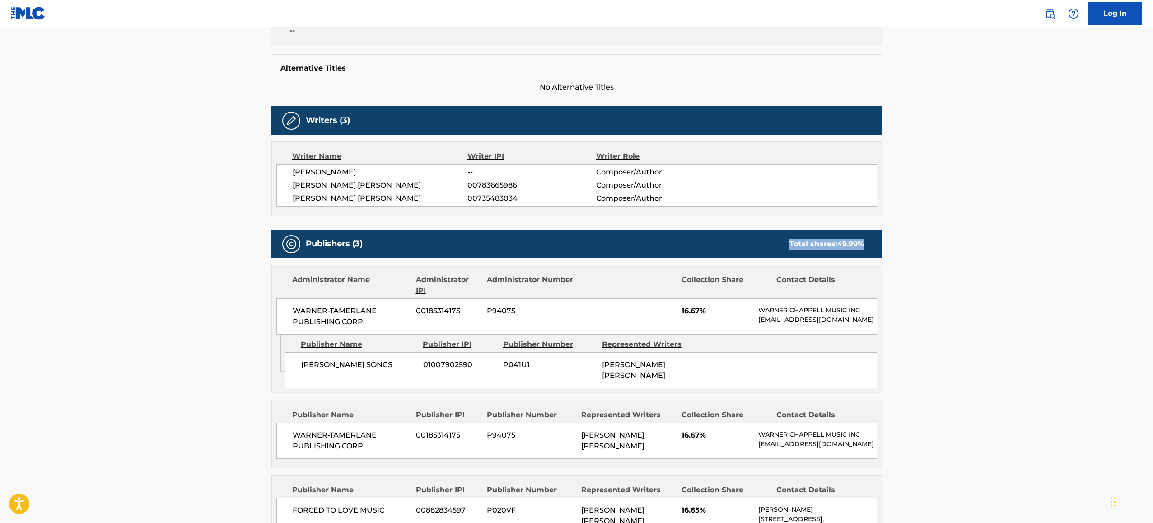
scroll to position [216, 0]
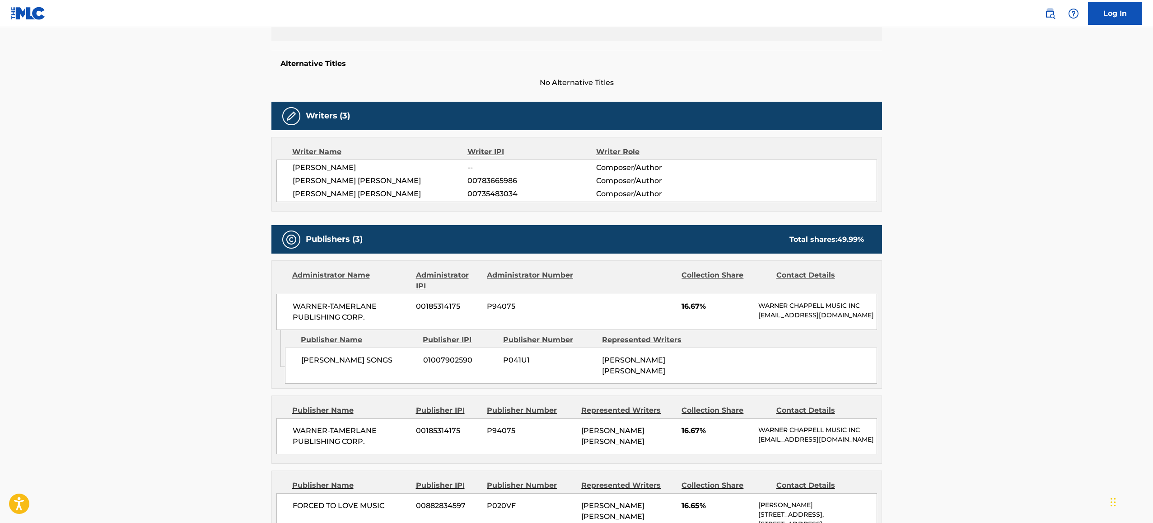
click at [544, 244] on div "Publishers (3) Total shares: 49.99 %" at bounding box center [576, 239] width 611 height 28
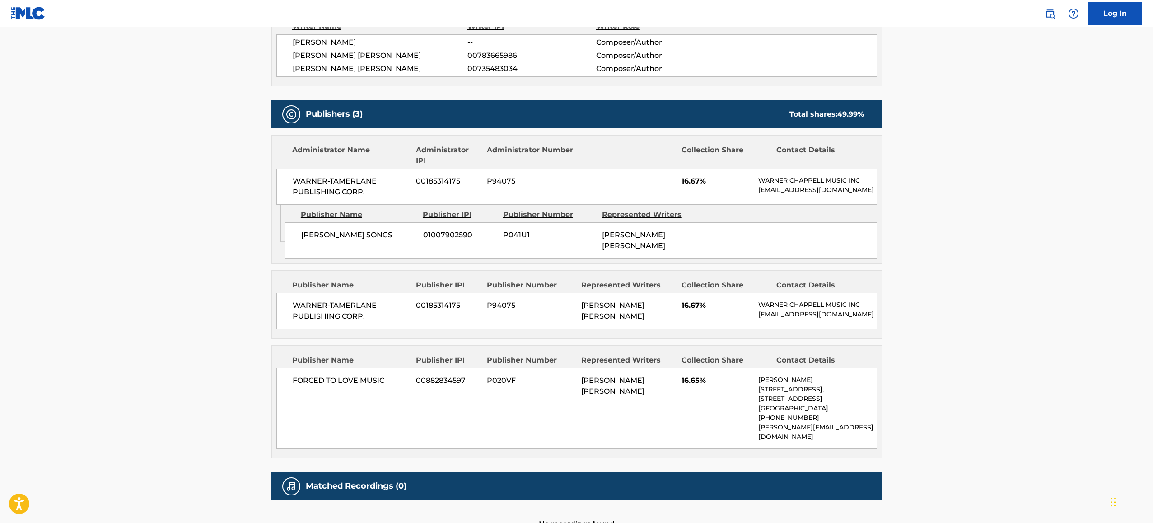
scroll to position [393, 0]
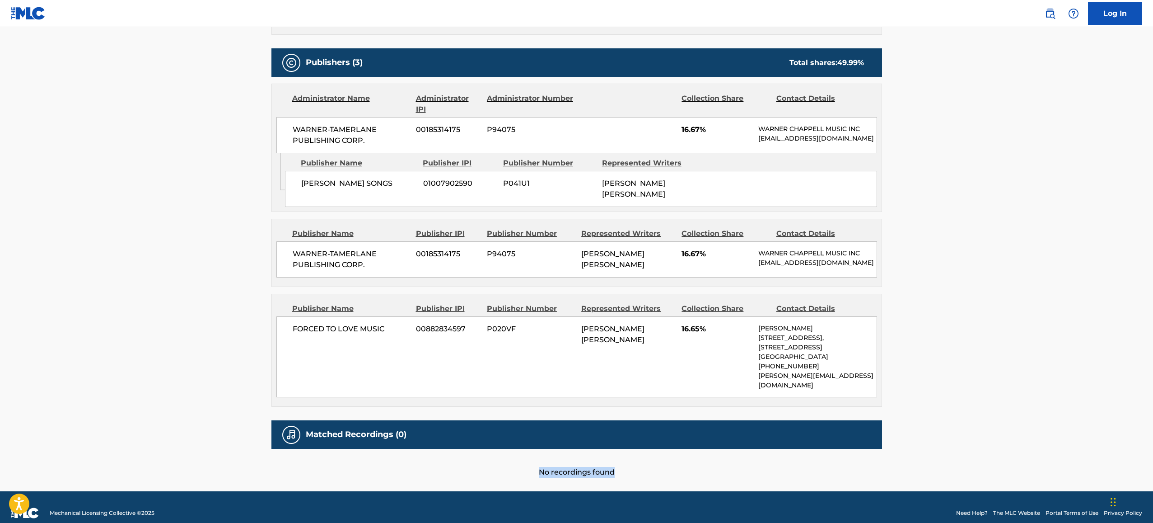
drag, startPoint x: 286, startPoint y: 453, endPoint x: 774, endPoint y: 456, distance: 487.4
click at [774, 456] on div "No recordings found" at bounding box center [576, 463] width 611 height 29
drag, startPoint x: 694, startPoint y: 463, endPoint x: 371, endPoint y: 463, distance: 323.0
click at [393, 462] on div "No recordings found" at bounding box center [576, 463] width 611 height 29
drag, startPoint x: 366, startPoint y: 463, endPoint x: 1015, endPoint y: 452, distance: 648.3
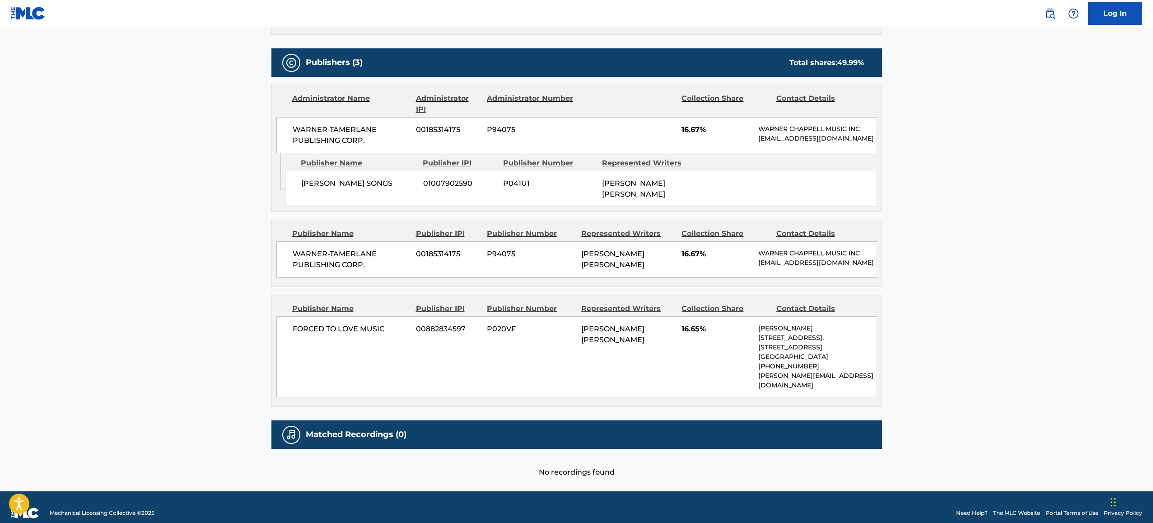
click at [933, 454] on main "< Back to public search results Copy work link NEXT BEST DAY Work Detail Member…" at bounding box center [576, 62] width 1153 height 857
drag, startPoint x: 904, startPoint y: 463, endPoint x: 443, endPoint y: 474, distance: 461.3
click at [476, 473] on main "< Back to public search results Copy work link NEXT BEST DAY Work Detail Member…" at bounding box center [576, 62] width 1153 height 857
drag, startPoint x: 433, startPoint y: 472, endPoint x: 709, endPoint y: 468, distance: 275.6
click at [663, 468] on main "< Back to public search results Copy work link NEXT BEST DAY Work Detail Member…" at bounding box center [576, 62] width 1153 height 857
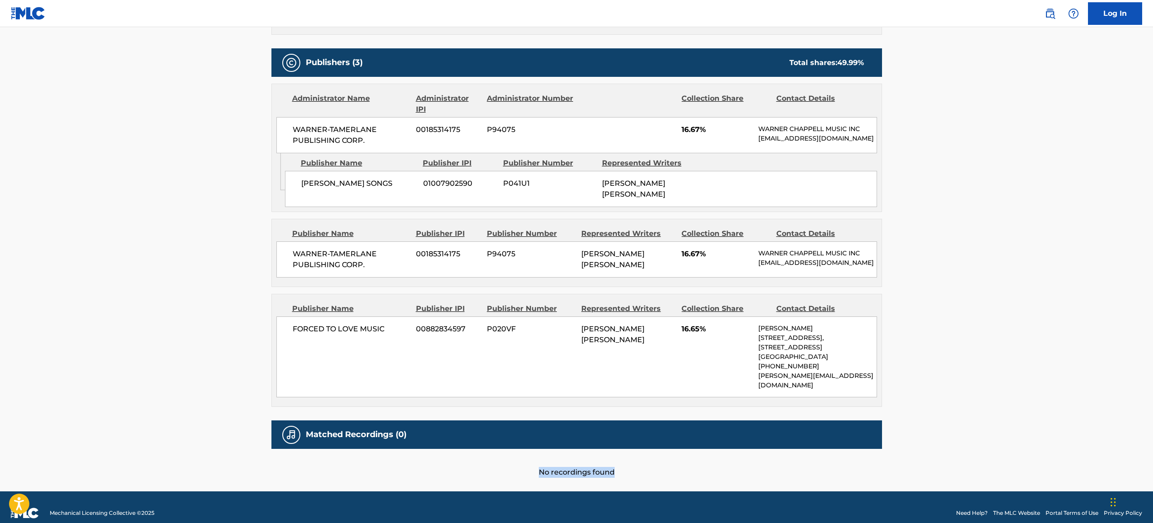
drag, startPoint x: 542, startPoint y: 465, endPoint x: 486, endPoint y: 465, distance: 56.5
click at [508, 465] on div "No recordings found" at bounding box center [576, 463] width 611 height 29
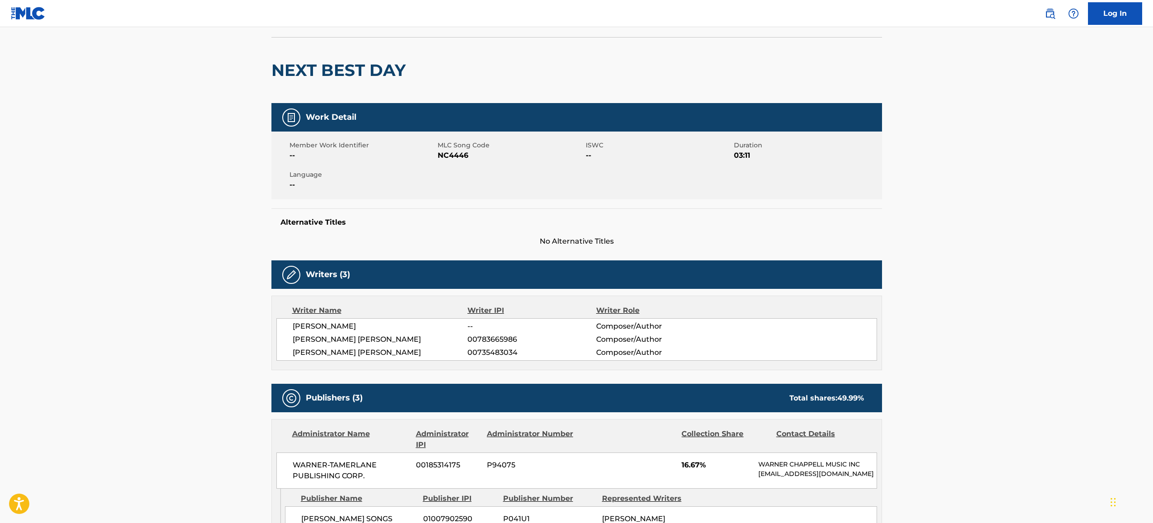
scroll to position [44, 0]
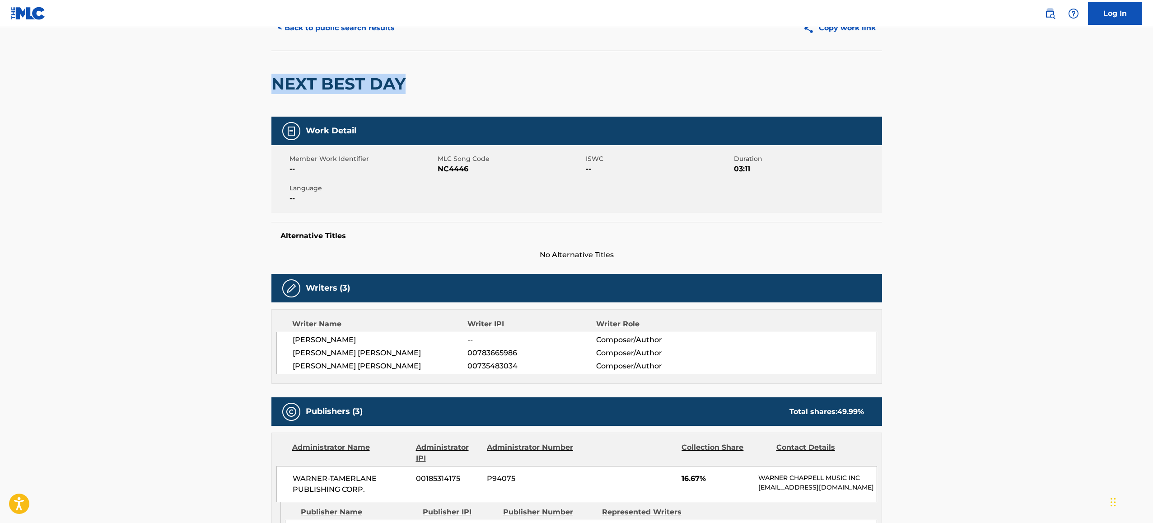
drag, startPoint x: 416, startPoint y: 82, endPoint x: 268, endPoint y: 79, distance: 148.7
click at [268, 79] on div "< Back to public search results Copy work link NEXT BEST DAY Work Detail Member…" at bounding box center [577, 415] width 632 height 821
click at [454, 79] on div "NEXT BEST DAY" at bounding box center [576, 84] width 611 height 66
drag, startPoint x: 432, startPoint y: 81, endPoint x: 426, endPoint y: 81, distance: 6.3
click at [429, 81] on div "NEXT BEST DAY" at bounding box center [576, 84] width 611 height 66
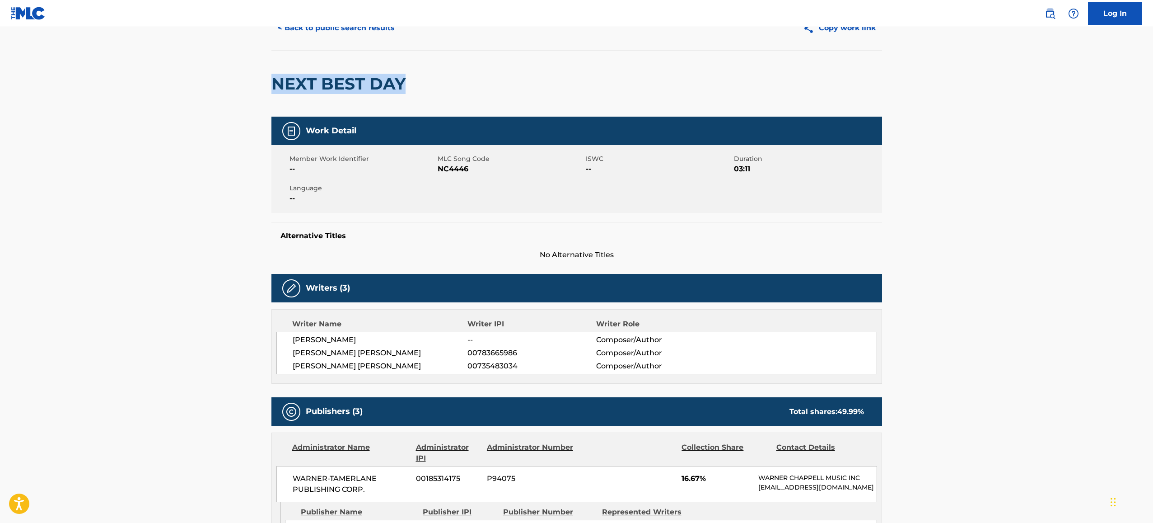
drag, startPoint x: 426, startPoint y: 81, endPoint x: 244, endPoint y: 72, distance: 181.8
click at [244, 72] on main "< Back to public search results Copy work link NEXT BEST DAY Work Detail Member…" at bounding box center [576, 411] width 1153 height 857
click at [214, 31] on main "< Back to public search results Copy work link NEXT BEST DAY Work Detail Member…" at bounding box center [576, 411] width 1153 height 857
drag, startPoint x: 398, startPoint y: 85, endPoint x: 276, endPoint y: 84, distance: 122.0
click at [276, 84] on h2 "NEXT BEST DAY" at bounding box center [340, 84] width 139 height 20
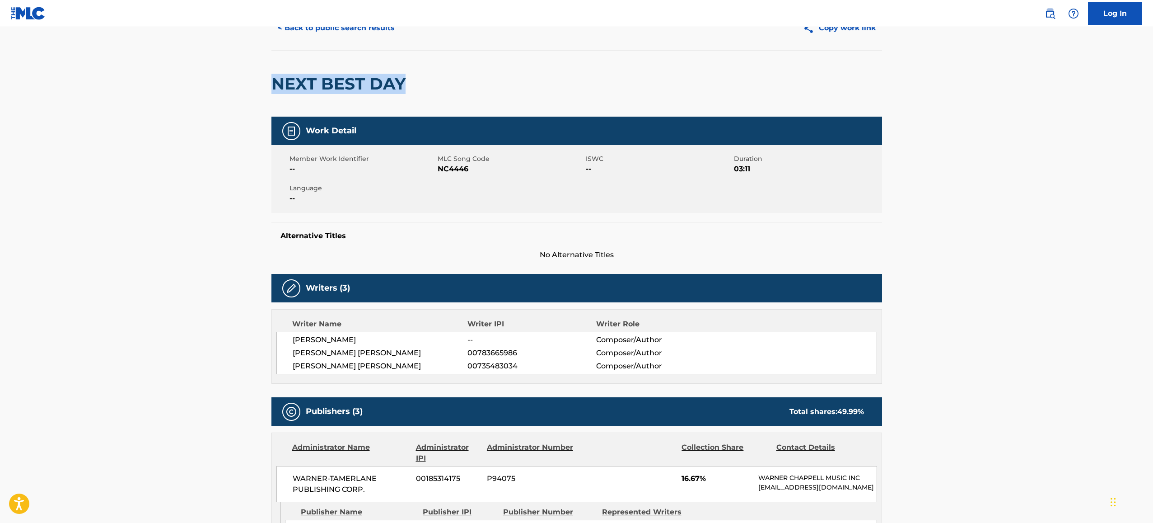
copy h2 "NEXT BEST DAY"
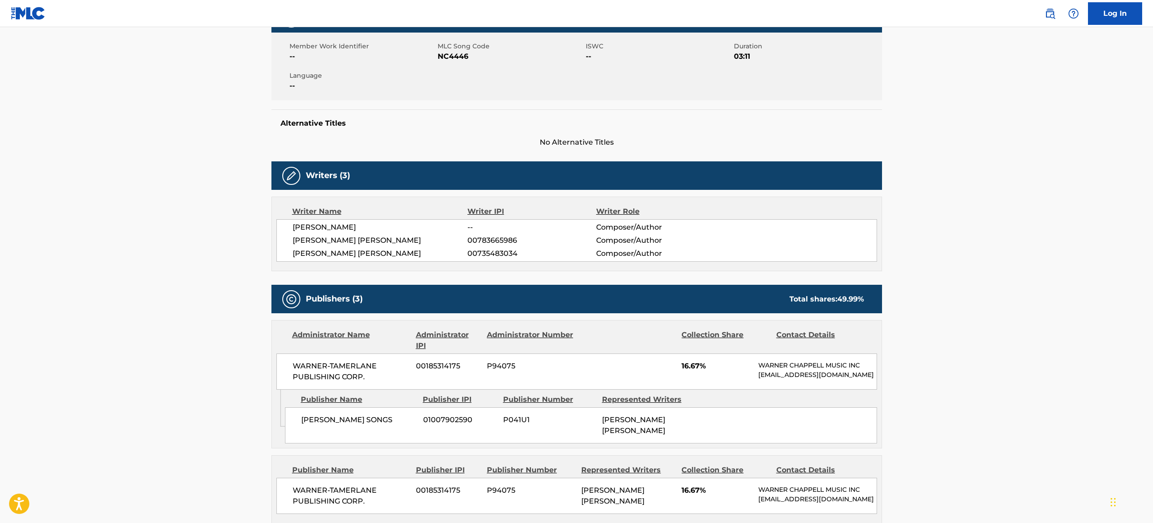
scroll to position [37, 0]
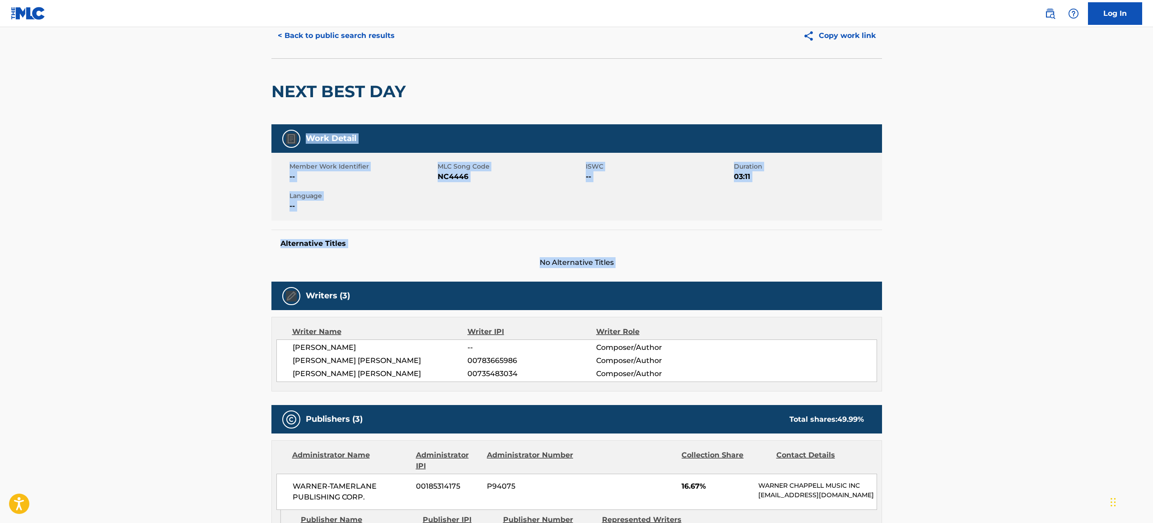
drag, startPoint x: 443, startPoint y: 284, endPoint x: 281, endPoint y: 145, distance: 212.7
click at [288, 150] on div "Work Detail Member Work Identifier -- MLC Song Code NC4446 ISWC -- Duration 03:…" at bounding box center [576, 479] width 611 height 710
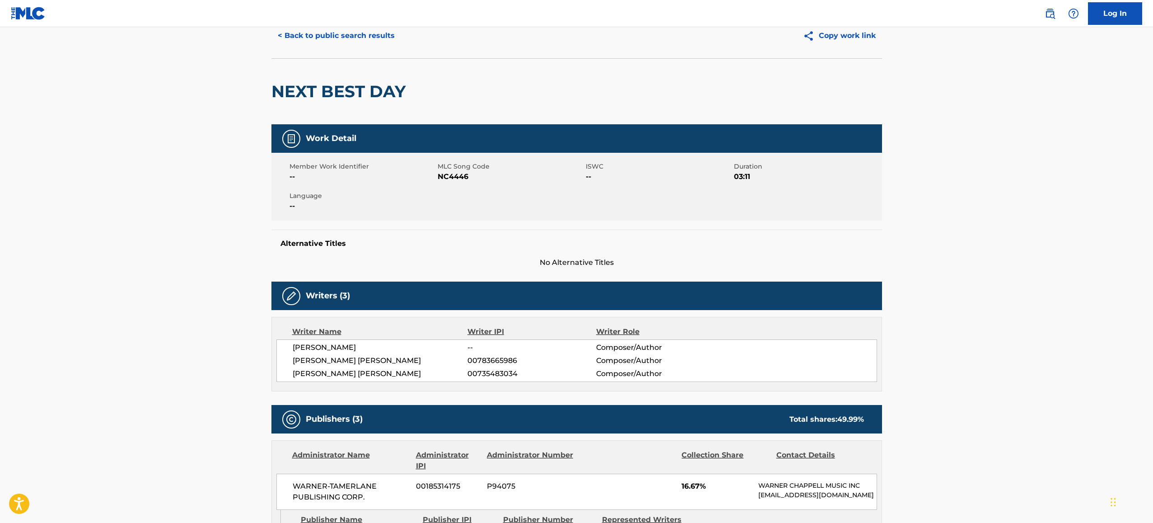
click at [261, 141] on div "< Back to public search results Copy work link NEXT BEST DAY Work Detail Member…" at bounding box center [577, 423] width 632 height 821
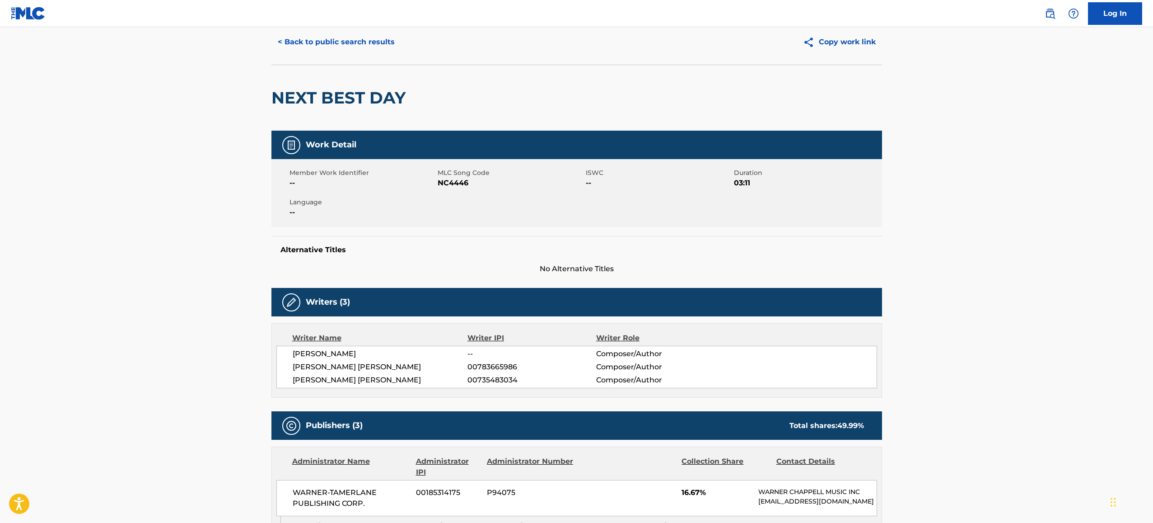
scroll to position [32, 0]
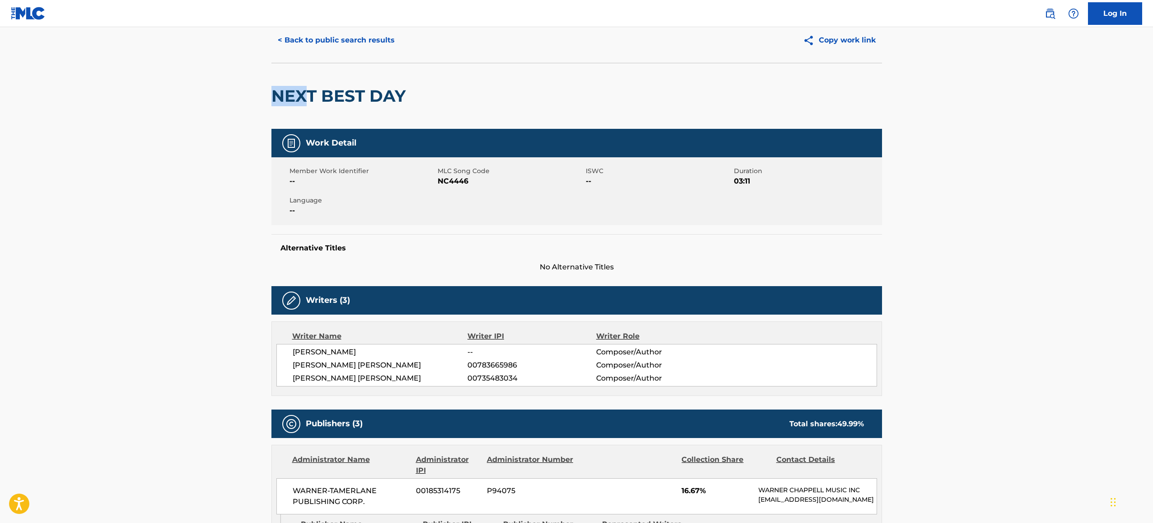
drag, startPoint x: 309, startPoint y: 96, endPoint x: 421, endPoint y: 107, distance: 112.6
click at [386, 102] on div "< Back to public search results Copy work link NEXT BEST DAY Work Detail Member…" at bounding box center [577, 428] width 632 height 821
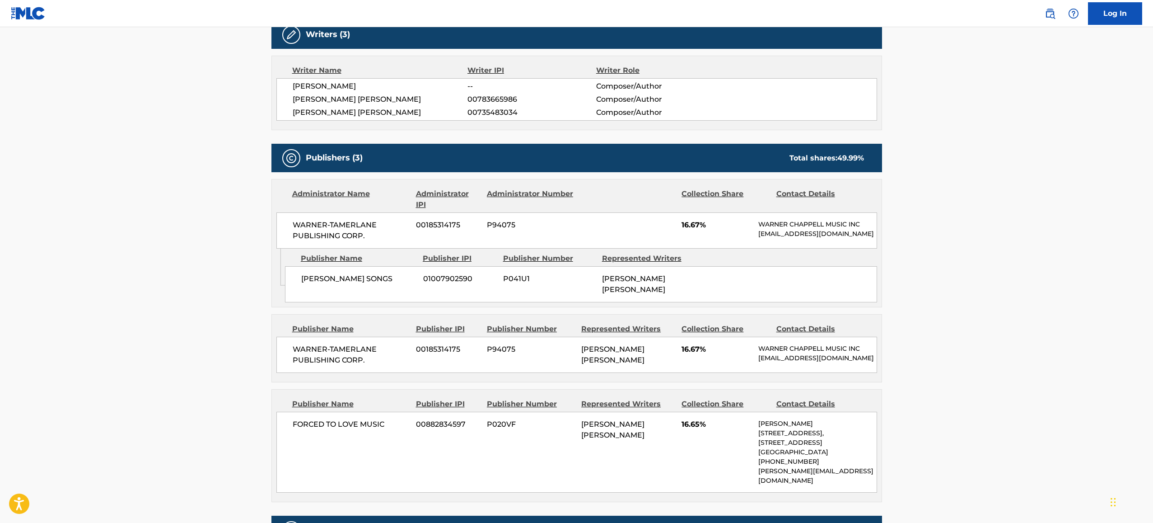
scroll to position [300, 0]
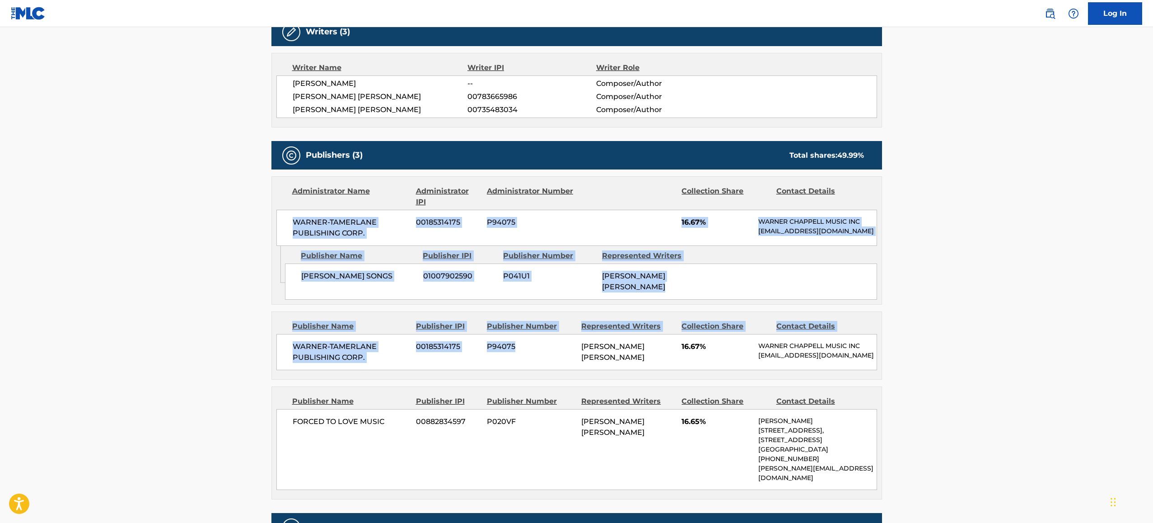
drag, startPoint x: 519, startPoint y: 370, endPoint x: 230, endPoint y: 179, distance: 346.9
click at [248, 219] on main "< Back to public search results Copy work link NEXT BEST DAY Work Detail Member…" at bounding box center [576, 155] width 1153 height 857
click at [142, 243] on main "< Back to public search results Copy work link NEXT BEST DAY Work Detail Member…" at bounding box center [576, 155] width 1153 height 857
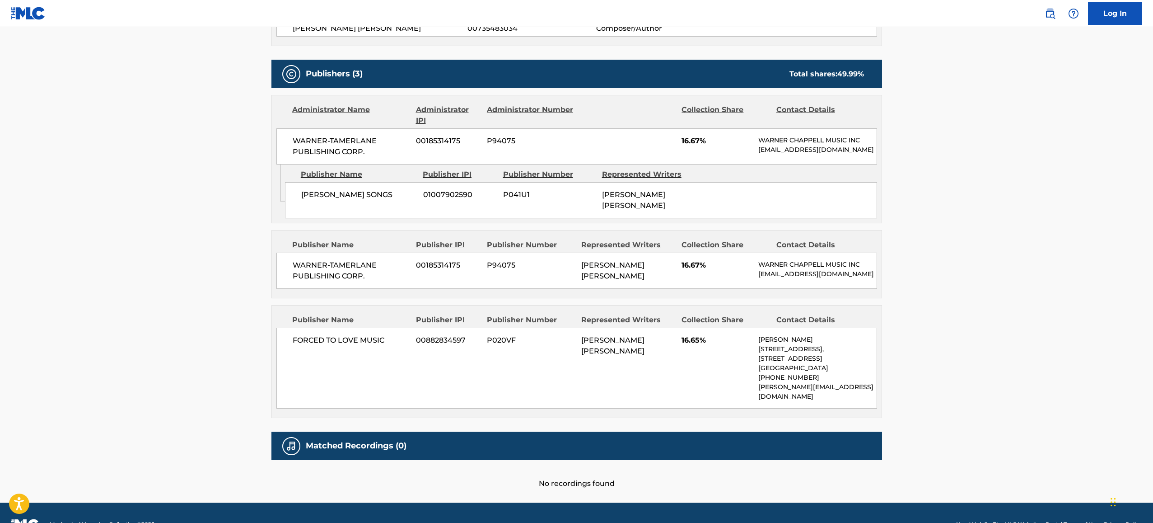
scroll to position [382, 0]
